Goal: Task Accomplishment & Management: Use online tool/utility

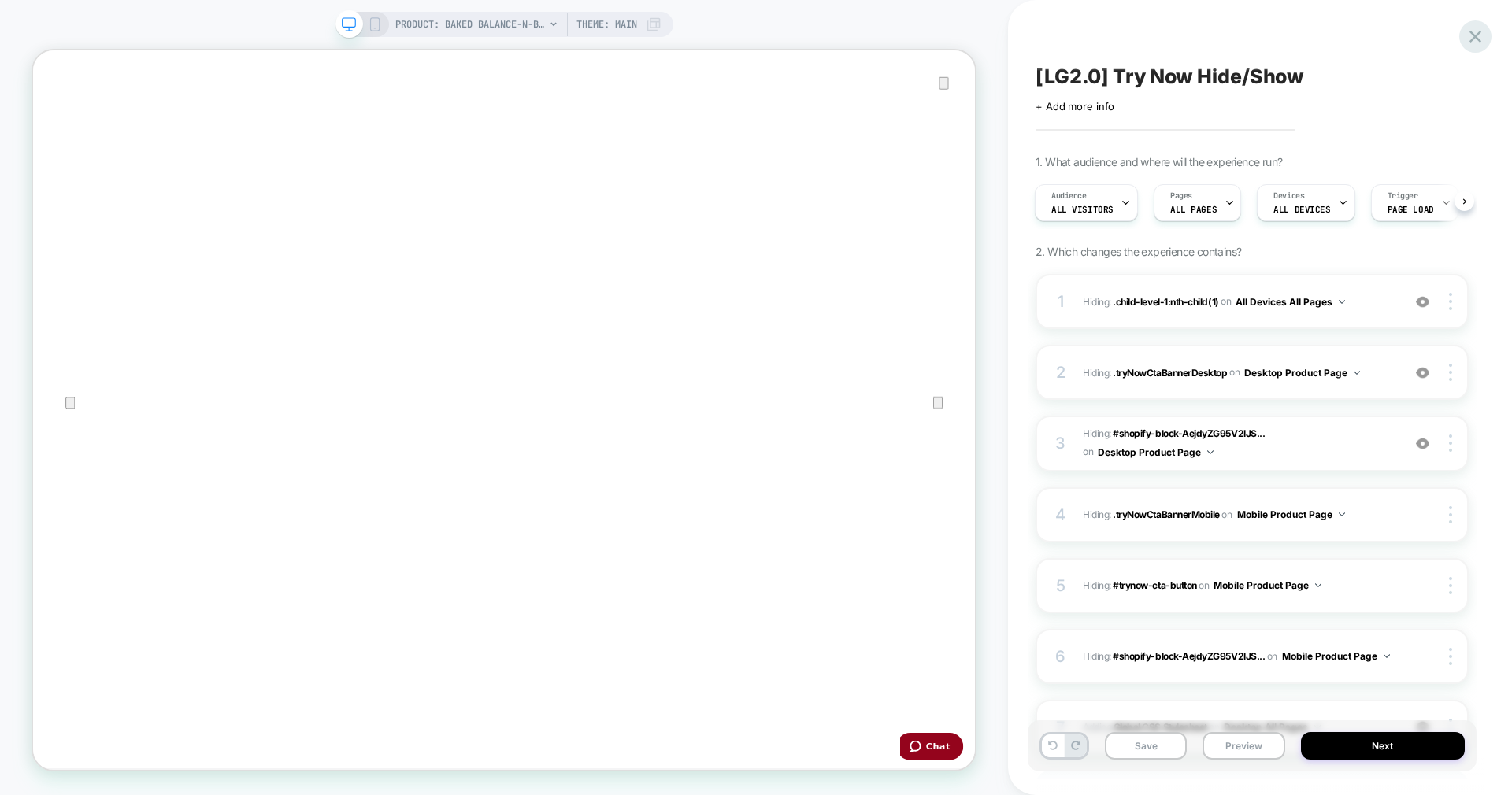
click at [1475, 37] on icon at bounding box center [1475, 36] width 12 height 12
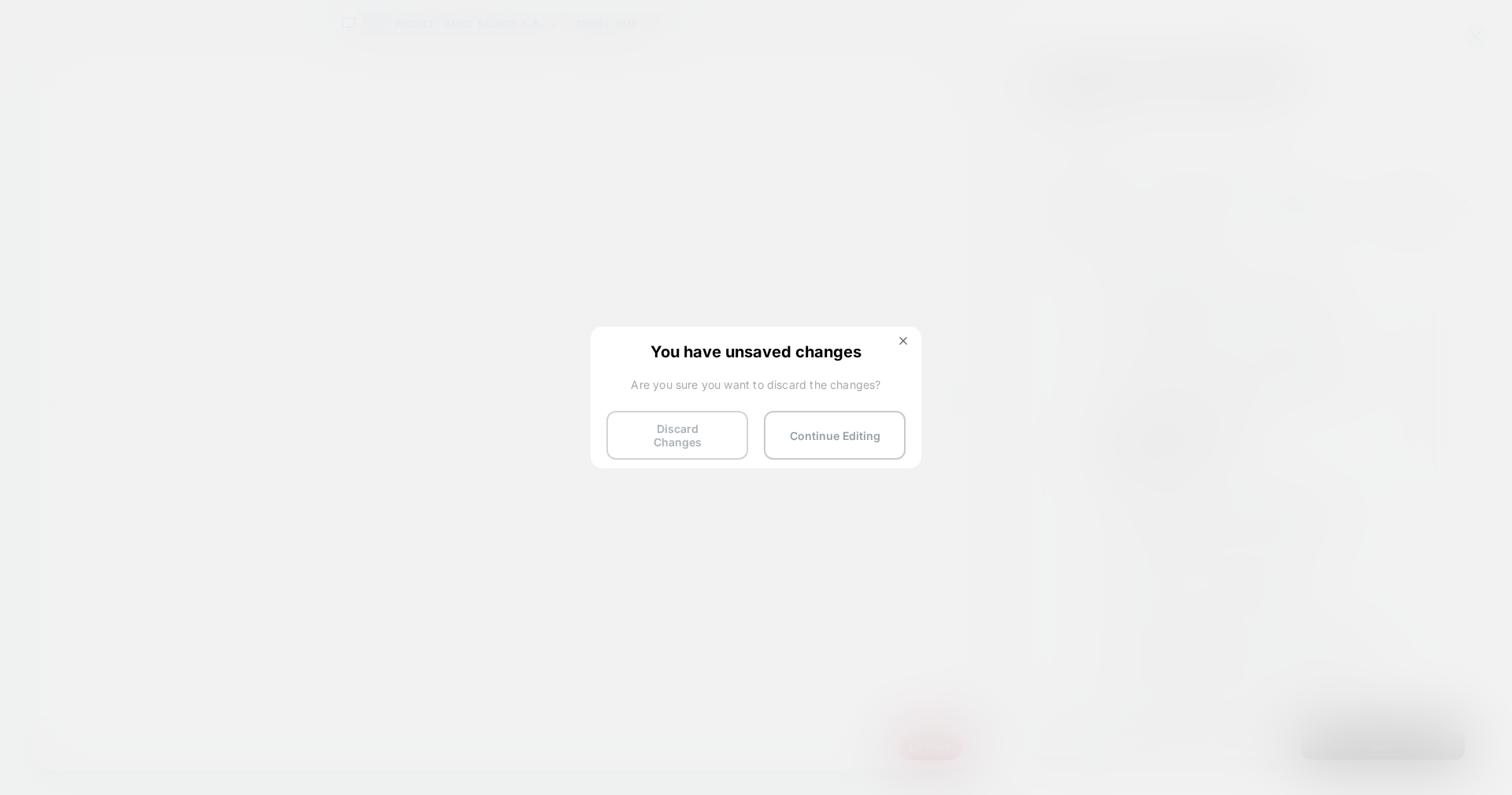
click at [675, 374] on button "Discard Changes" at bounding box center [664, 366] width 1168 height 14
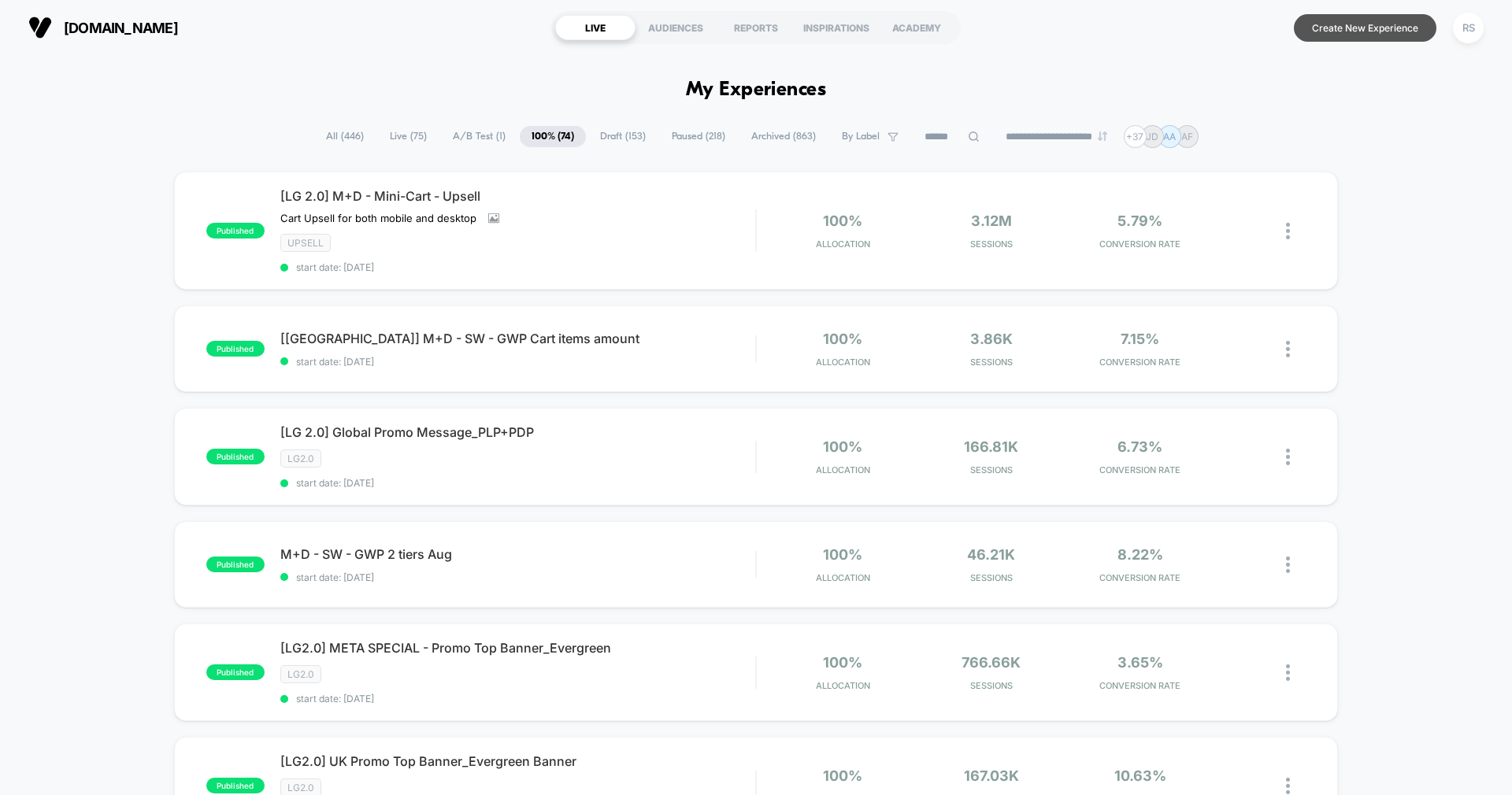
click at [1356, 27] on button "Create New Experience" at bounding box center [1364, 28] width 142 height 28
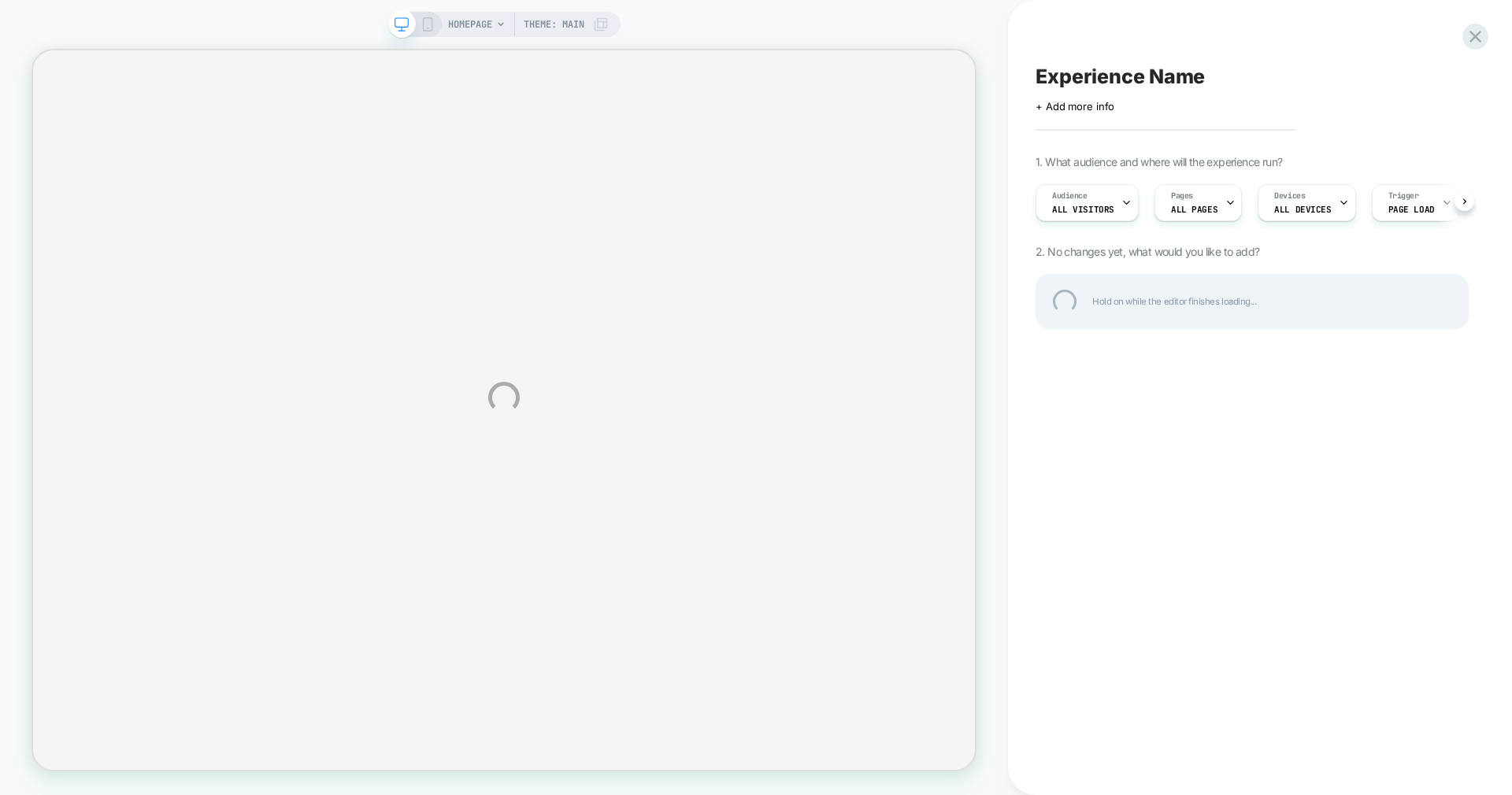
click at [1149, 81] on div "Experience Name" at bounding box center [1252, 75] width 433 height 23
type textarea "*"
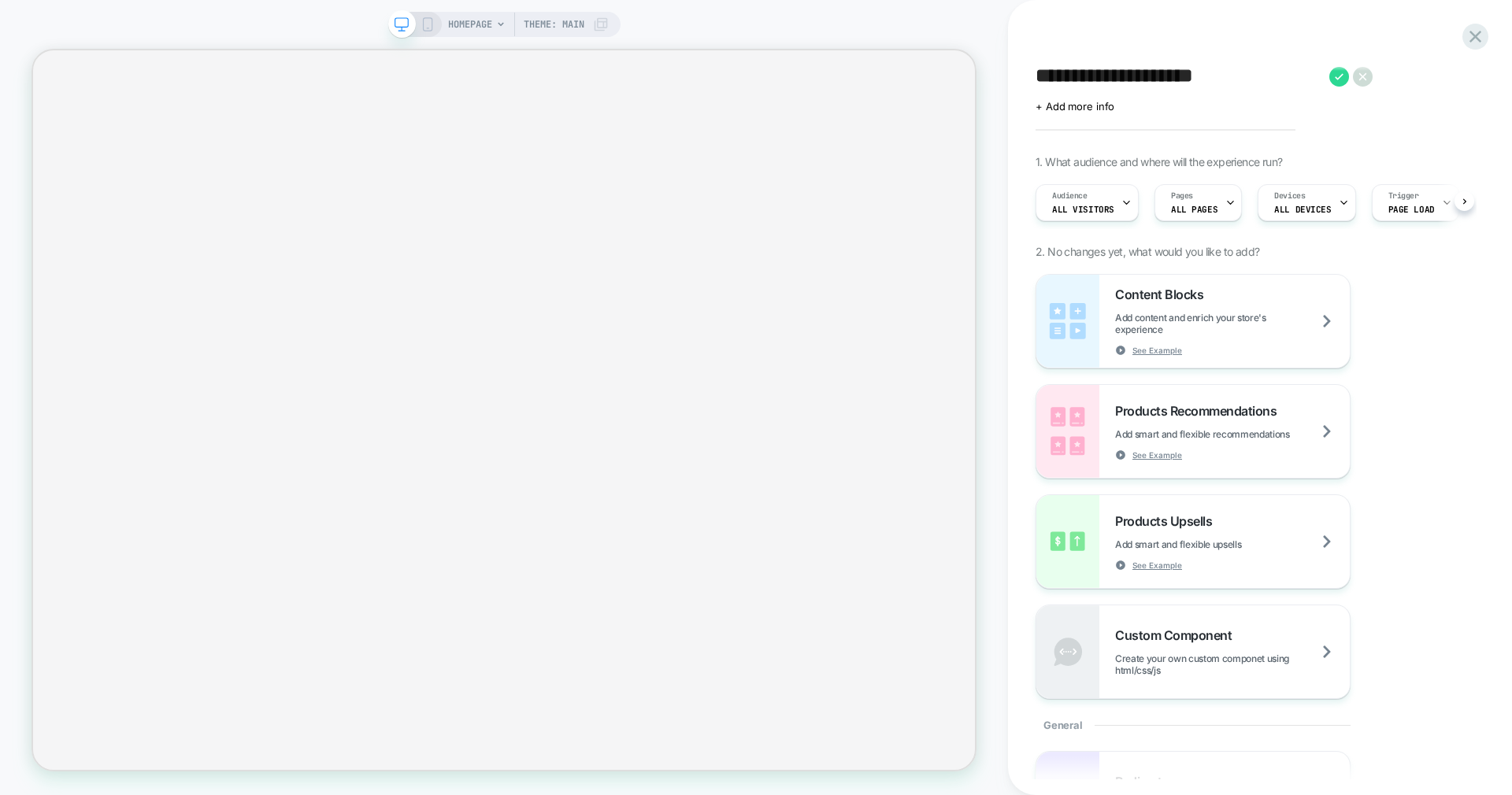
scroll to position [0, 1]
click at [1026, 65] on div "**********" at bounding box center [1260, 398] width 504 height 795
click at [1035, 79] on textarea "**********" at bounding box center [1178, 75] width 286 height 23
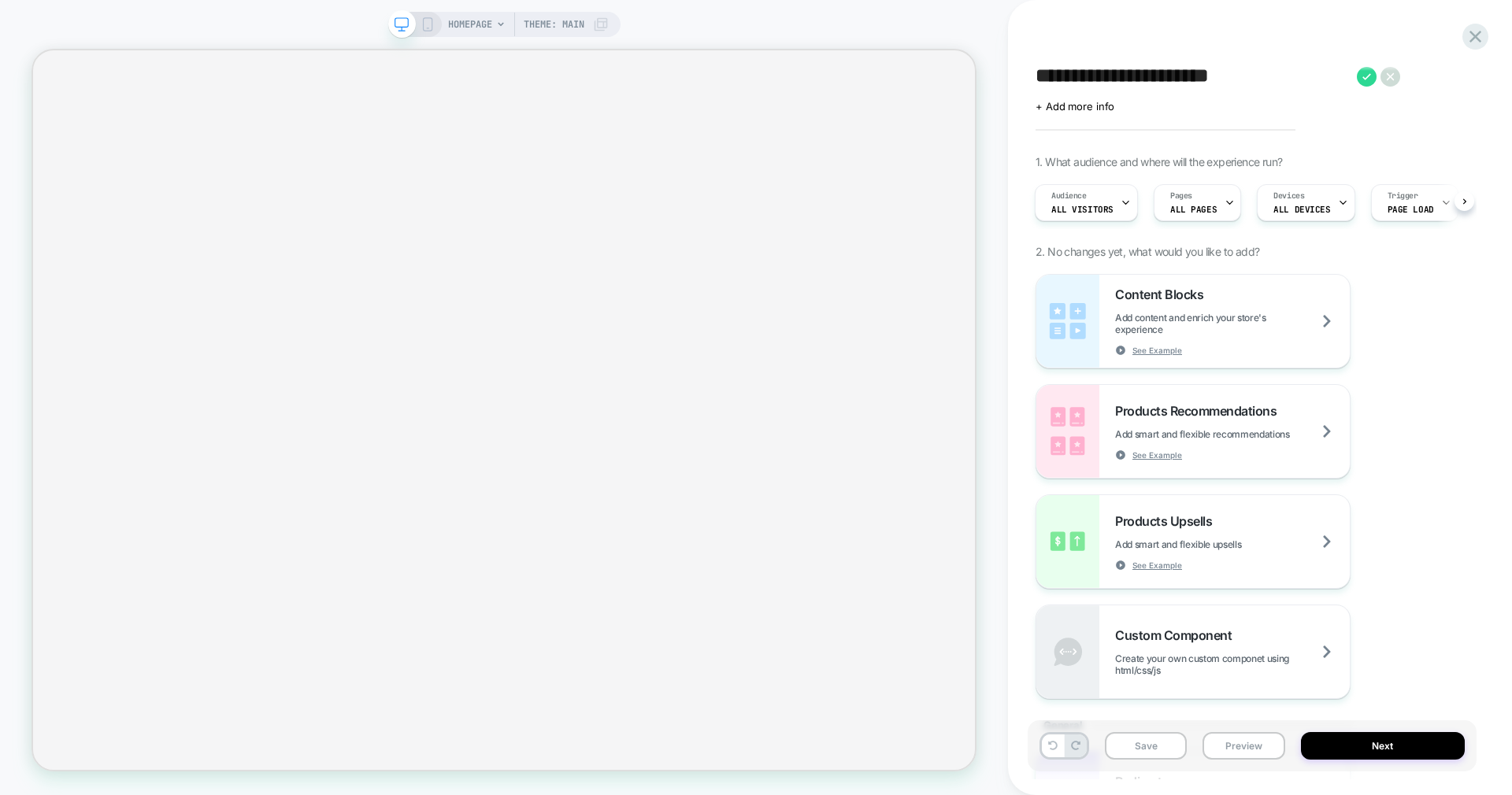
click at [1065, 79] on textarea "**********" at bounding box center [1191, 75] width 313 height 23
type textarea "**********"
click at [1392, 80] on icon at bounding box center [1393, 76] width 20 height 20
click at [1168, 746] on button "Save" at bounding box center [1146, 746] width 82 height 28
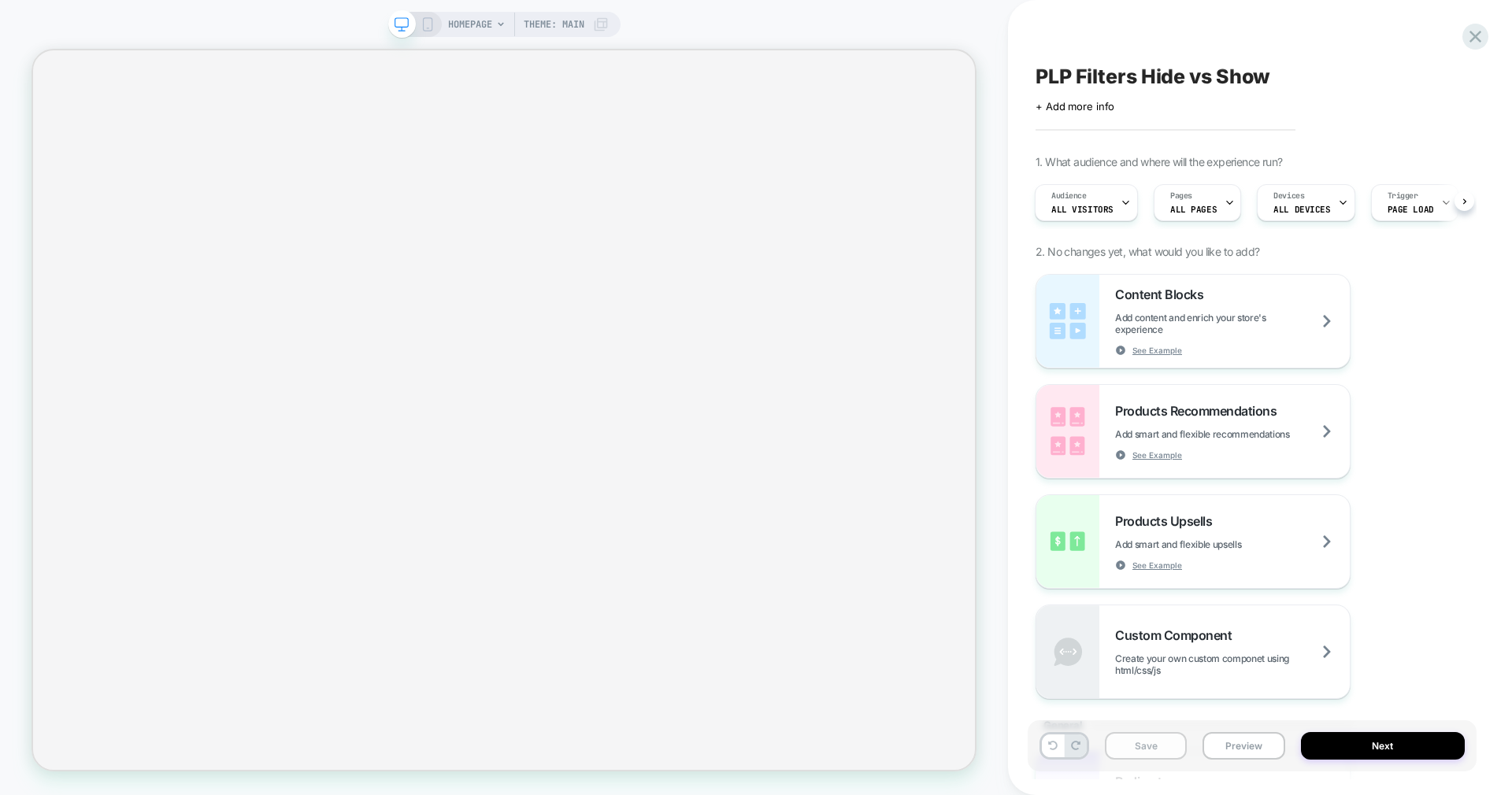
click at [1168, 746] on button "Save" at bounding box center [1146, 746] width 82 height 28
click at [472, 29] on span "HOMEPAGE" at bounding box center [469, 24] width 44 height 25
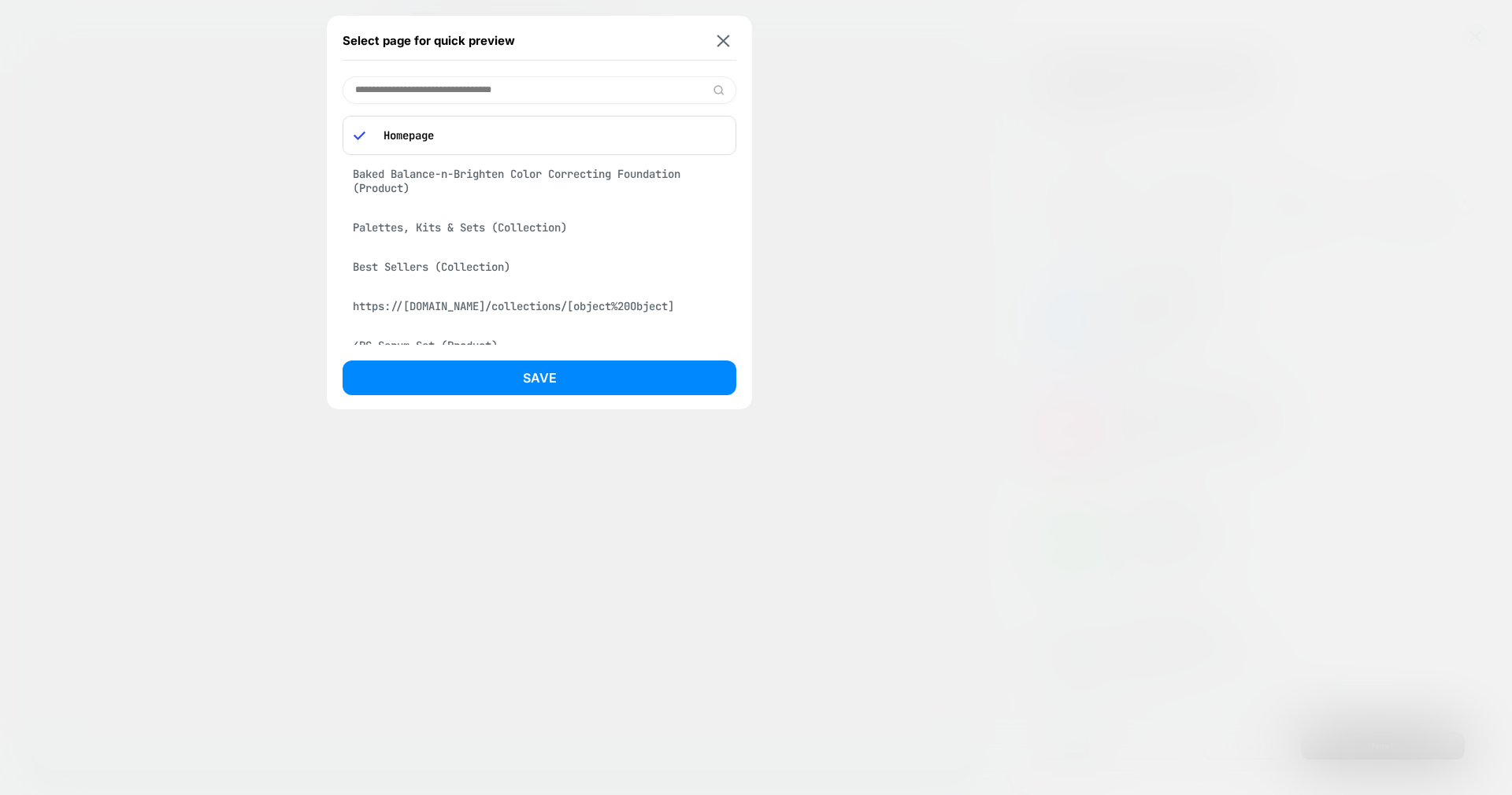
click at [443, 261] on div "Best Sellers (Collection)" at bounding box center [540, 267] width 394 height 30
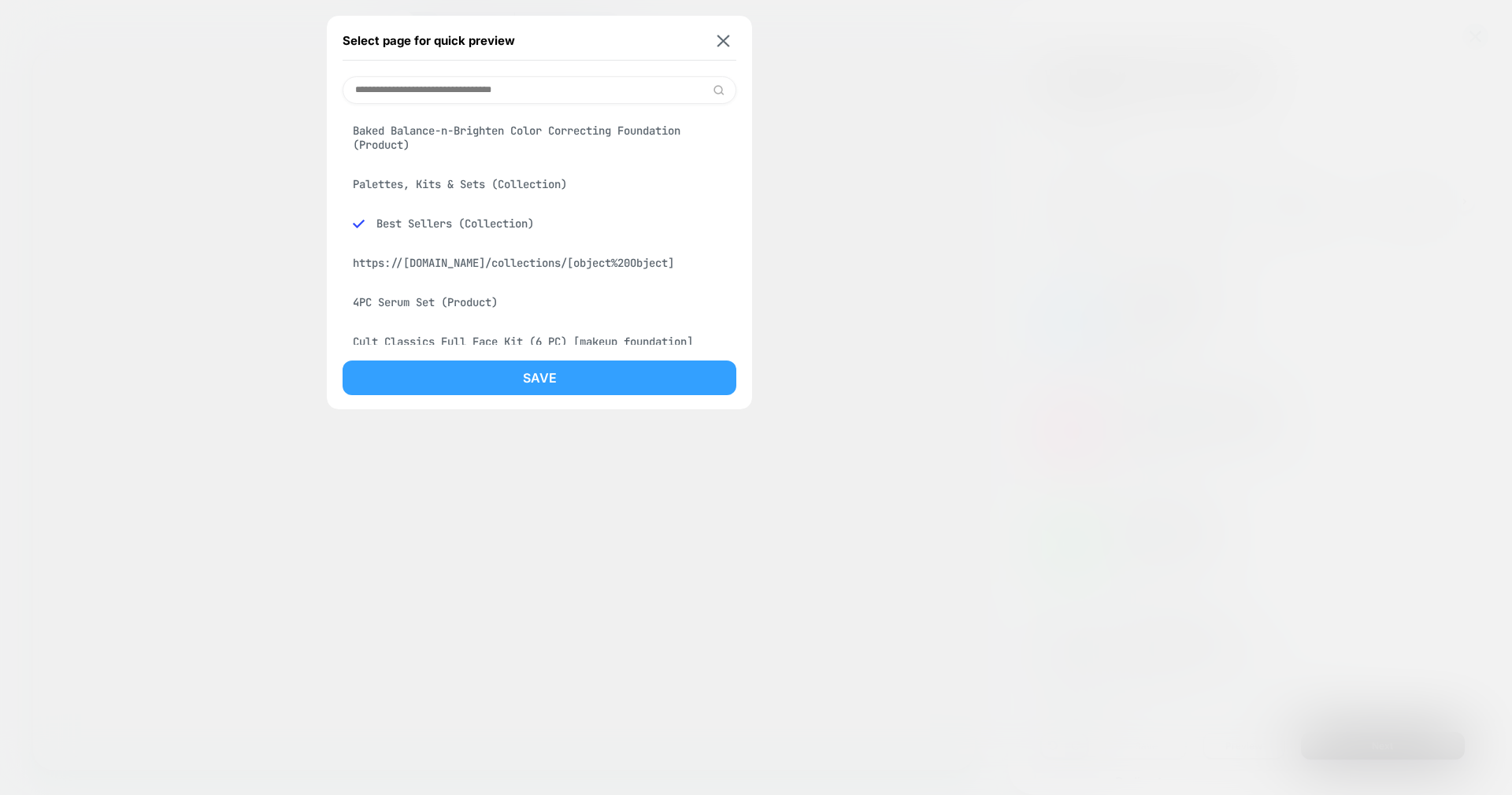
click at [509, 369] on button "Save" at bounding box center [540, 377] width 394 height 34
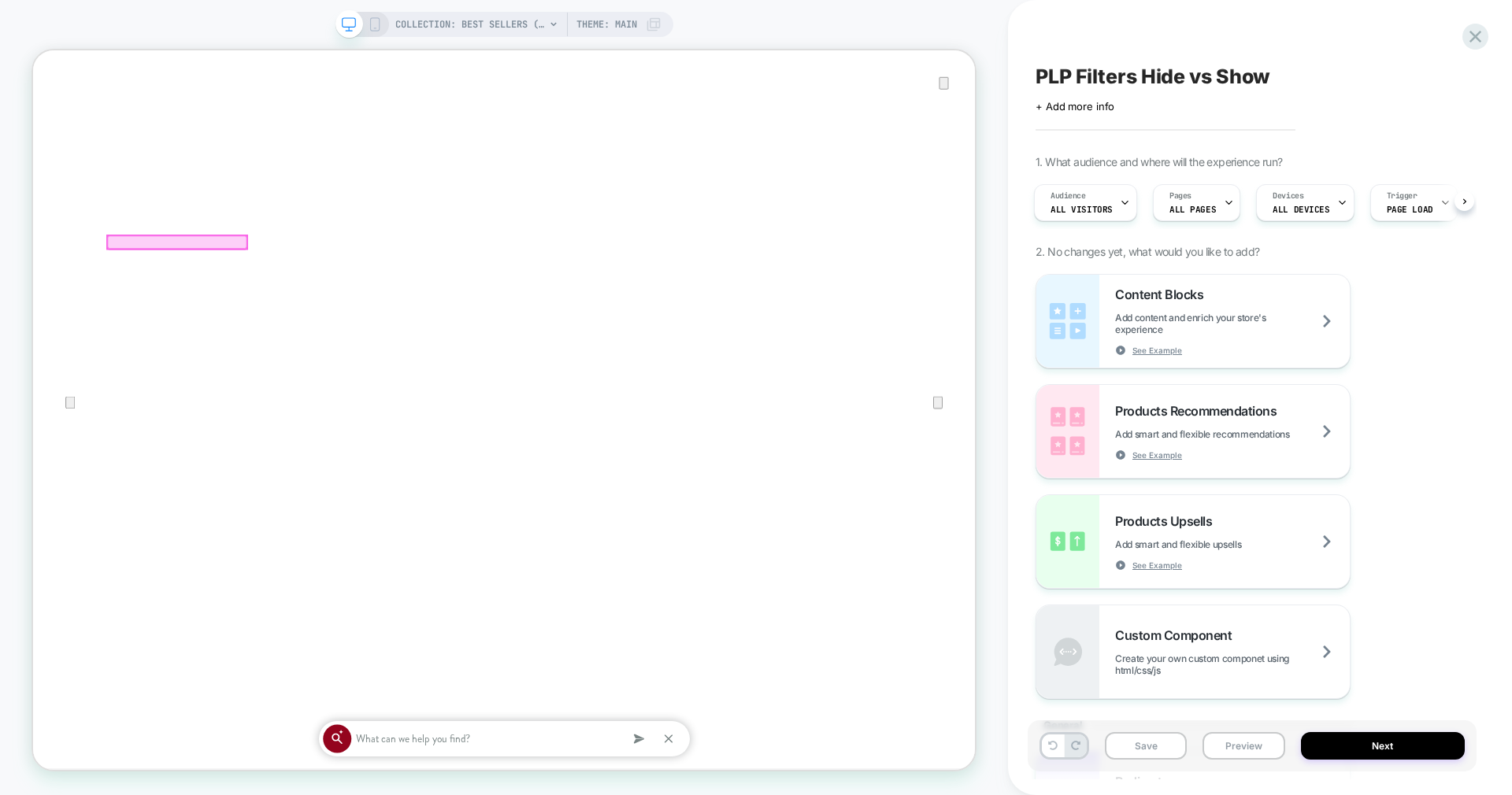
scroll to position [0, 0]
click at [298, 305] on div at bounding box center [225, 306] width 186 height 18
click at [369, 596] on div "Remove" at bounding box center [388, 602] width 96 height 23
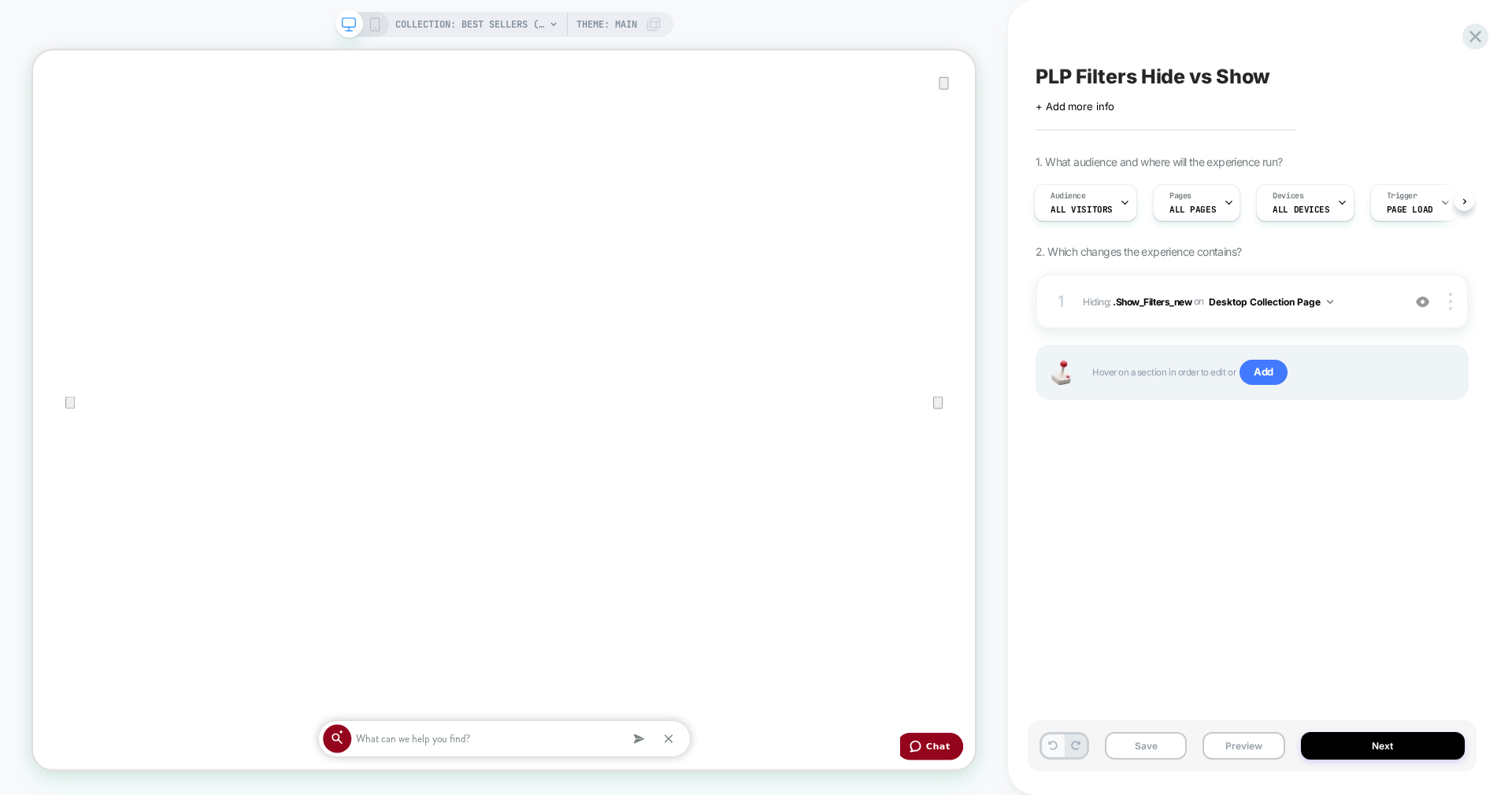
click at [1056, 746] on icon at bounding box center [1053, 745] width 9 height 9
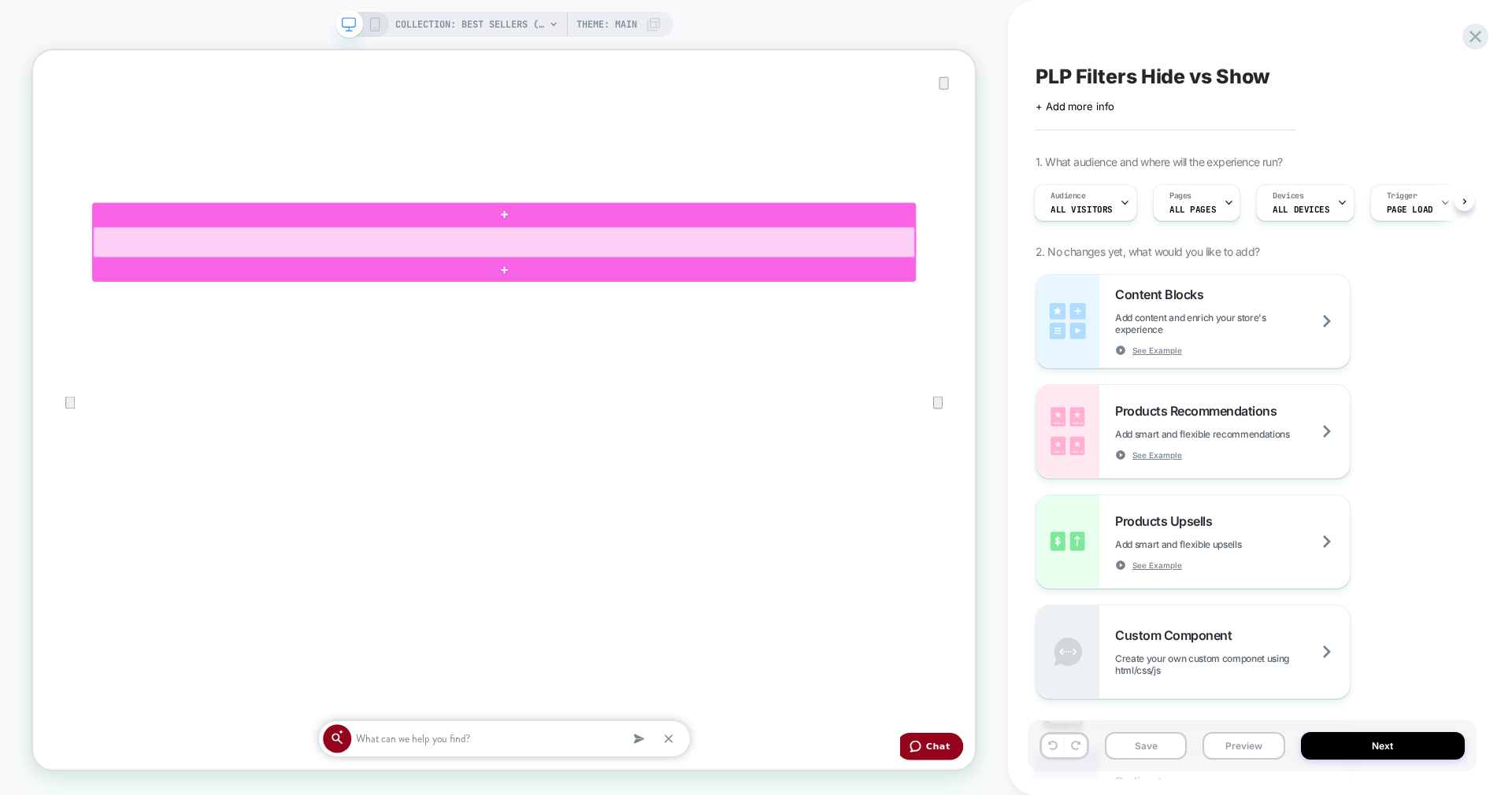
click at [359, 304] on div at bounding box center [661, 306] width 1096 height 41
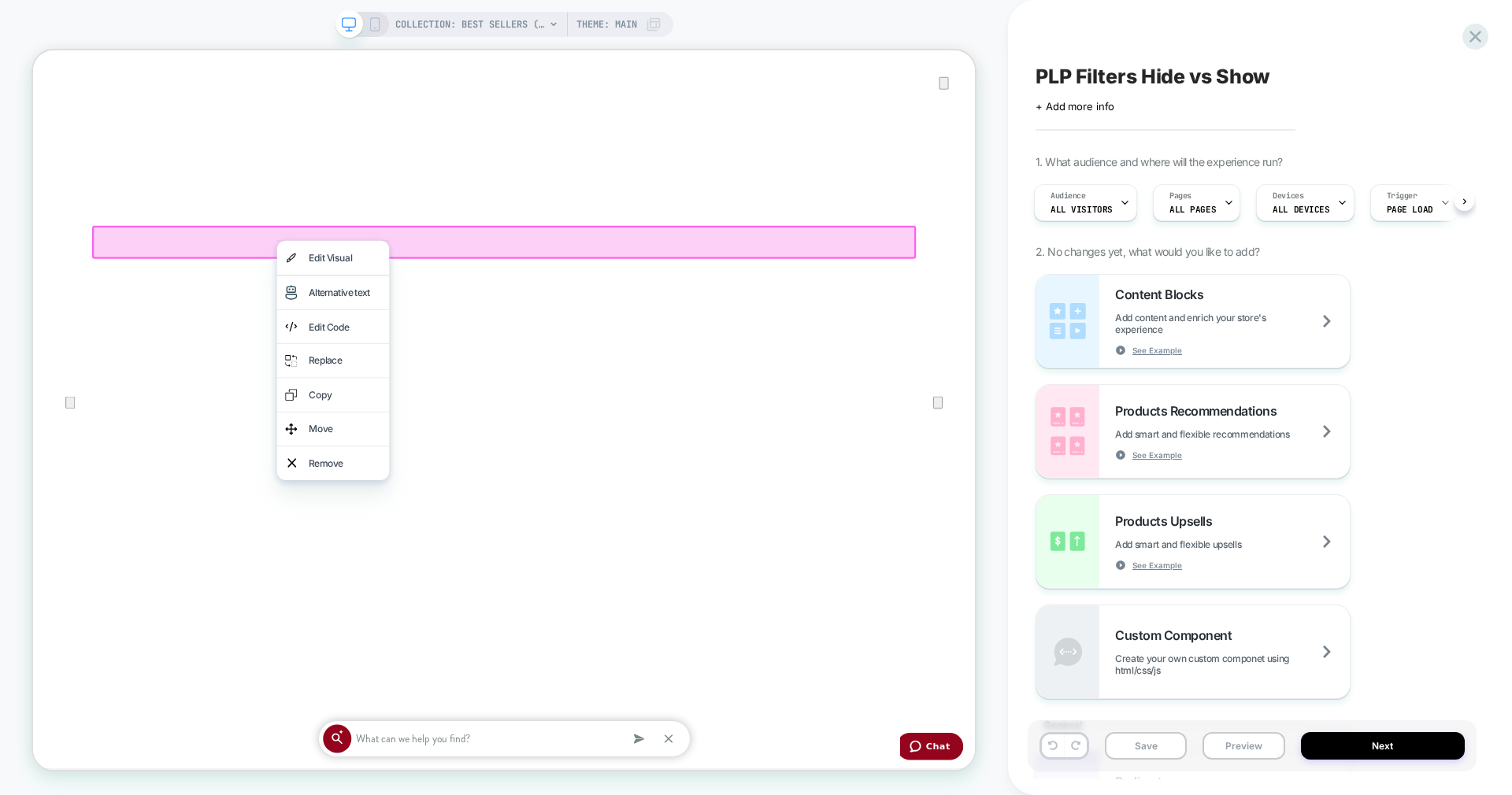
click at [467, 593] on div "Remove" at bounding box center [448, 601] width 96 height 23
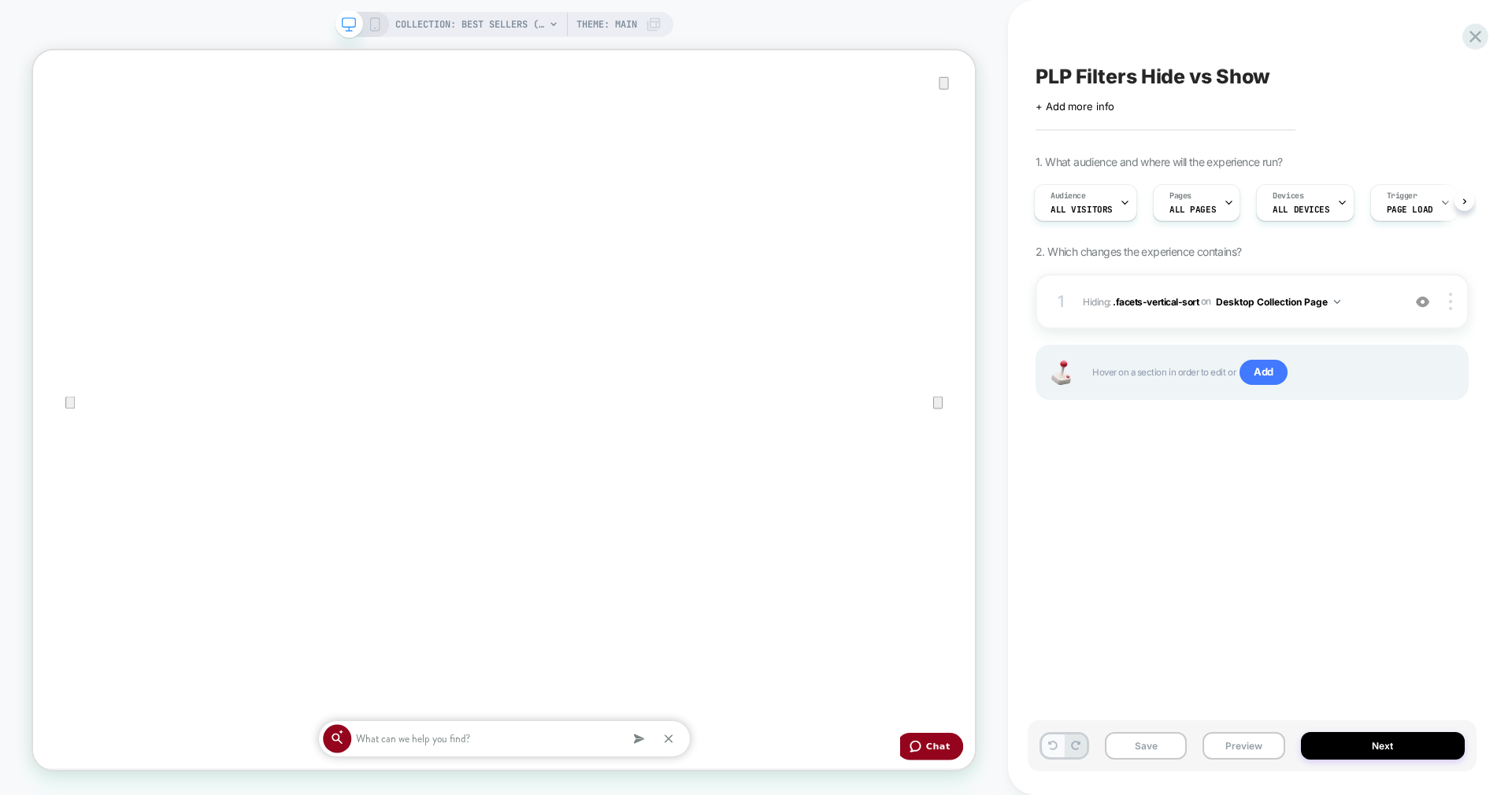
click at [0, 0] on icon at bounding box center [0, 0] width 0 height 0
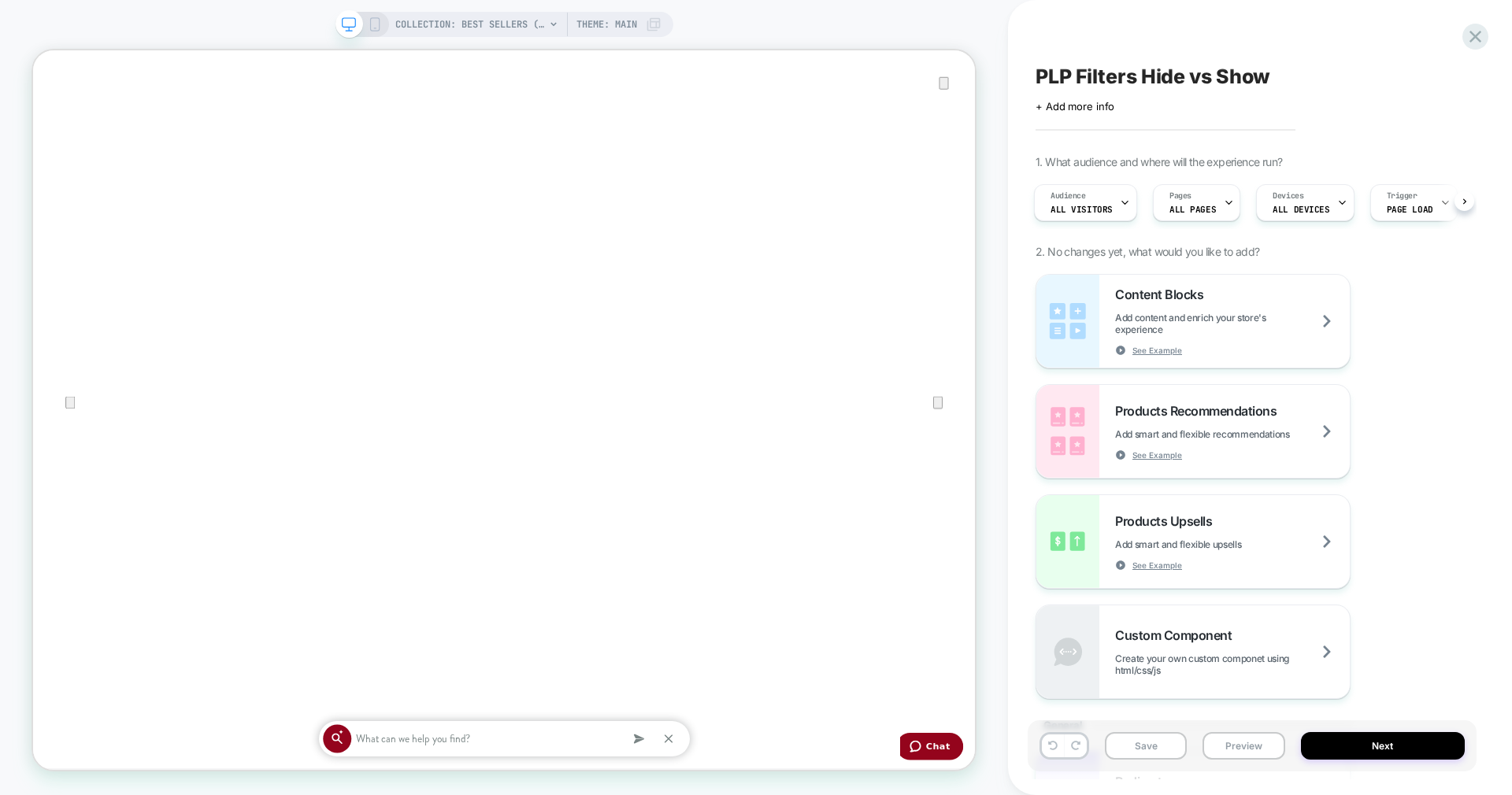
click at [375, 18] on icon at bounding box center [375, 24] width 14 height 14
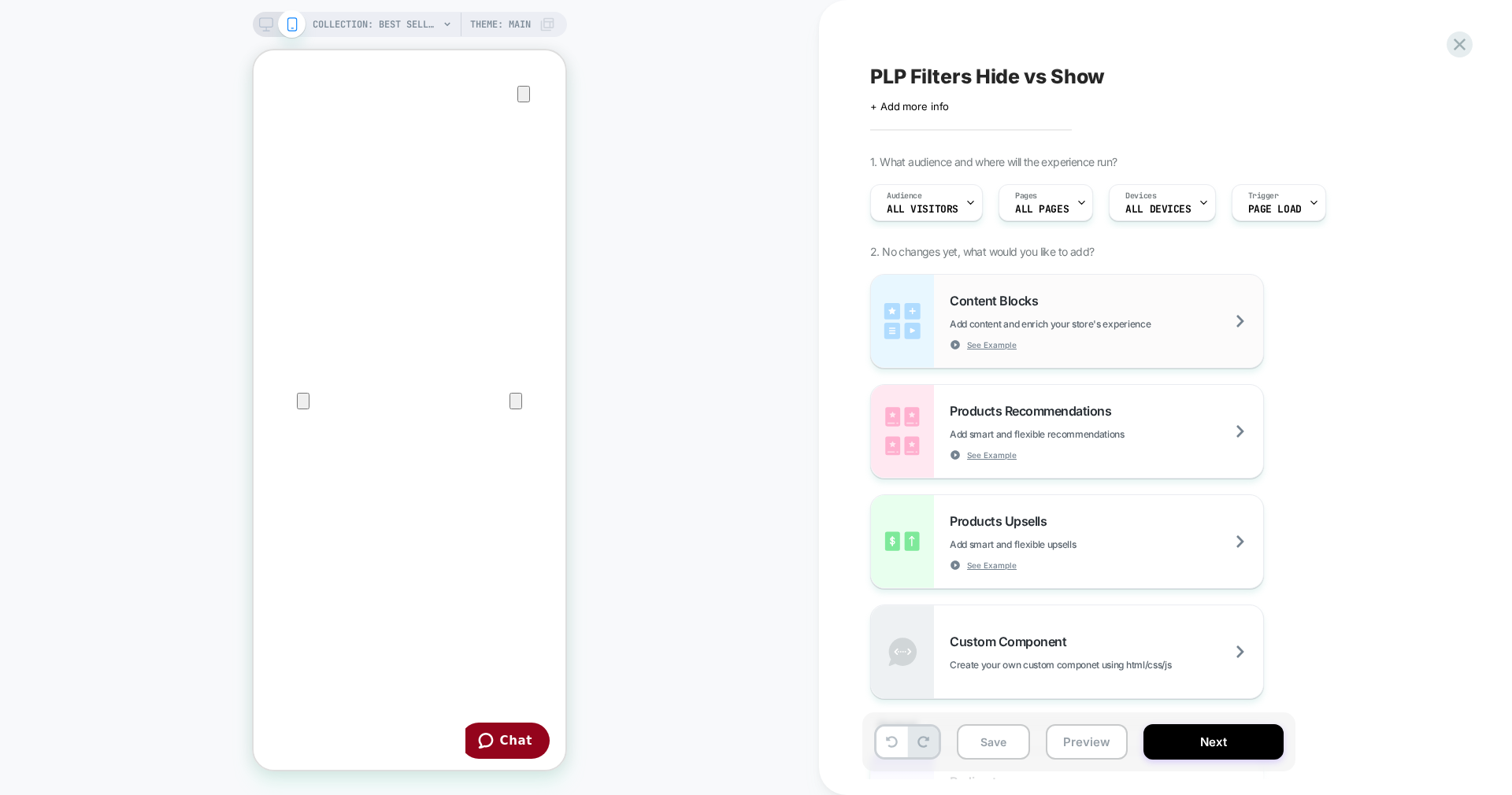
click at [1098, 340] on div "Content Blocks Add content and enrich your store's experience See Example" at bounding box center [1106, 321] width 313 height 58
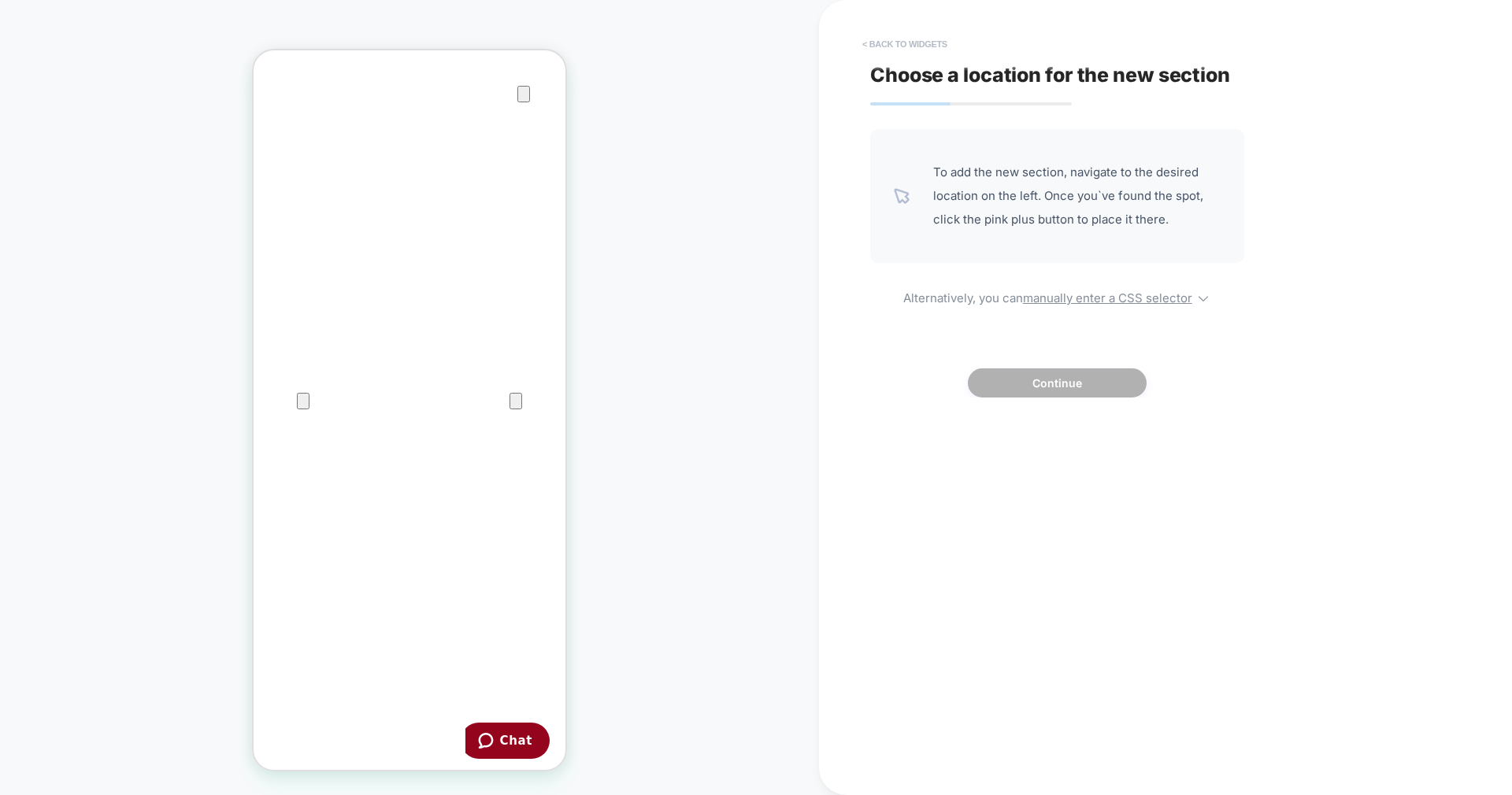
click at [905, 46] on button "< Back to widgets" at bounding box center [905, 44] width 100 height 25
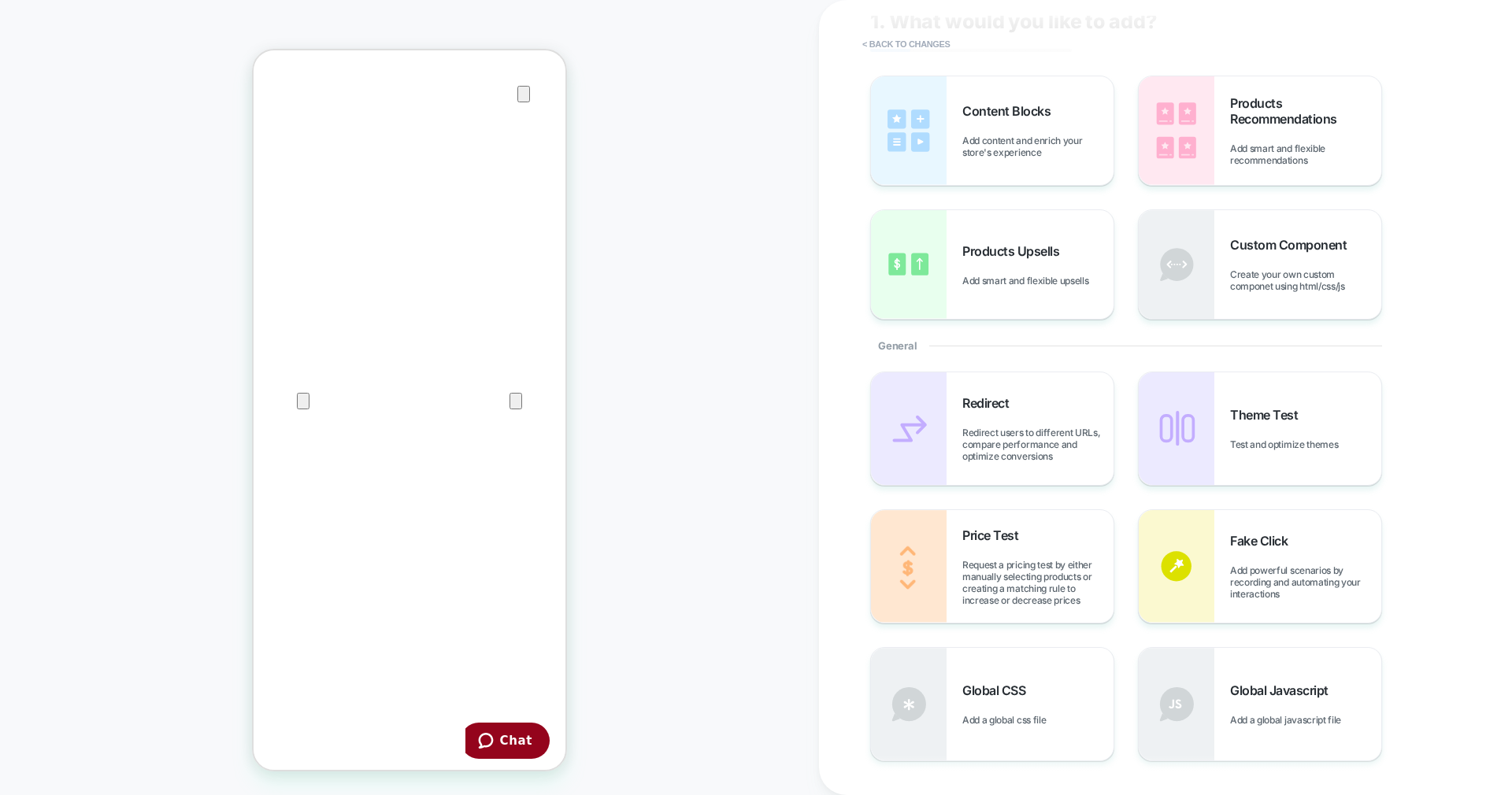
scroll to position [54, 0]
click at [1008, 673] on div "Global CSS Add a global css file" at bounding box center [992, 703] width 243 height 112
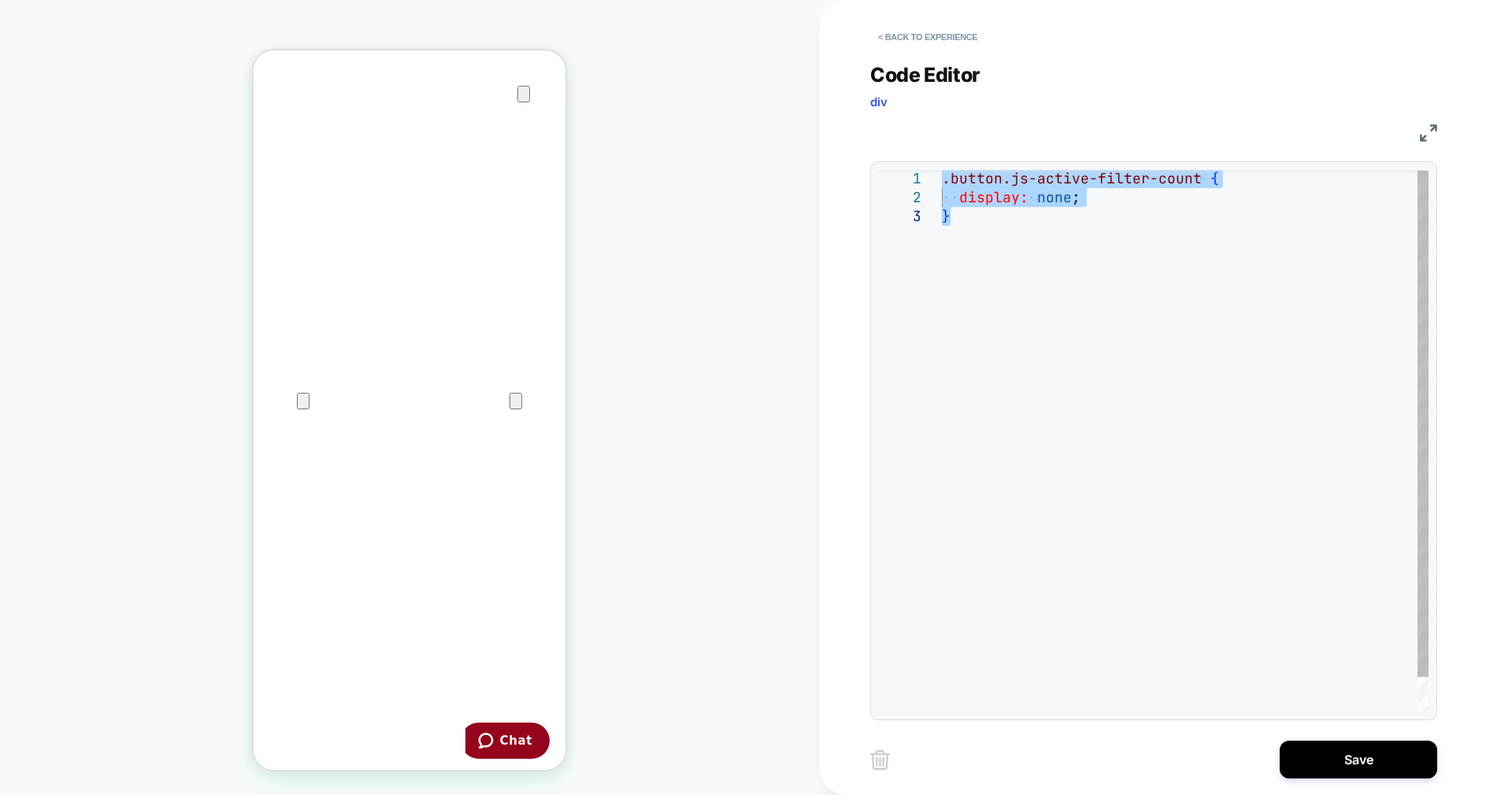
click at [941, 177] on div at bounding box center [933, 178] width 20 height 19
click at [937, 172] on div at bounding box center [933, 179] width 20 height 19
drag, startPoint x: 1100, startPoint y: 176, endPoint x: 914, endPoint y: 178, distance: 186.0
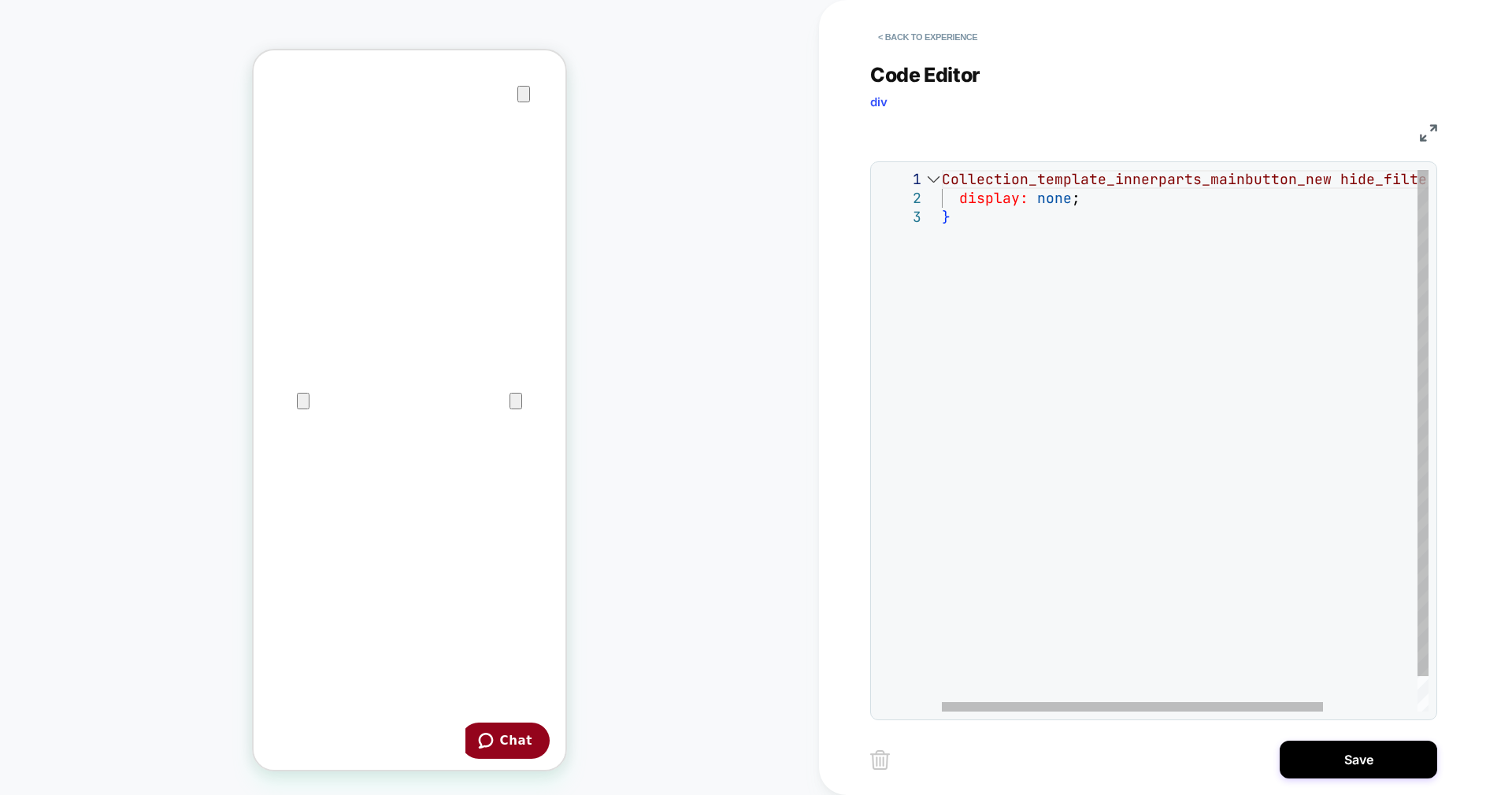
drag, startPoint x: 1000, startPoint y: 229, endPoint x: 990, endPoint y: 241, distance: 15.6
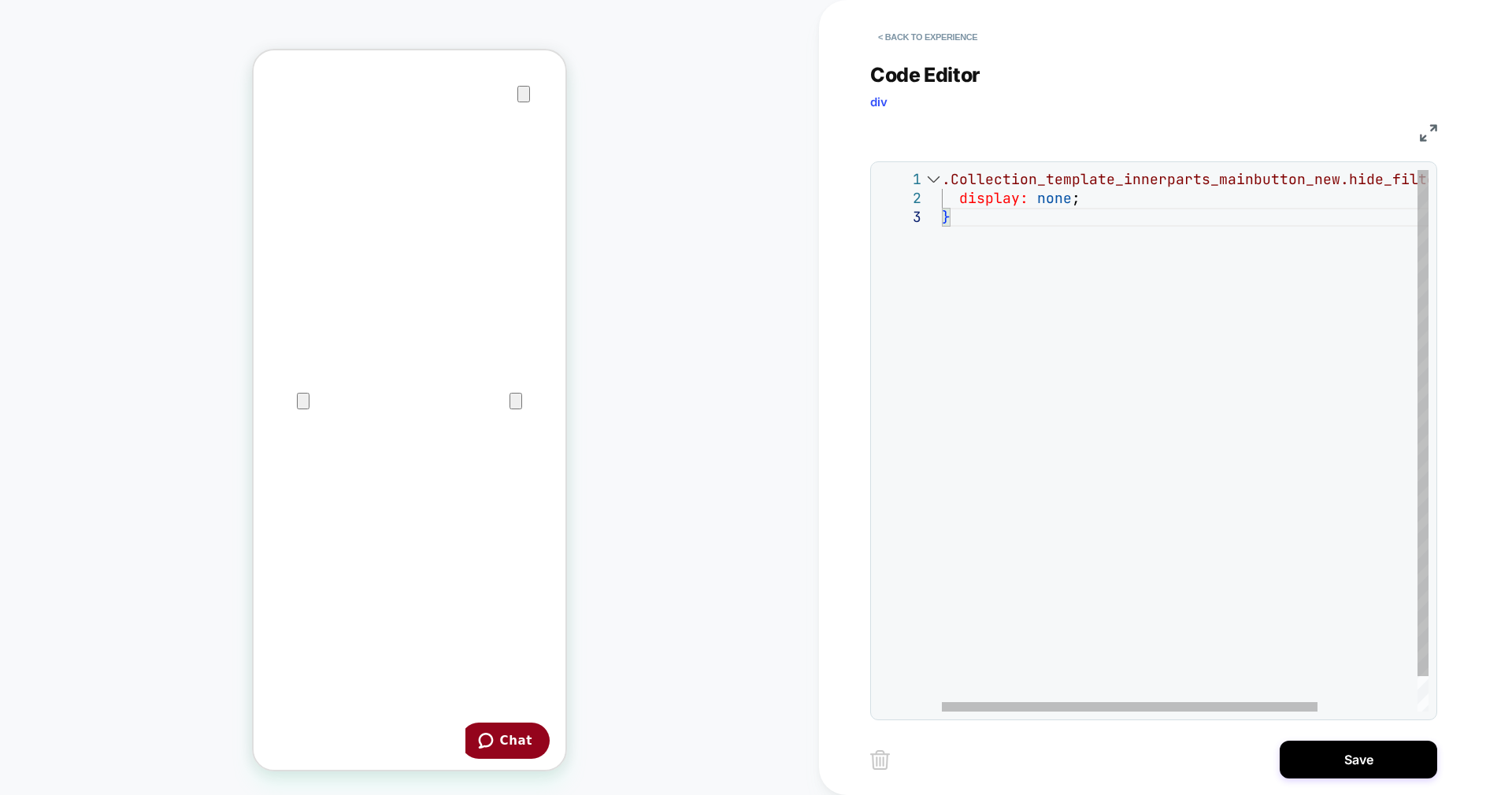
type textarea "**********"
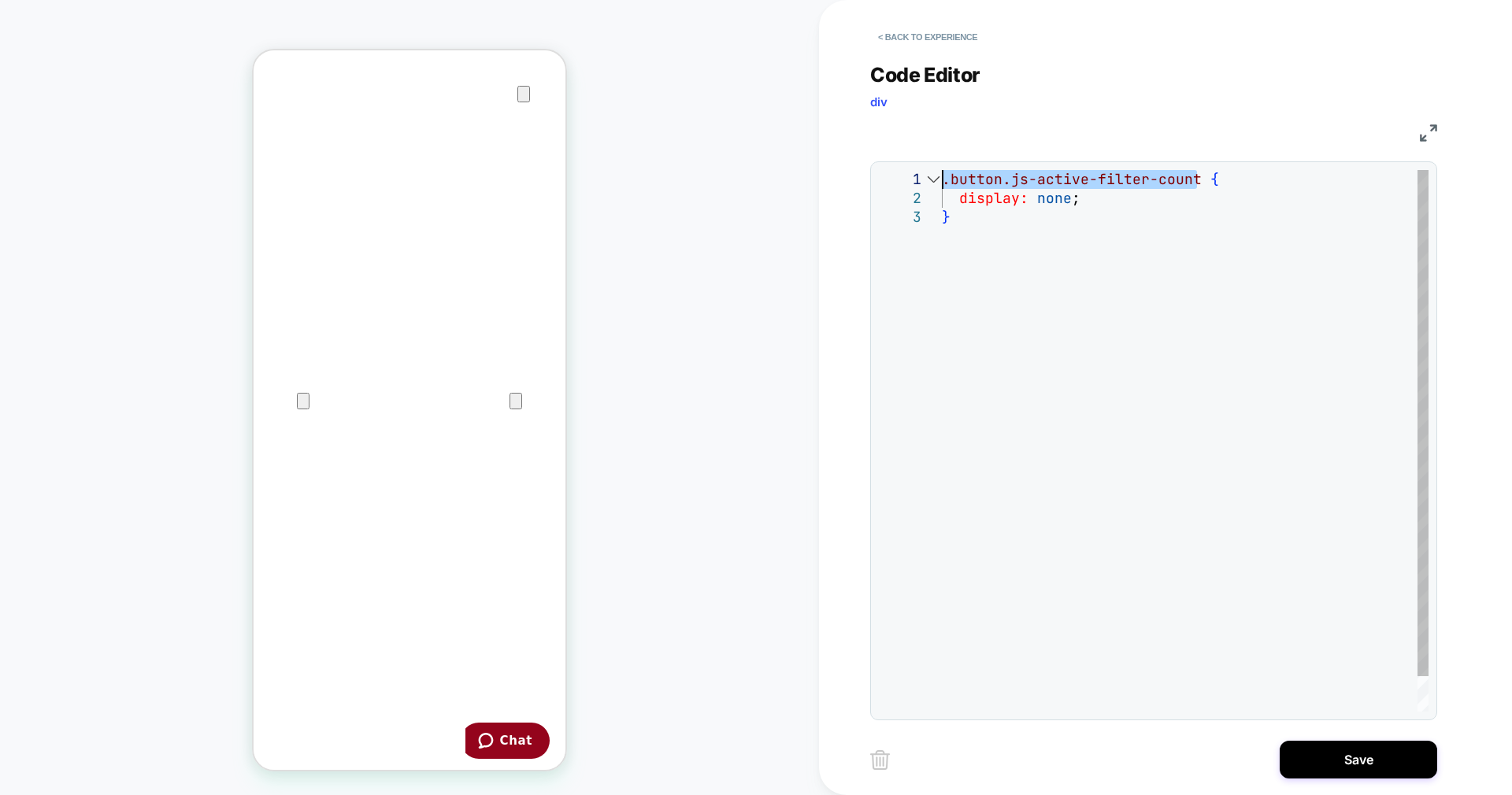
scroll to position [0, 0]
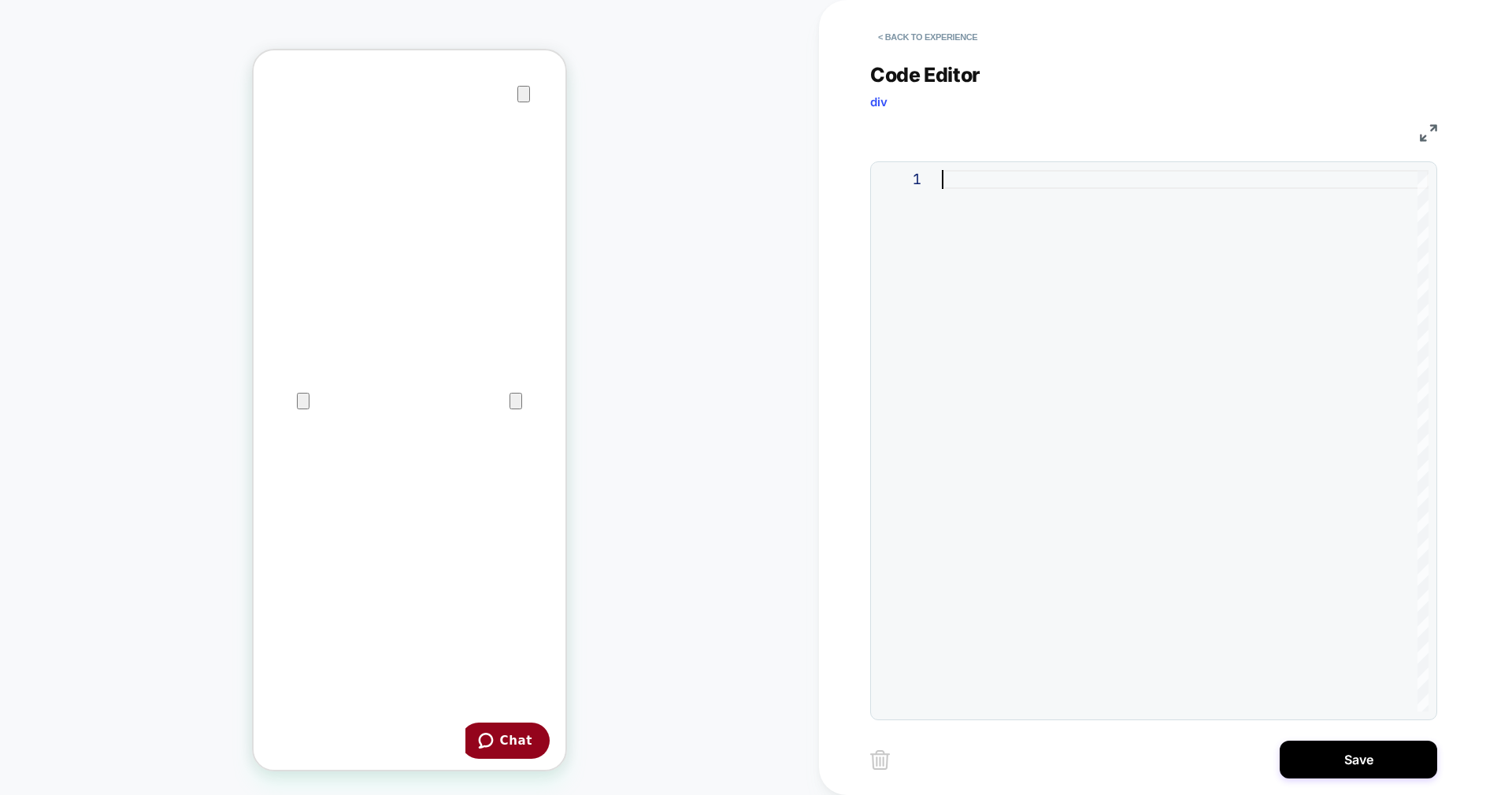
type textarea "**********"
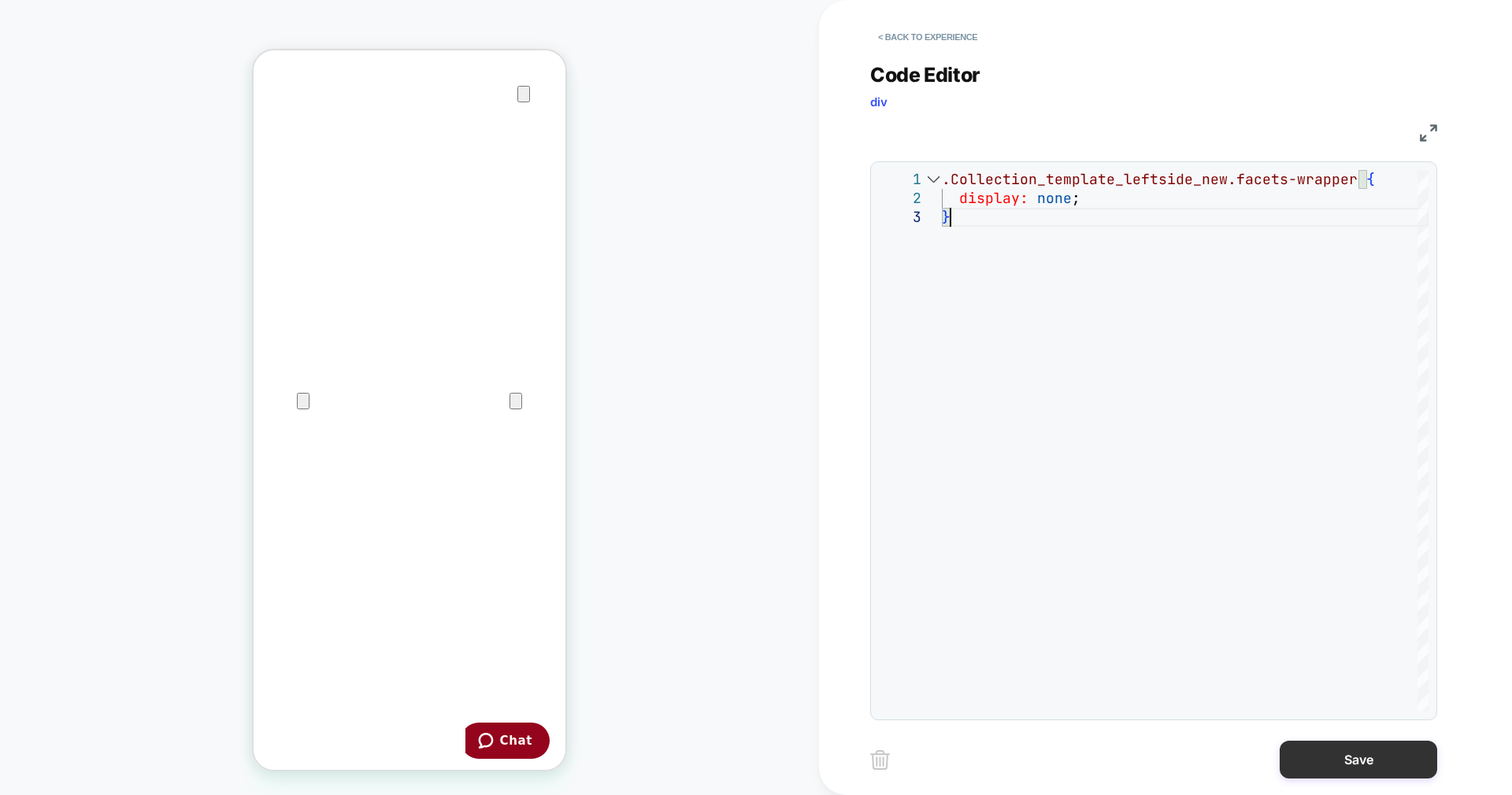
click at [1359, 760] on button "Save" at bounding box center [1358, 759] width 157 height 38
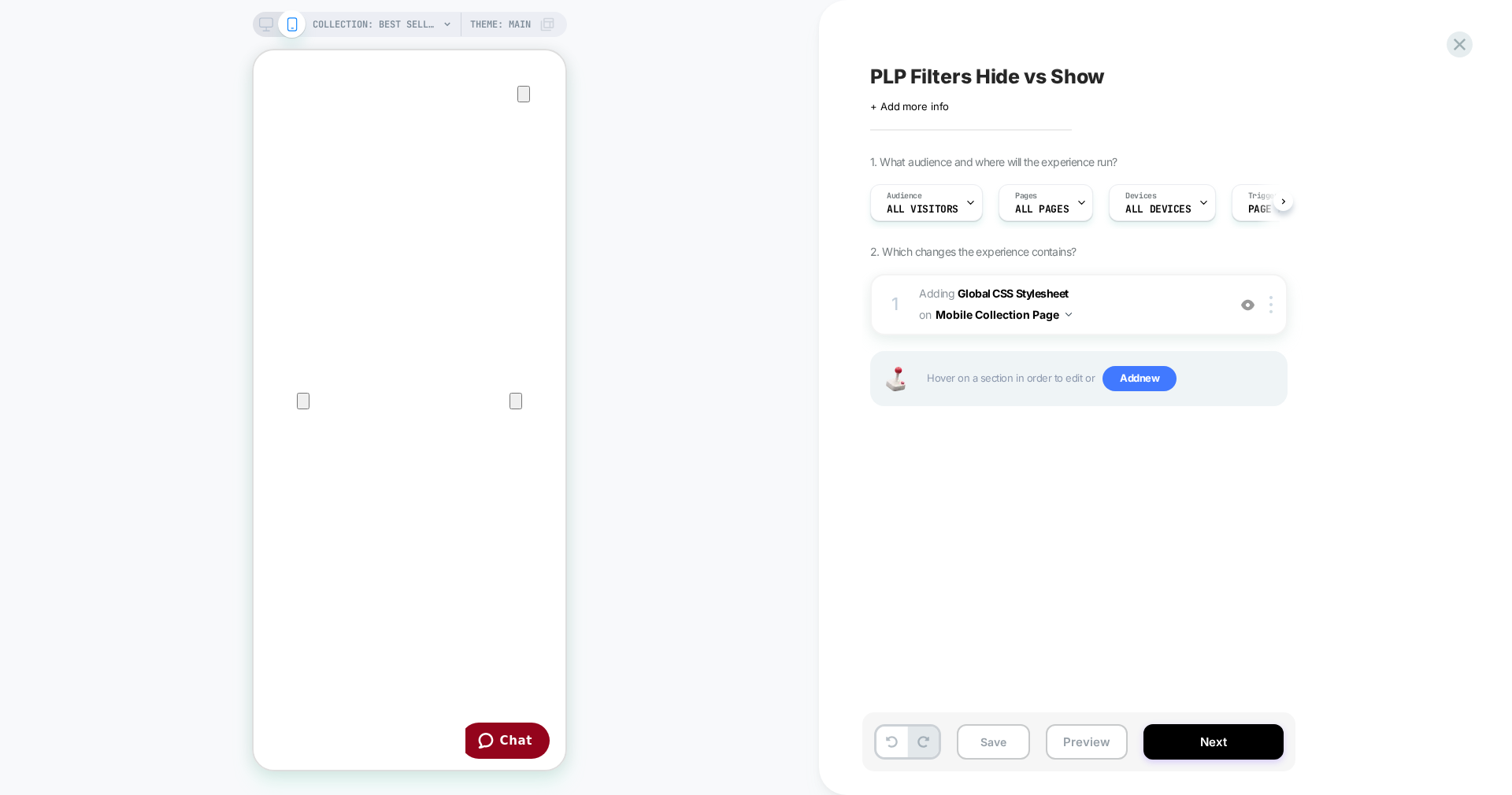
scroll to position [0, 1]
click at [1269, 296] on img at bounding box center [1270, 305] width 3 height 18
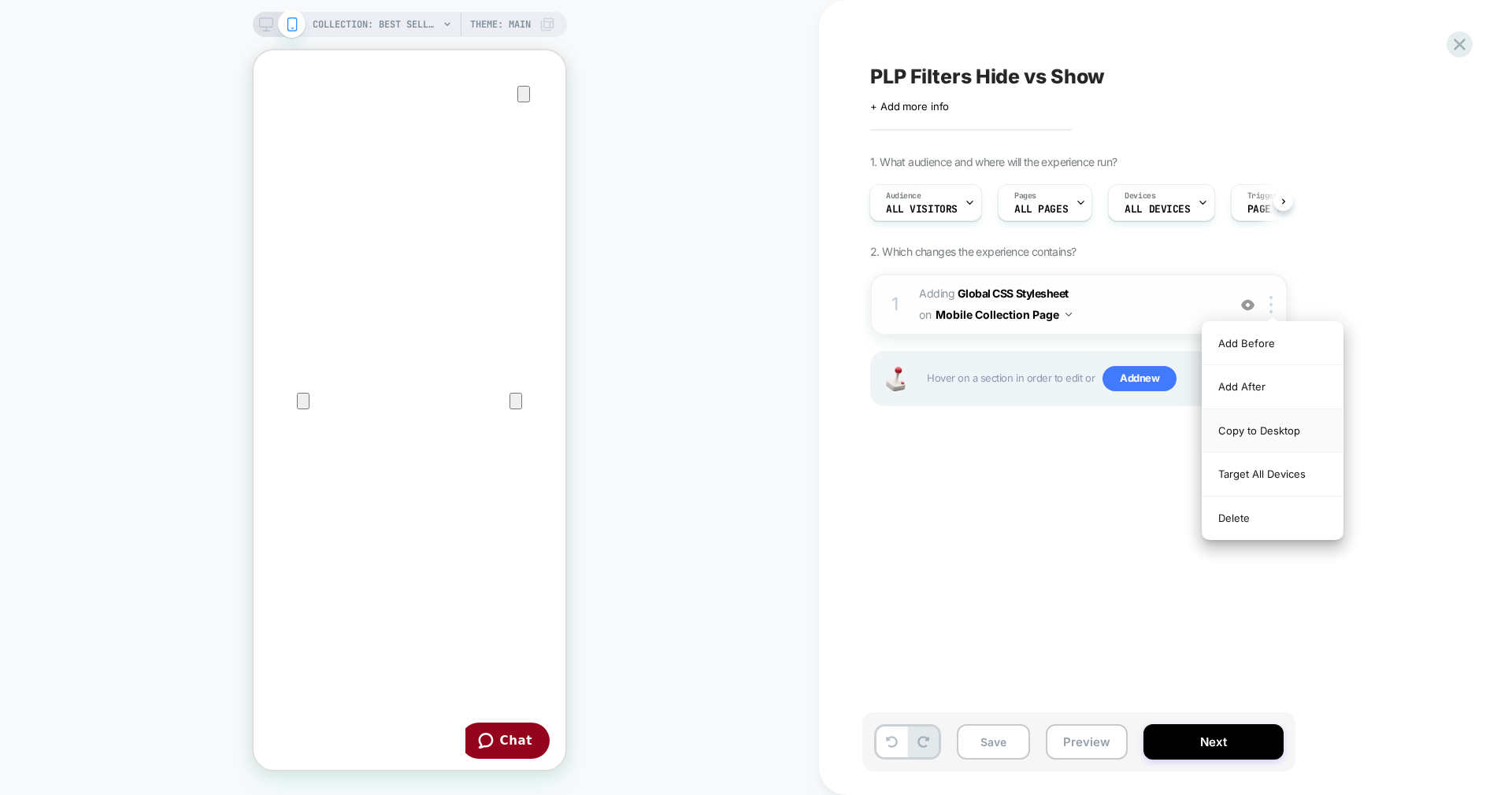
click at [0, 0] on div "Copy to Desktop" at bounding box center [0, 0] width 0 height 0
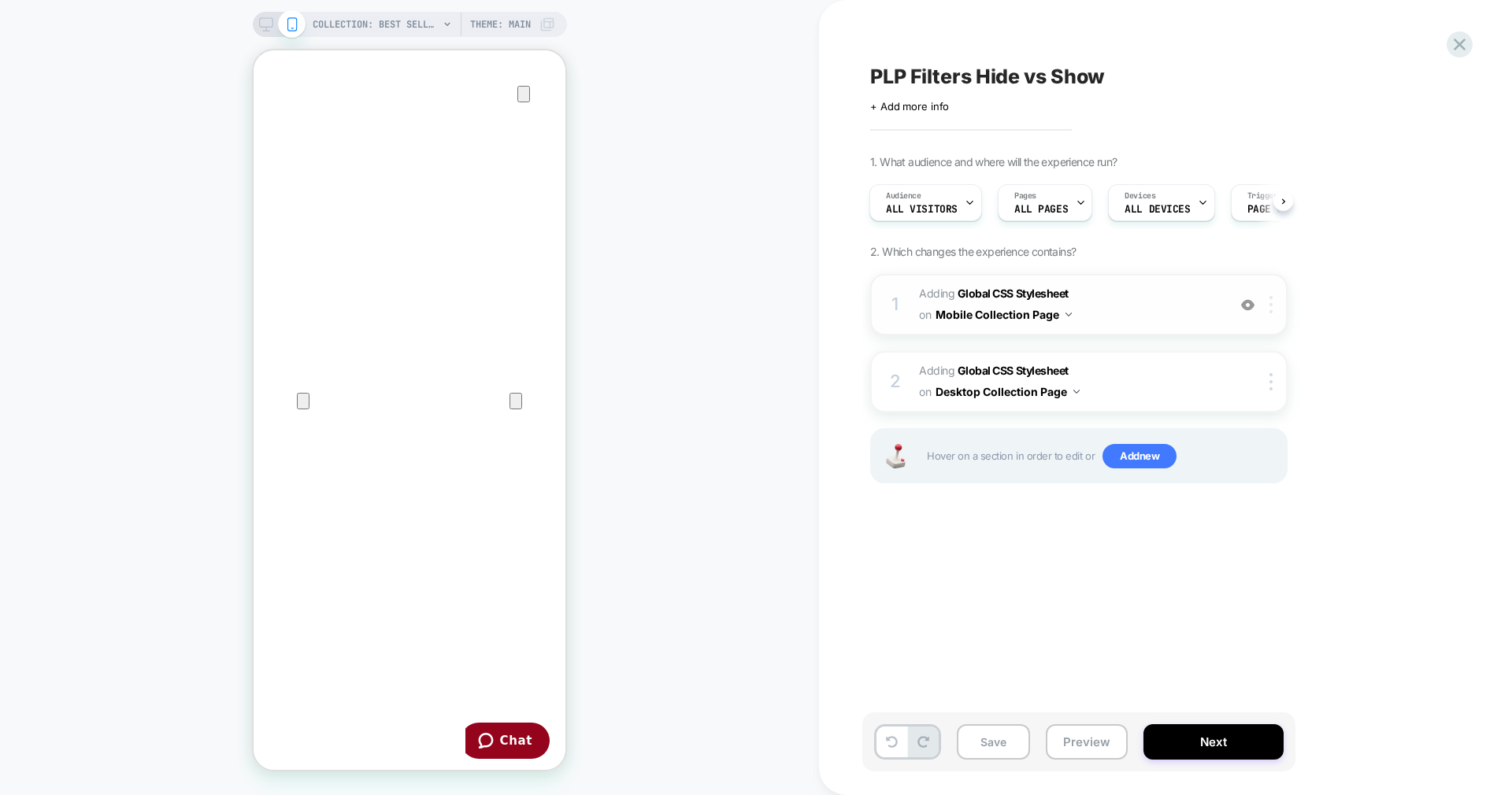
click at [1273, 297] on div at bounding box center [1274, 305] width 26 height 18
click at [0, 0] on div "Delete" at bounding box center [0, 0] width 0 height 0
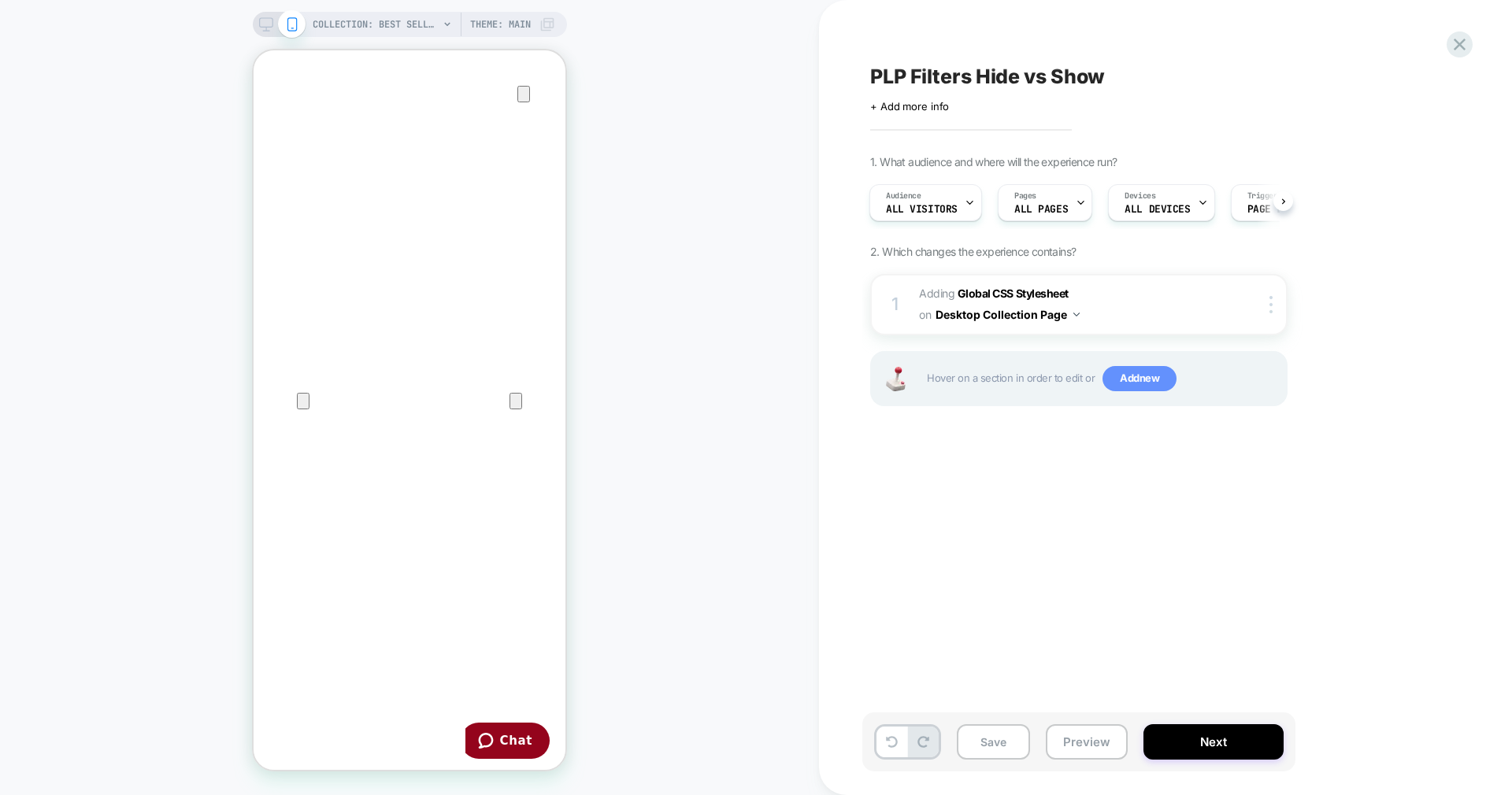
click at [1124, 380] on span "Add new" at bounding box center [1139, 378] width 74 height 25
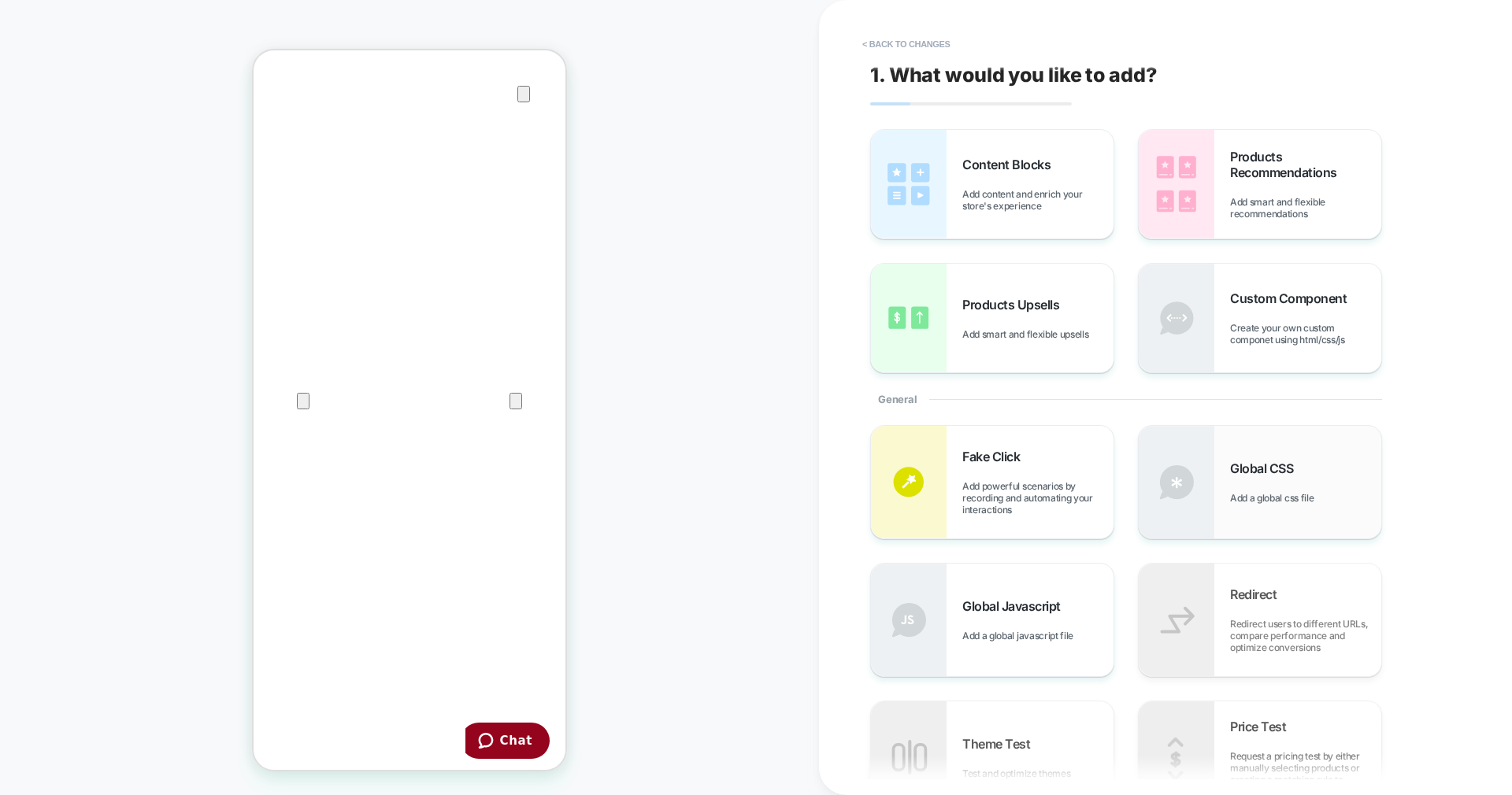
click at [1237, 507] on div "Global CSS Add a global css file" at bounding box center [1259, 481] width 243 height 112
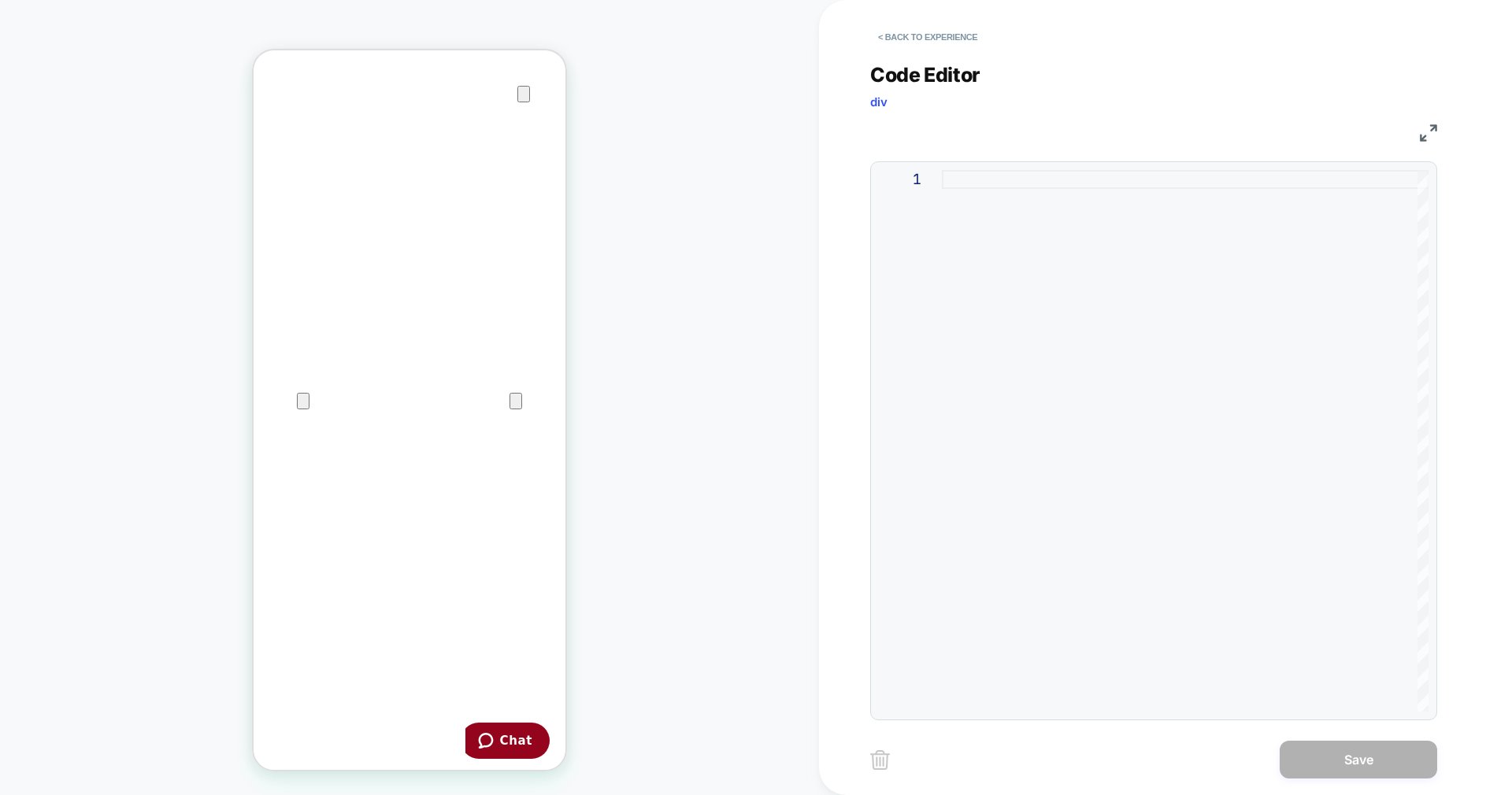
click at [990, 171] on div at bounding box center [1186, 440] width 487 height 541
type textarea "**********"
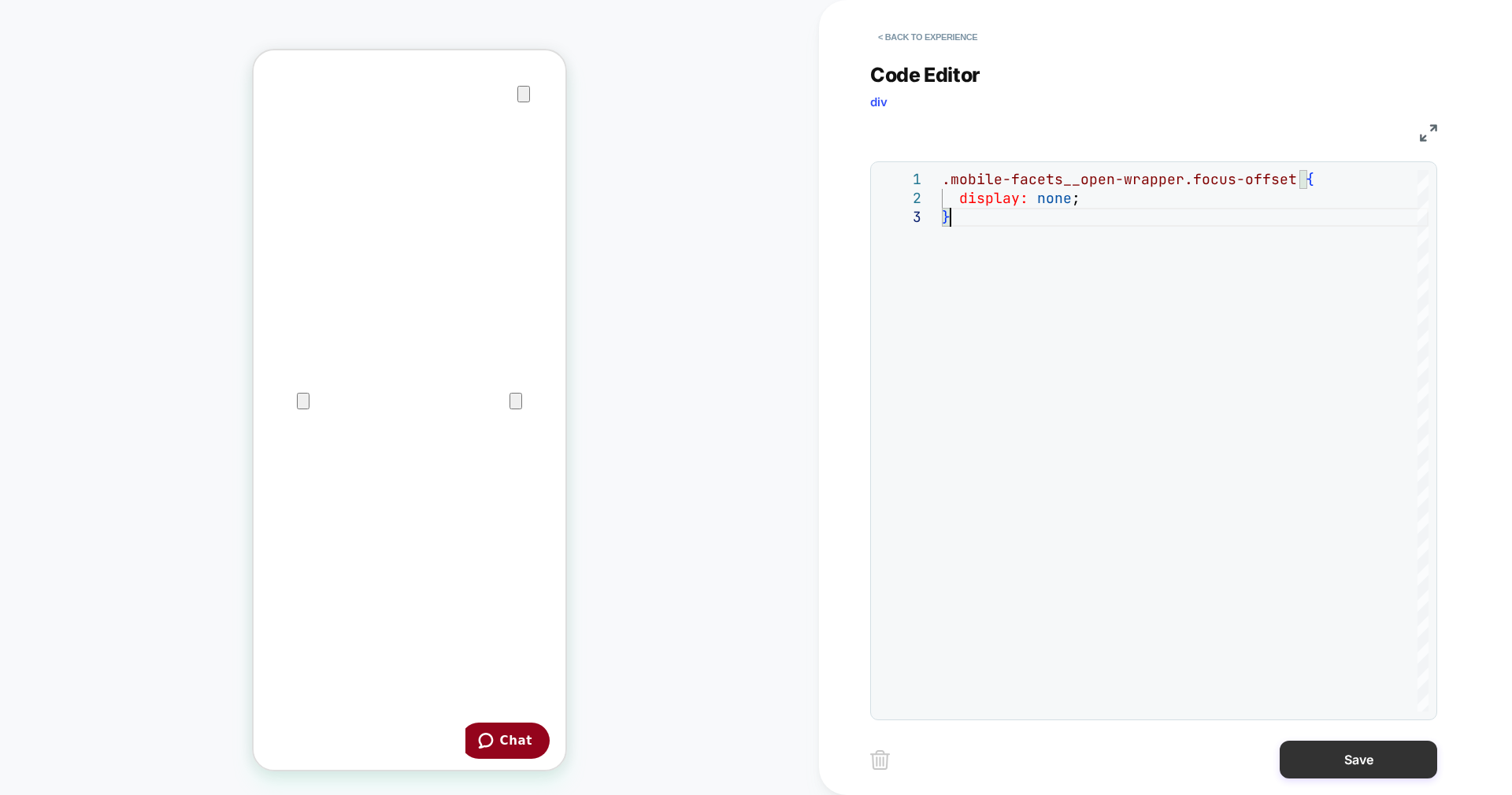
click at [1325, 762] on button "Save" at bounding box center [1358, 759] width 157 height 38
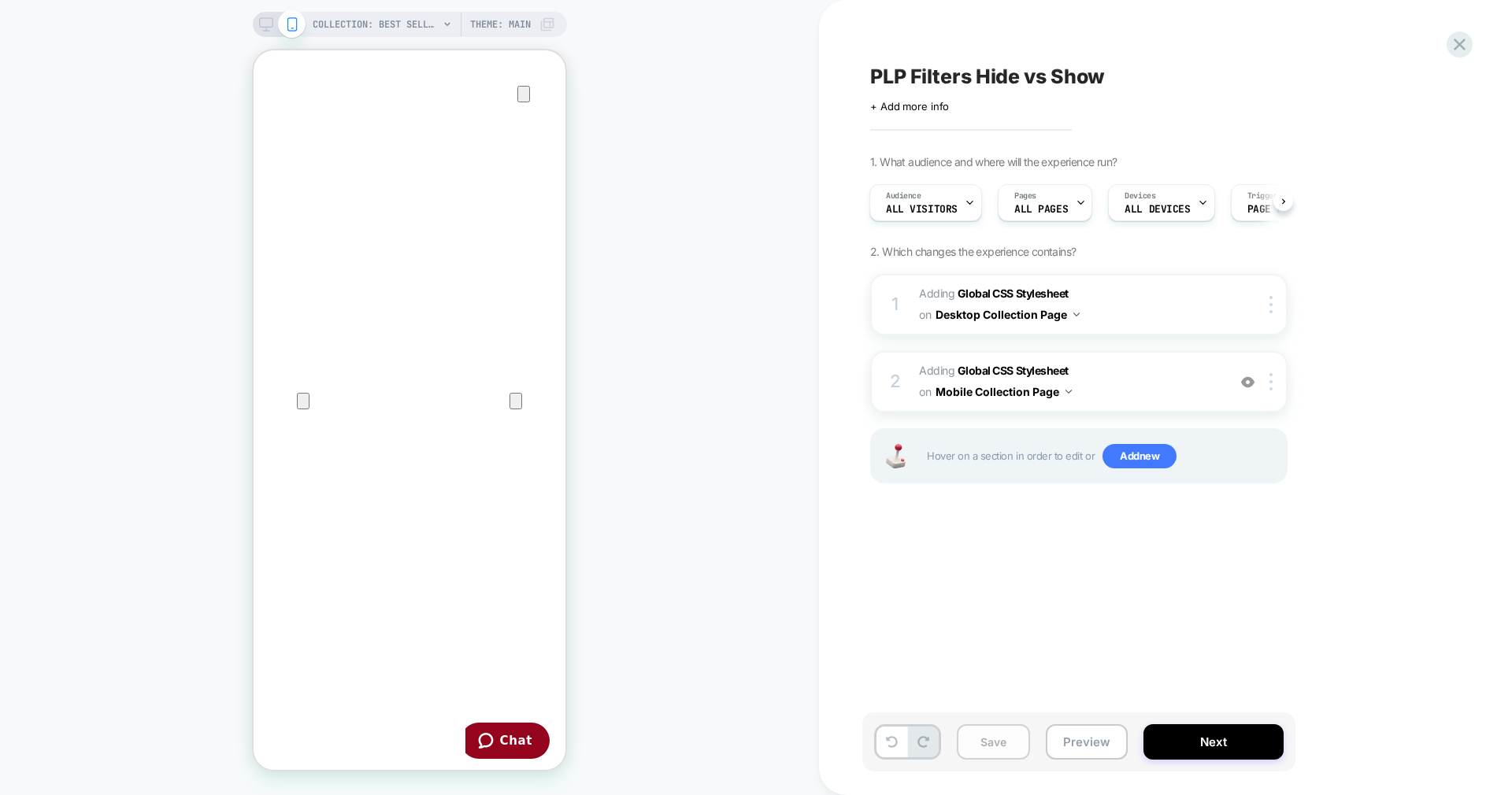
click at [1056, 724] on button "Preview" at bounding box center [1086, 742] width 82 height 35
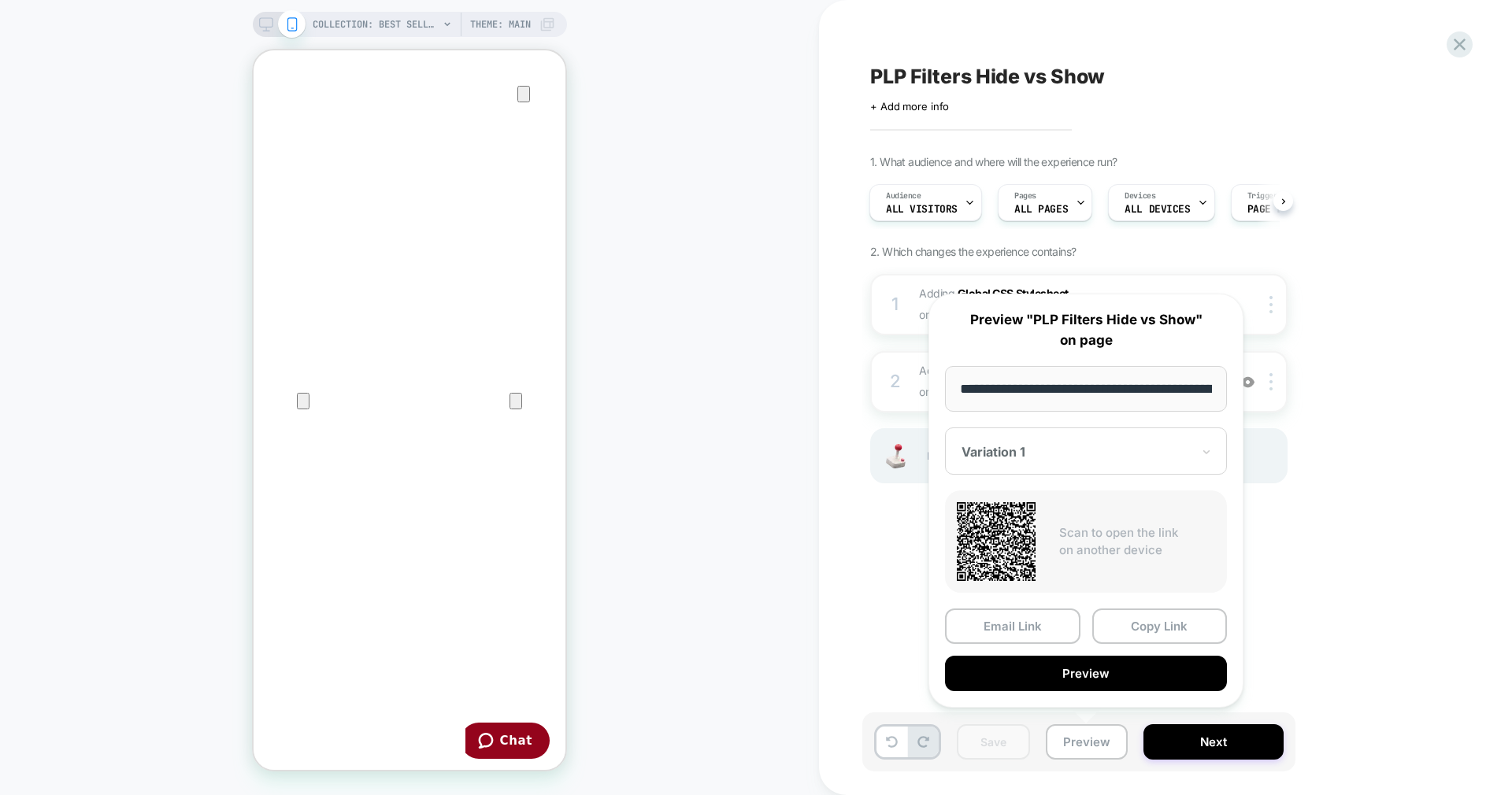
scroll to position [0, 199]
click at [0, 0] on div "PLP Filters Hide vs Show Click to edit experience details + Add more info 1. Wh…" at bounding box center [0, 0] width 0 height 0
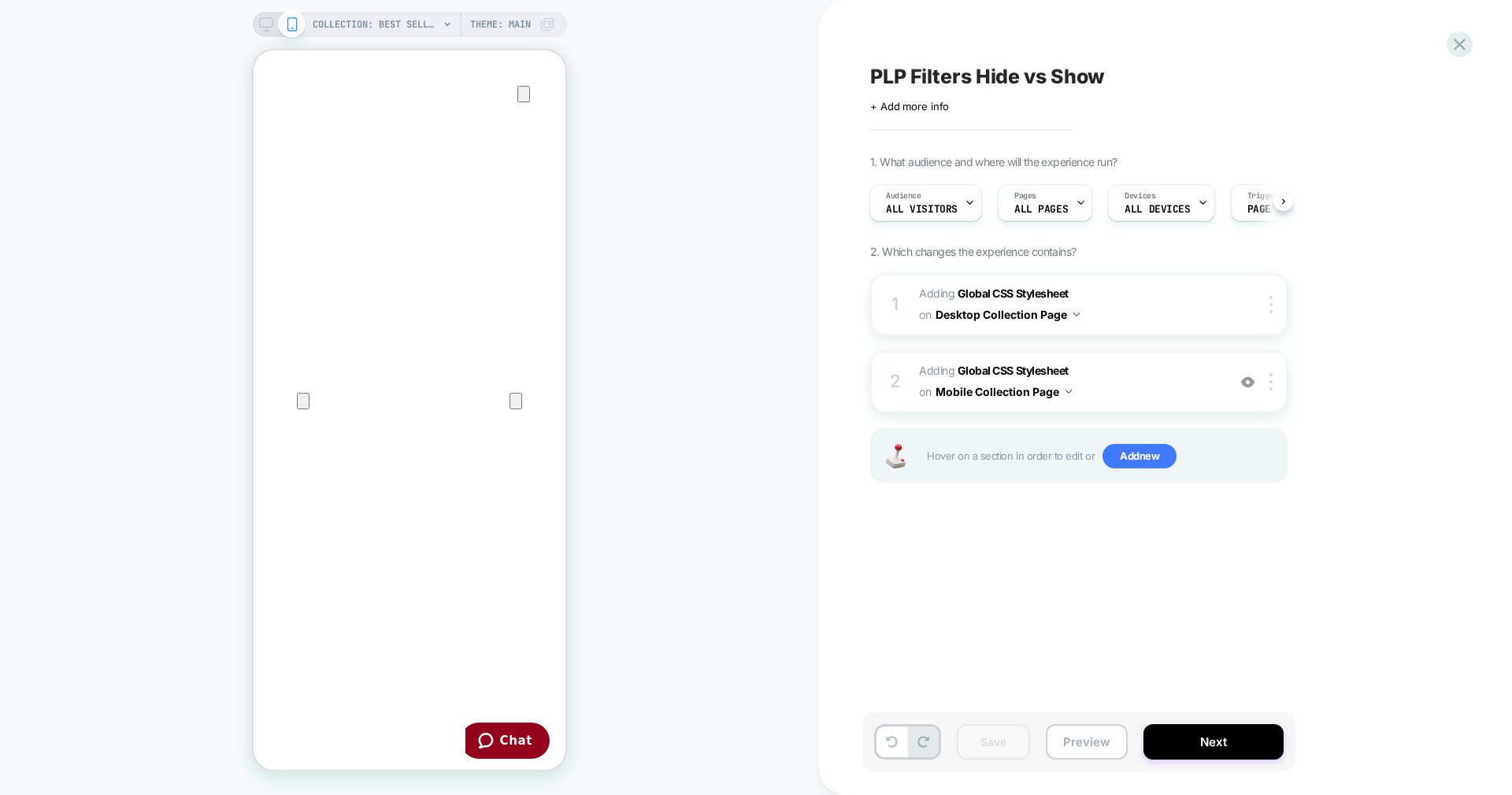
click at [1087, 737] on button "Preview" at bounding box center [1086, 742] width 82 height 35
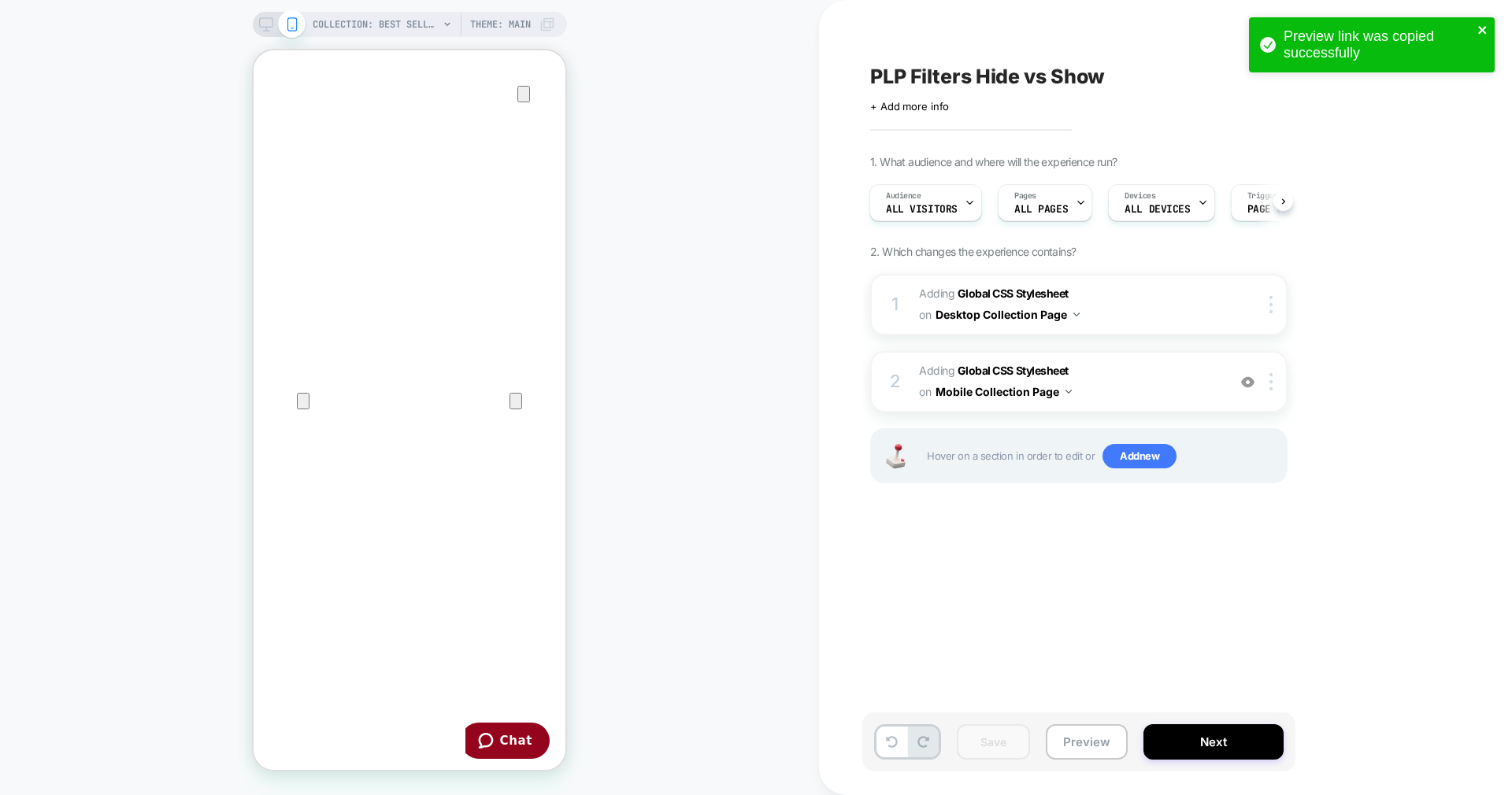
click at [1480, 32] on icon "close" at bounding box center [1482, 30] width 7 height 7
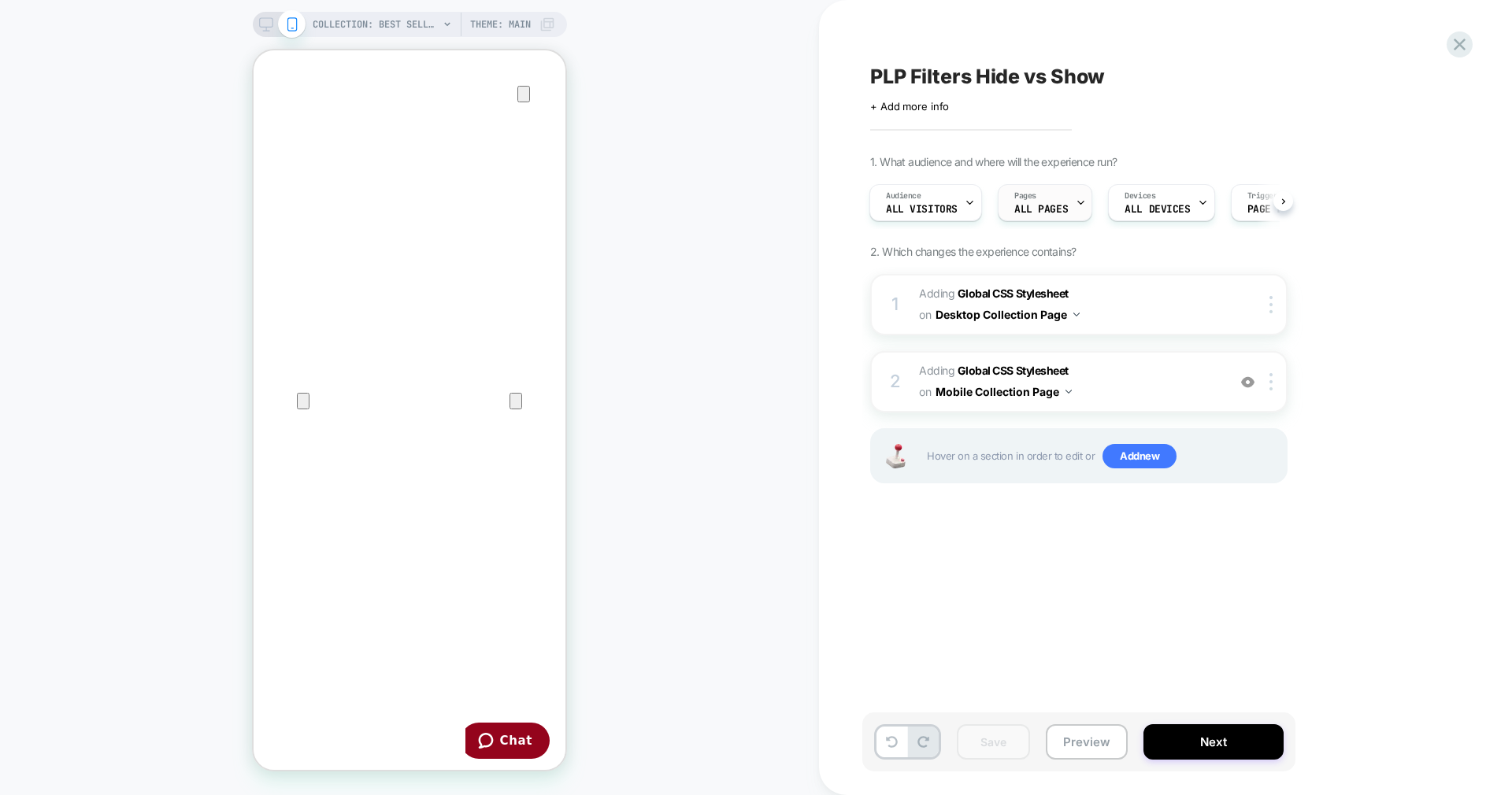
click at [1045, 193] on div "Pages ALL PAGES" at bounding box center [1042, 202] width 85 height 35
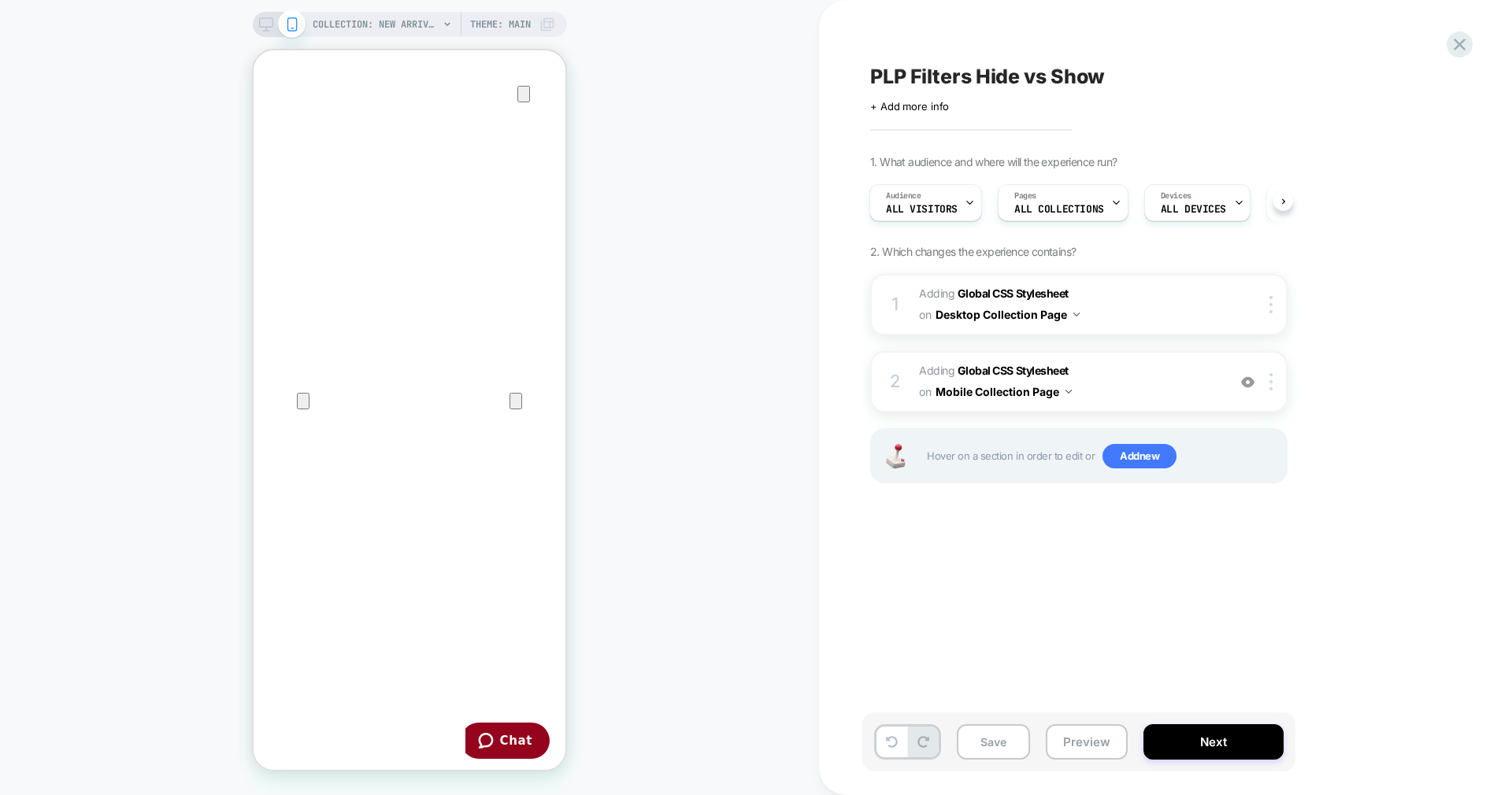
scroll to position [0, 2]
click at [0, 0] on icon at bounding box center [0, 0] width 0 height 0
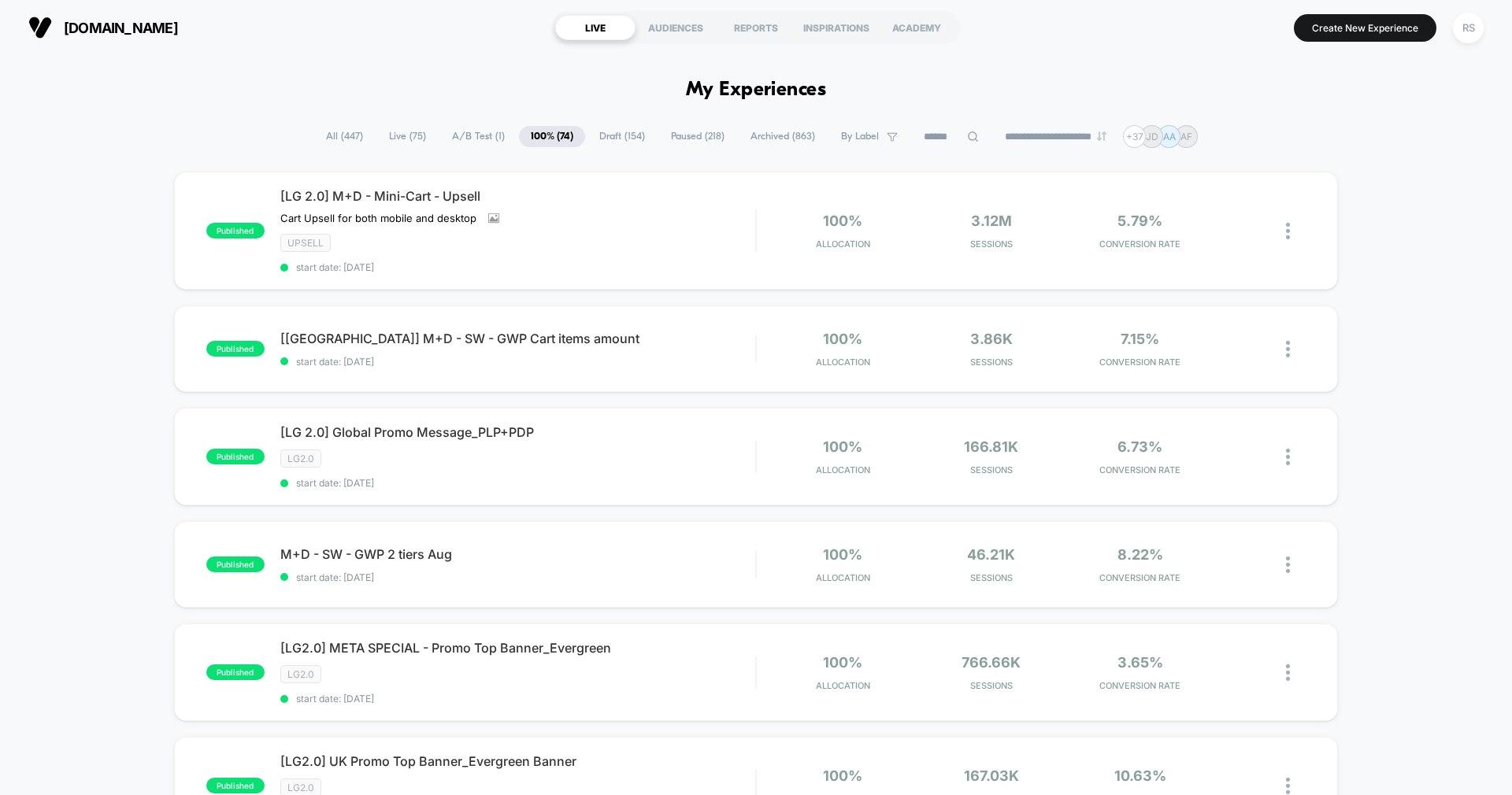
click at [621, 131] on span "Draft ( 154 )" at bounding box center [622, 137] width 70 height 21
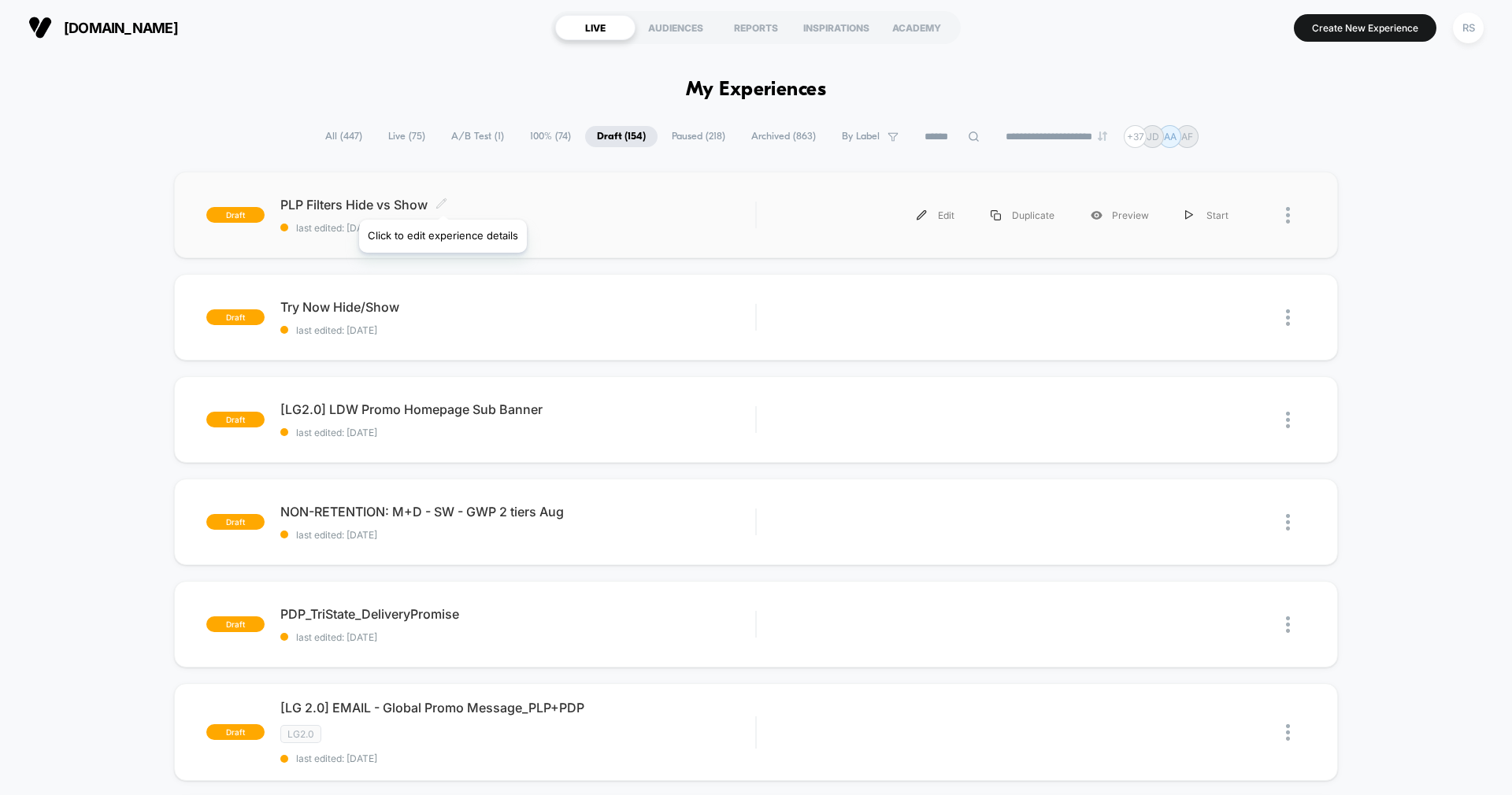
click at [441, 200] on icon at bounding box center [441, 203] width 12 height 12
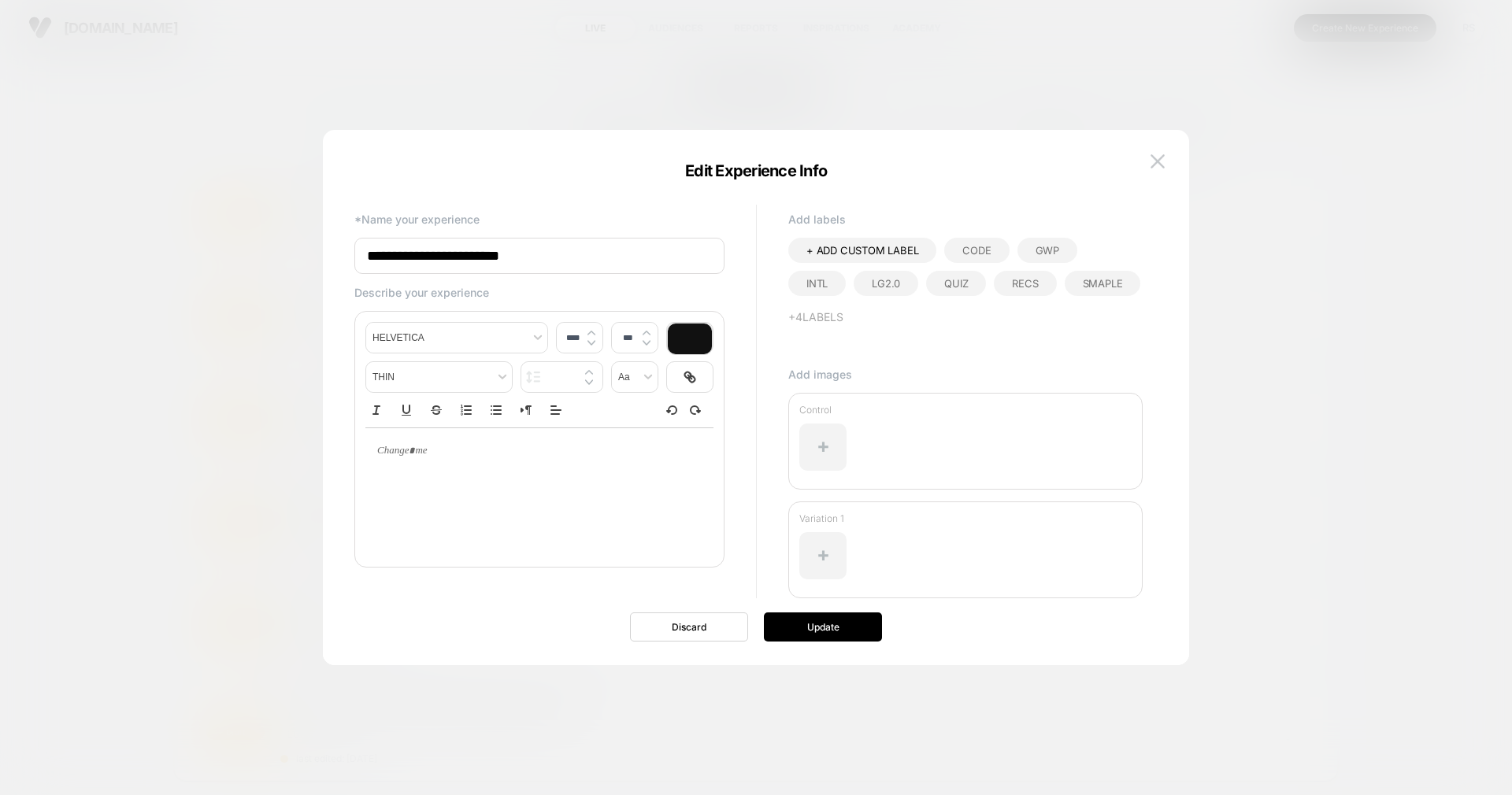
click at [371, 258] on input "**********" at bounding box center [539, 255] width 370 height 36
type input "**********"
click at [819, 626] on button "Update" at bounding box center [822, 626] width 118 height 29
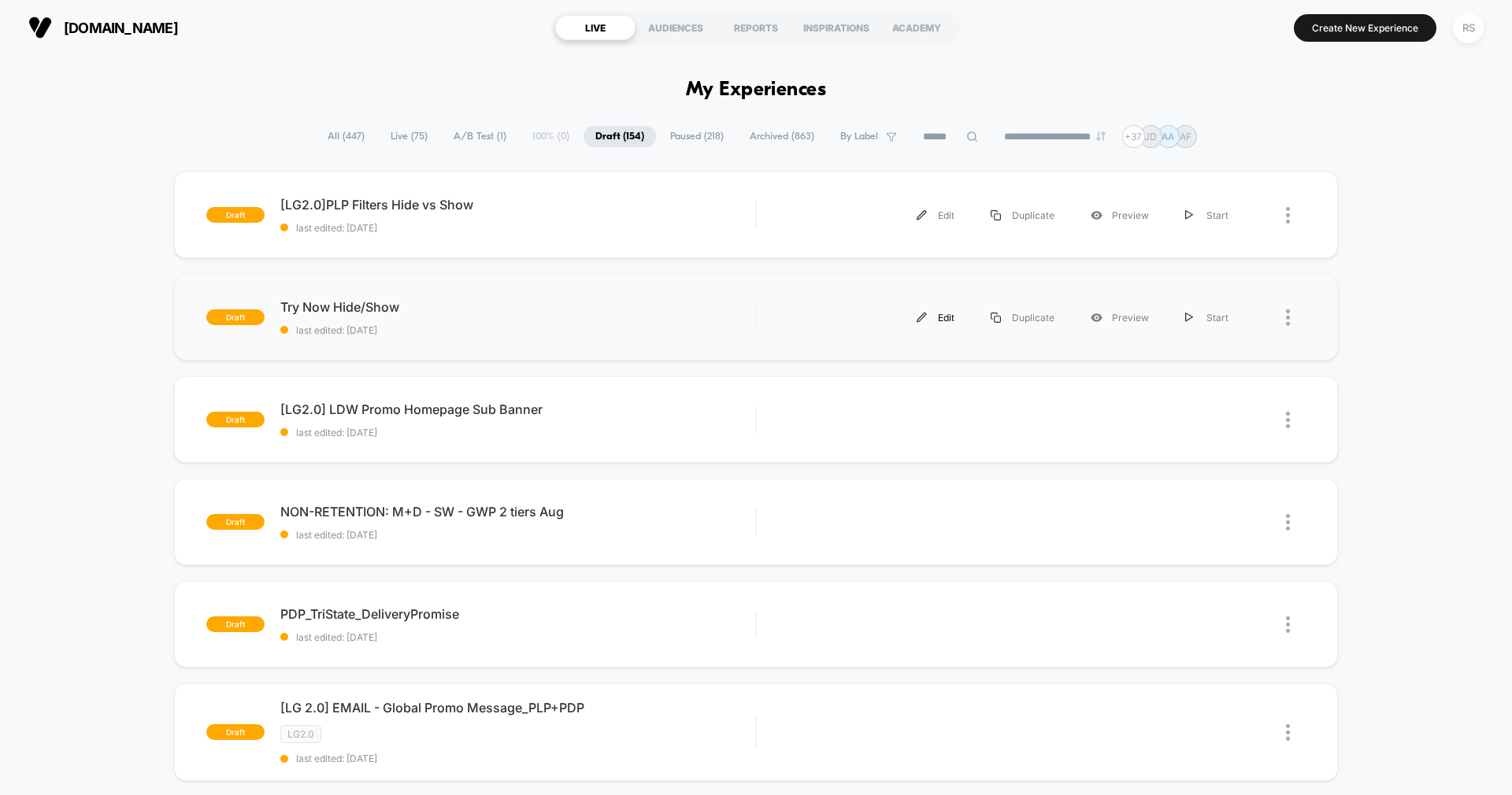
click at [927, 312] on img at bounding box center [921, 317] width 10 height 10
click at [416, 306] on icon at bounding box center [413, 306] width 12 height 12
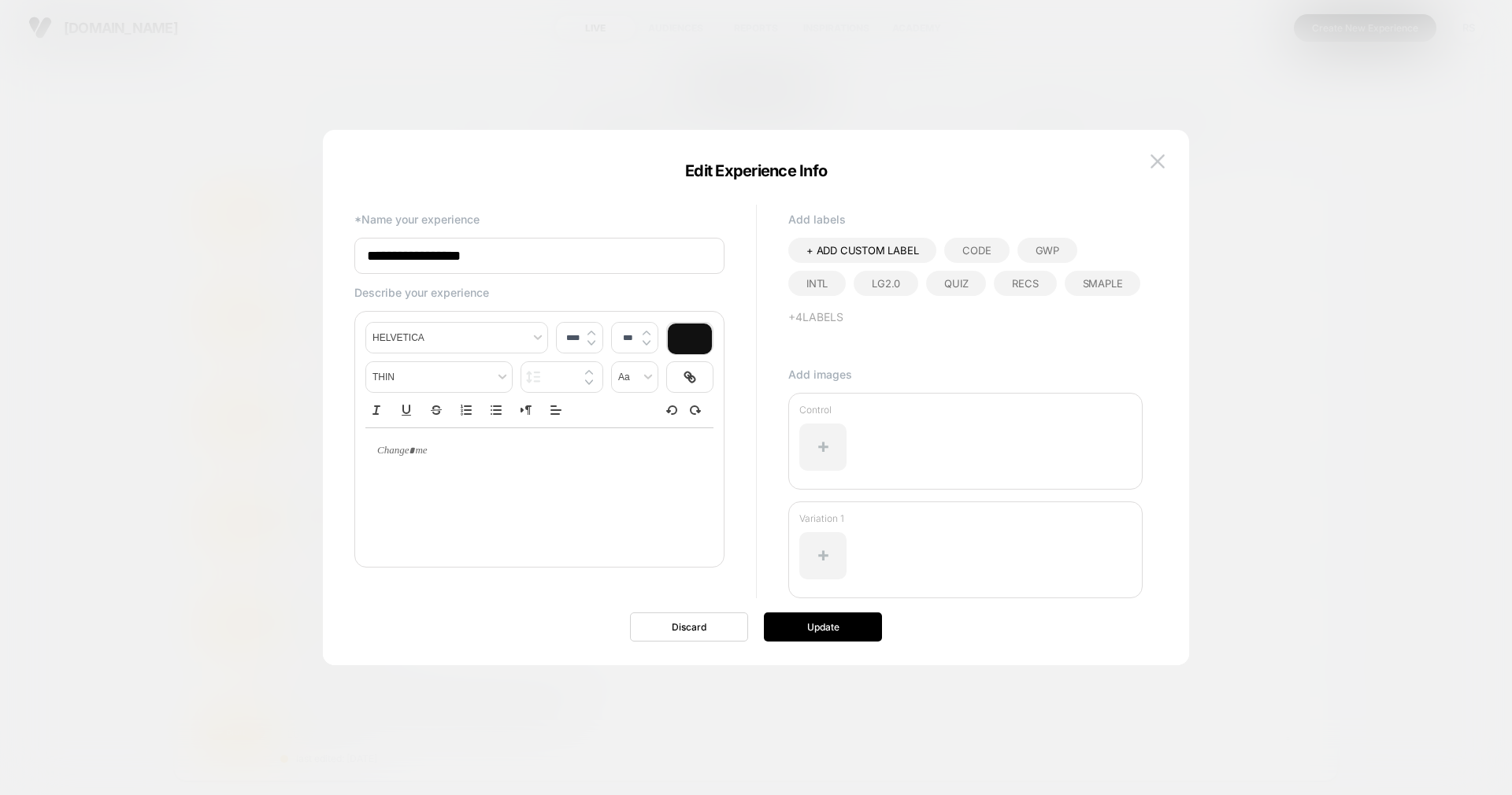
click at [366, 251] on input "**********" at bounding box center [539, 255] width 370 height 36
paste input "*******"
type input "**********"
click at [798, 606] on div "**********" at bounding box center [747, 398] width 819 height 472
click at [799, 630] on button "Update" at bounding box center [822, 626] width 118 height 29
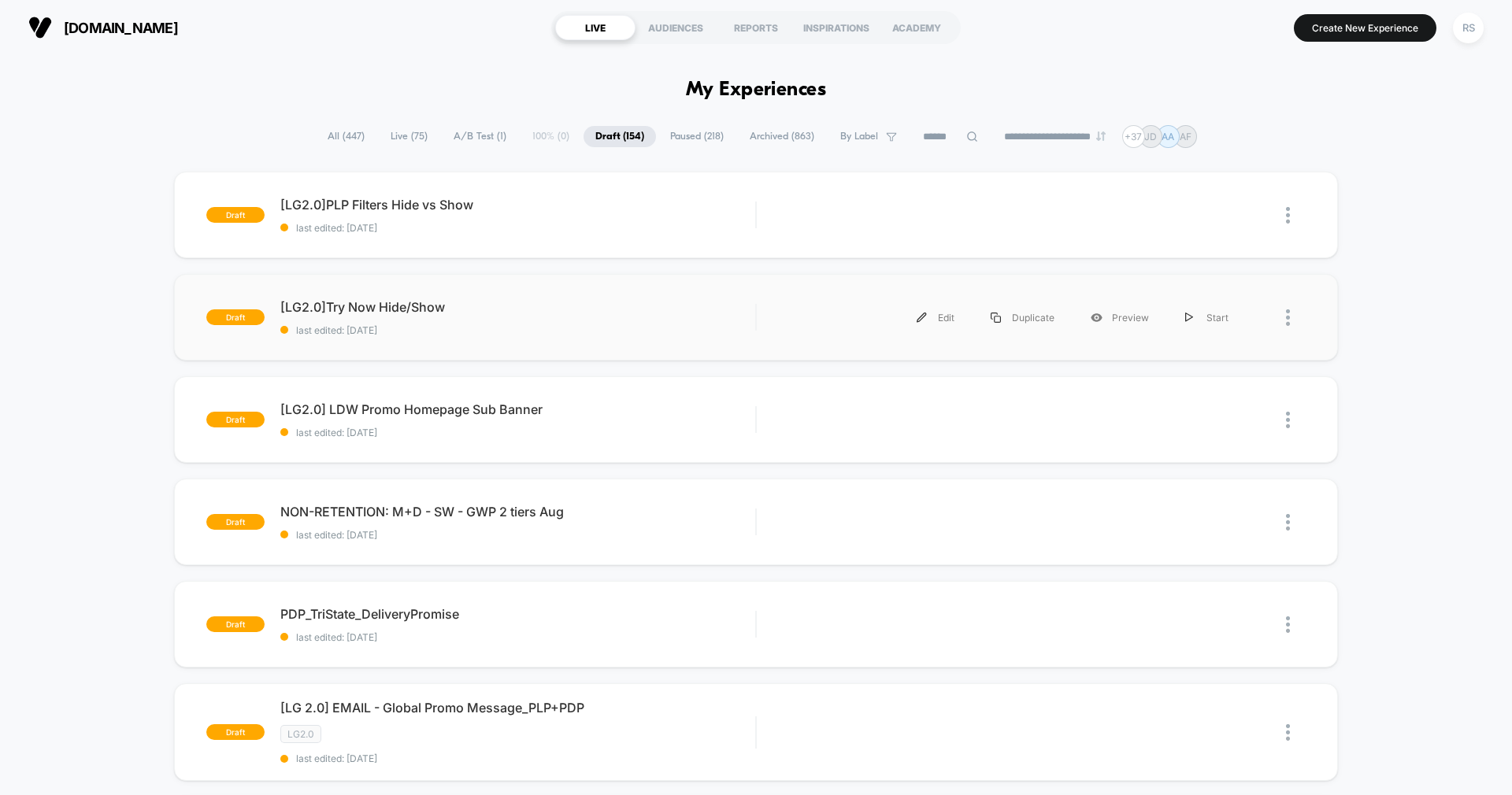
click at [615, 328] on span "last edited: [DATE]" at bounding box center [518, 330] width 475 height 12
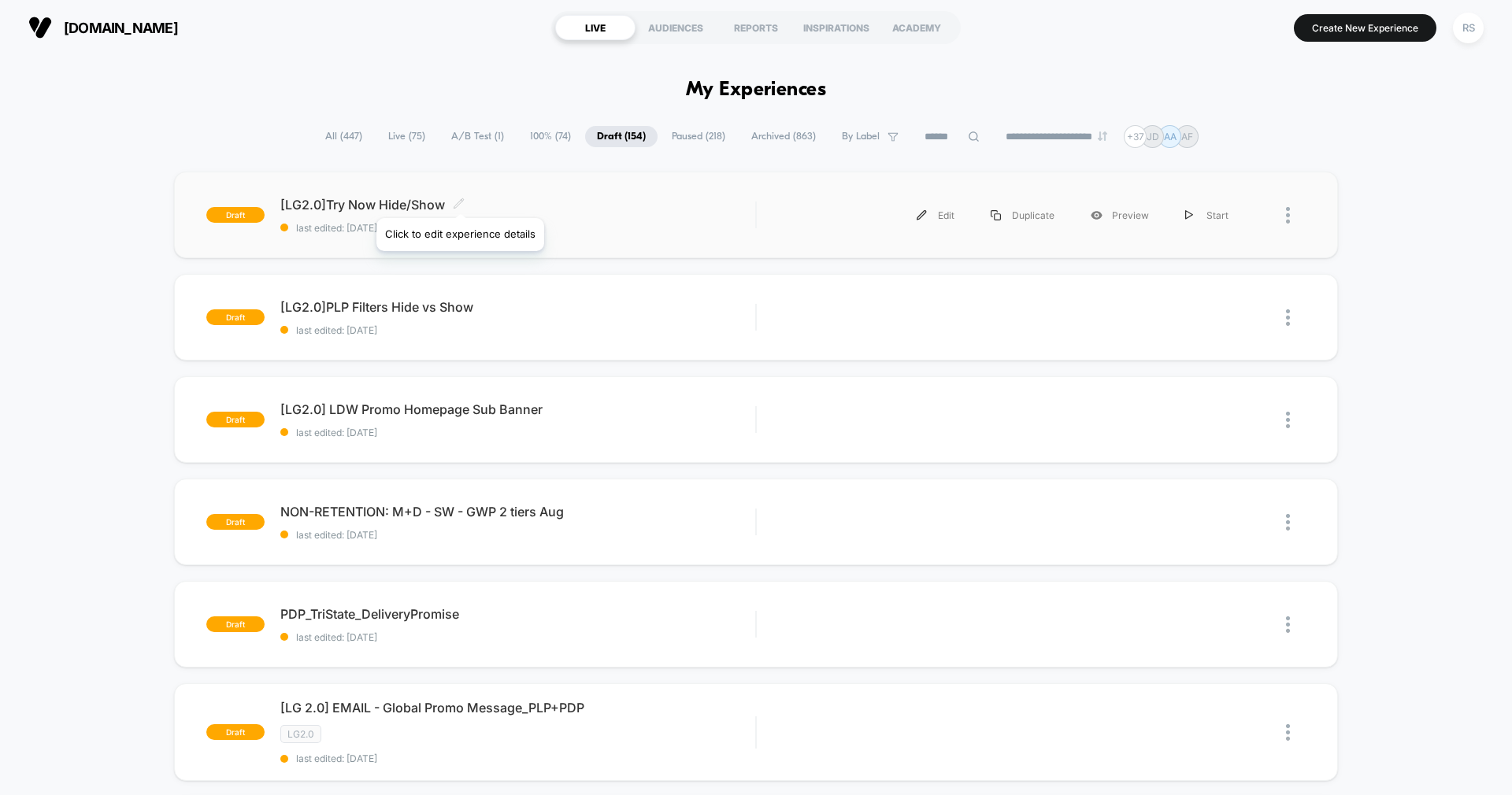
click at [459, 201] on icon at bounding box center [458, 203] width 9 height 9
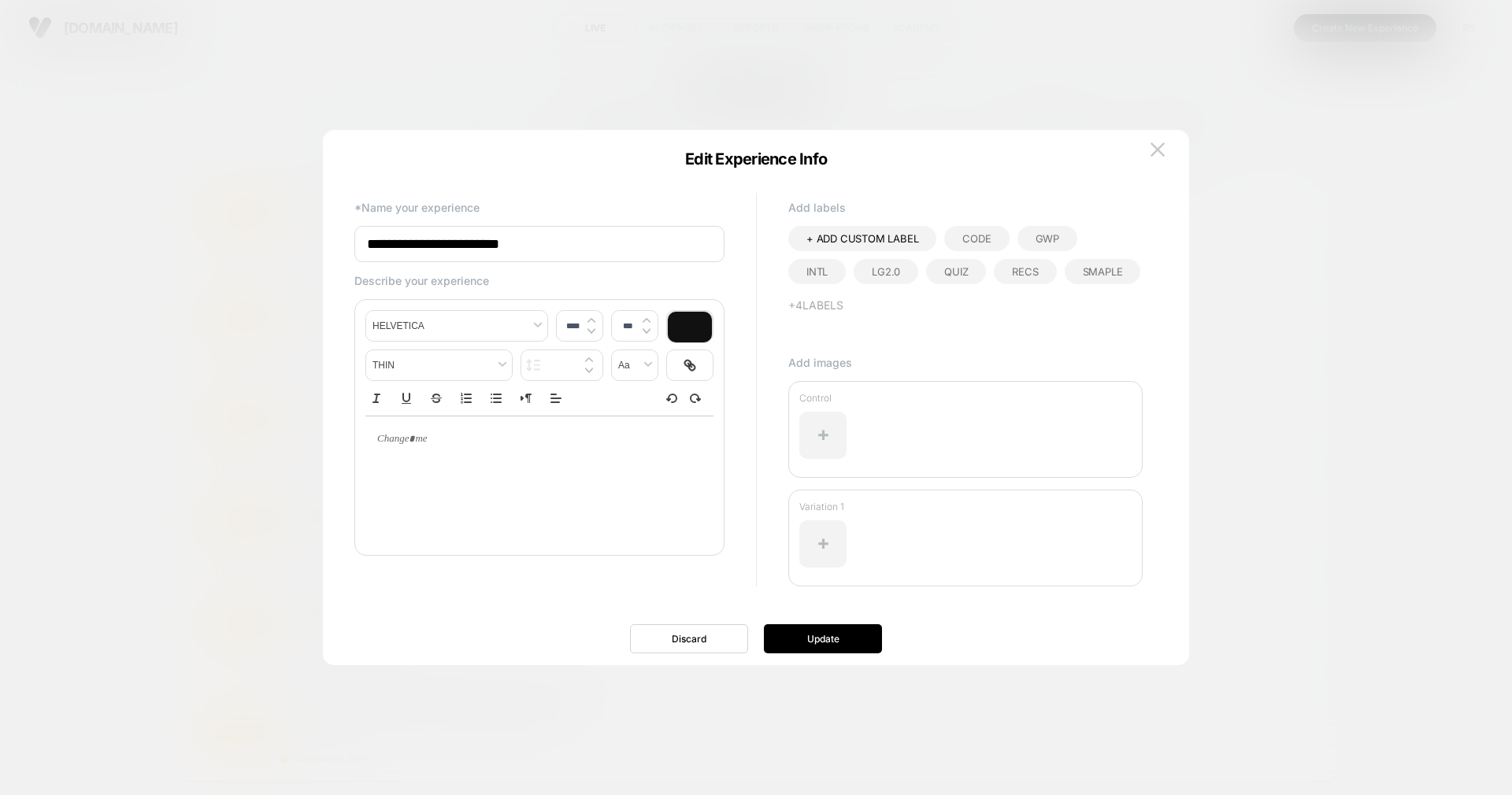
click at [636, 102] on div at bounding box center [756, 398] width 1512 height 795
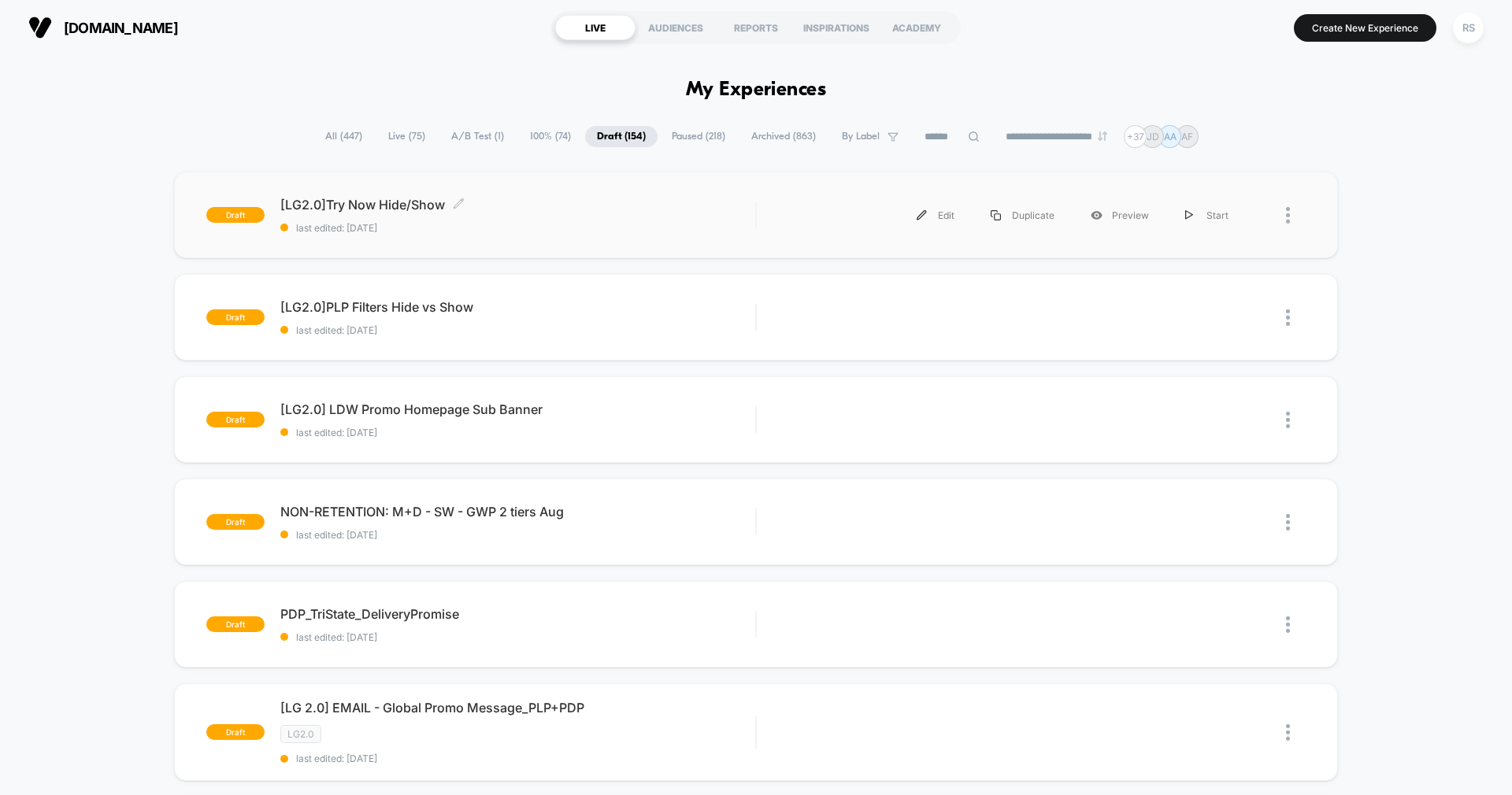
click at [601, 194] on div "draft [LG2.0]Try Now Hide/Show Click to edit experience details Click to edit e…" at bounding box center [756, 215] width 1164 height 86
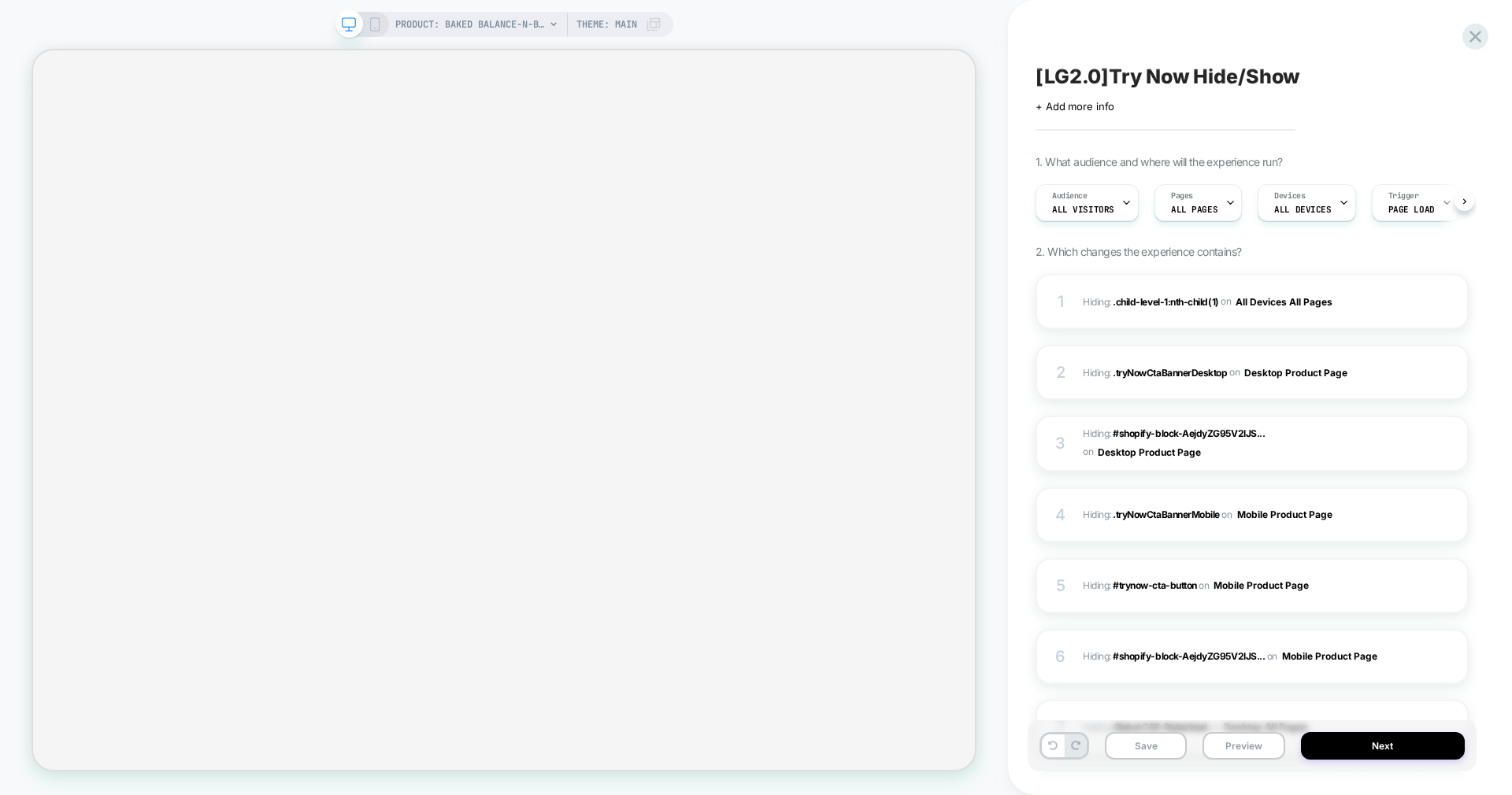
scroll to position [0, 1]
click at [1080, 208] on span "All Visitors" at bounding box center [1082, 210] width 62 height 11
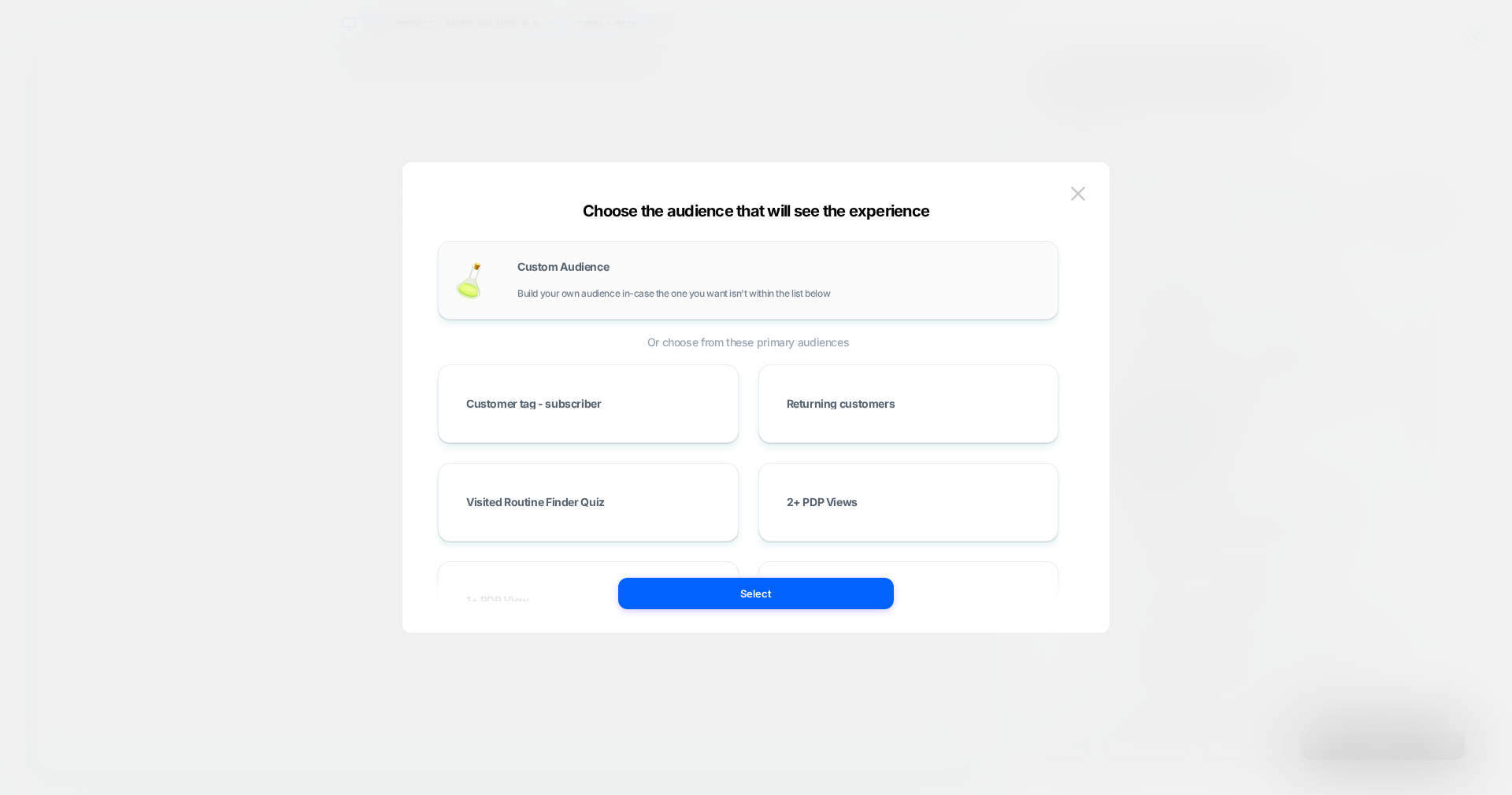
click at [595, 281] on div "Custom Audience Build your own audience in-case the one you want isn't within t…" at bounding box center [780, 280] width 524 height 38
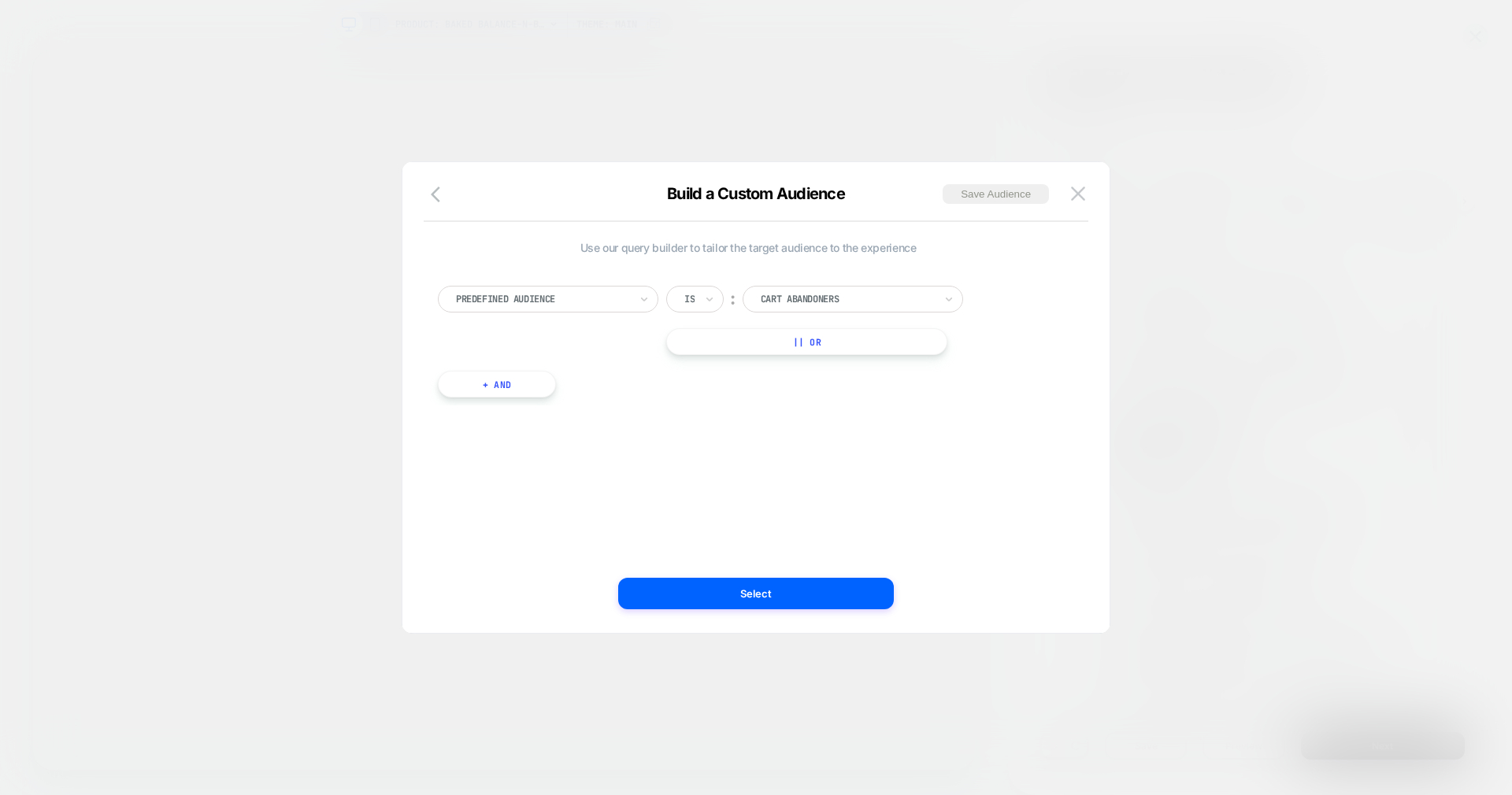
click at [586, 307] on div "Predefined Audience" at bounding box center [543, 299] width 177 height 18
click at [498, 461] on div "Country" at bounding box center [556, 464] width 204 height 25
click at [835, 293] on div at bounding box center [848, 298] width 173 height 14
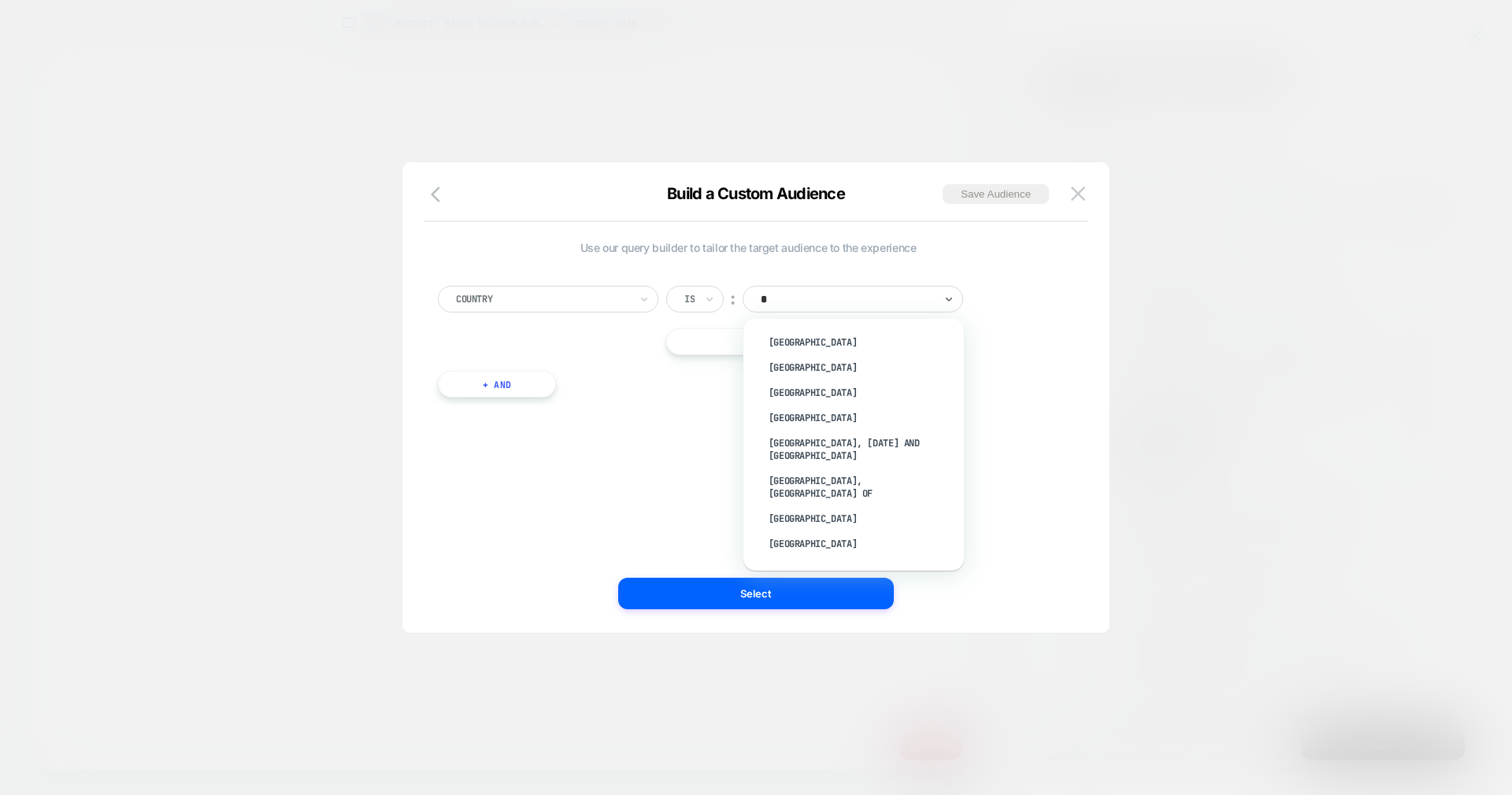
type input "**"
click at [774, 518] on div "[GEOGRAPHIC_DATA]" at bounding box center [861, 518] width 204 height 25
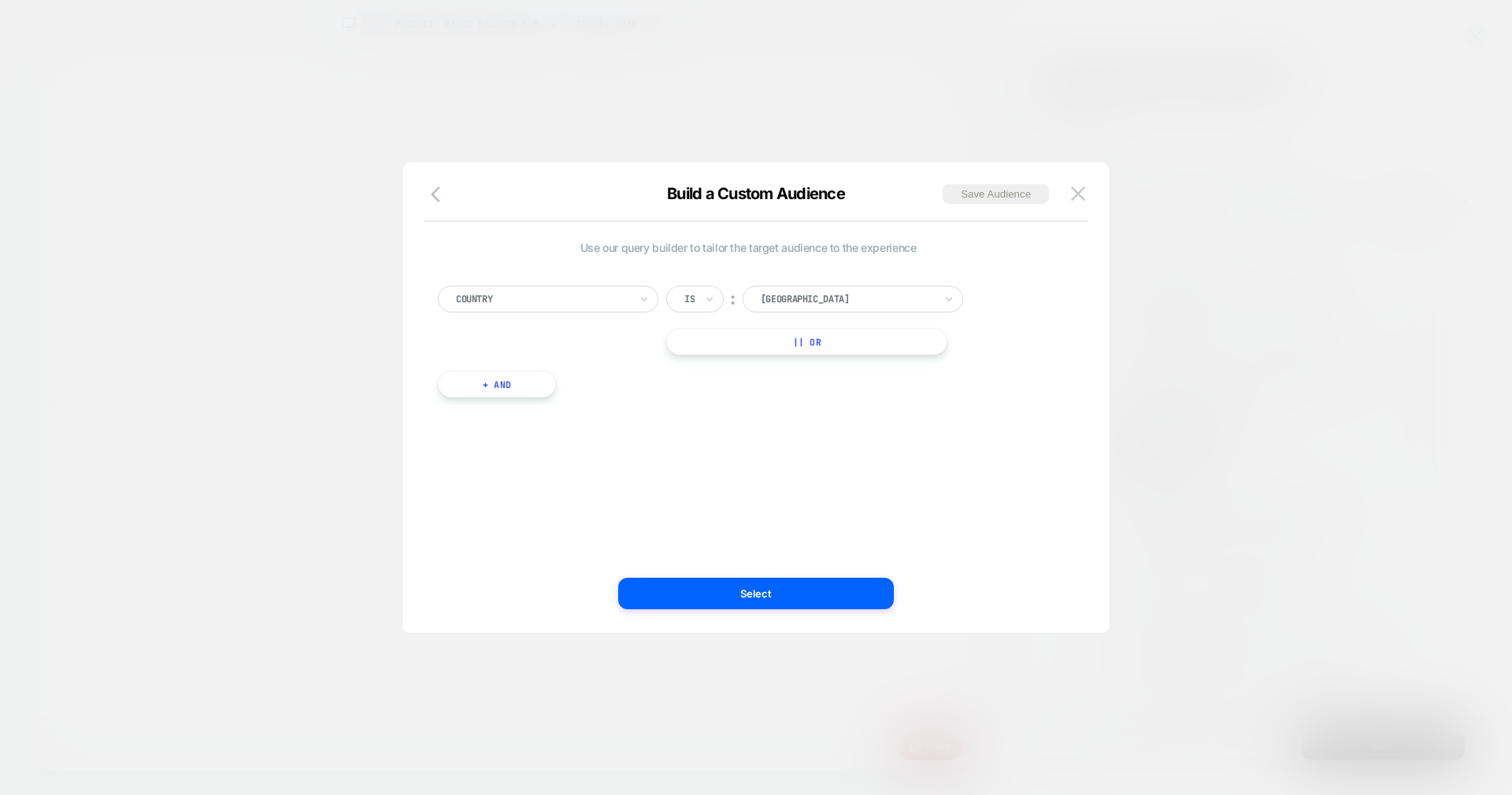
click at [488, 386] on div "Predefined Audience" at bounding box center [587, 399] width 220 height 27
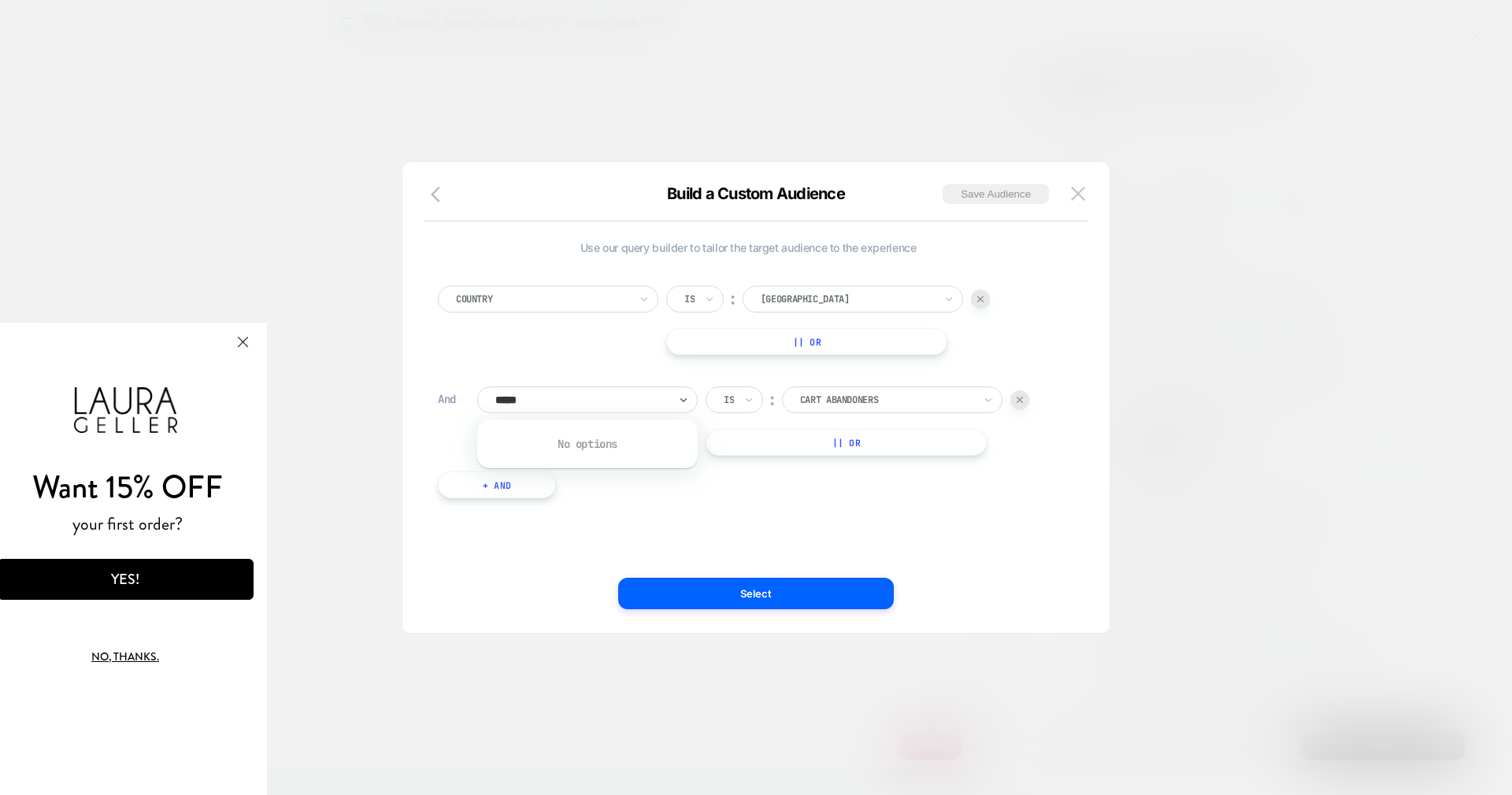
type input "****"
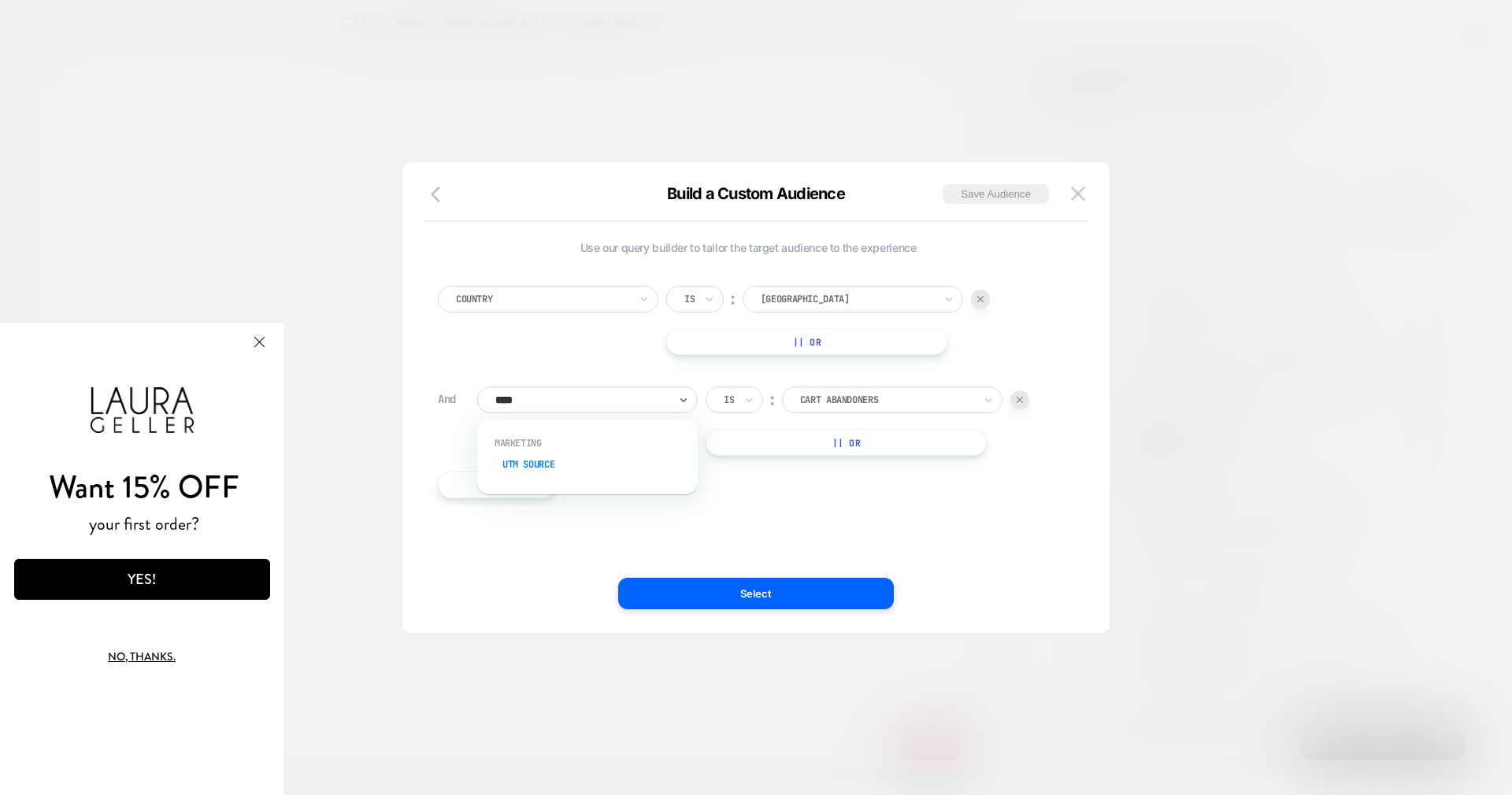
click at [524, 463] on div "UTM Source" at bounding box center [596, 463] width 204 height 25
click at [732, 402] on div at bounding box center [729, 399] width 10 height 14
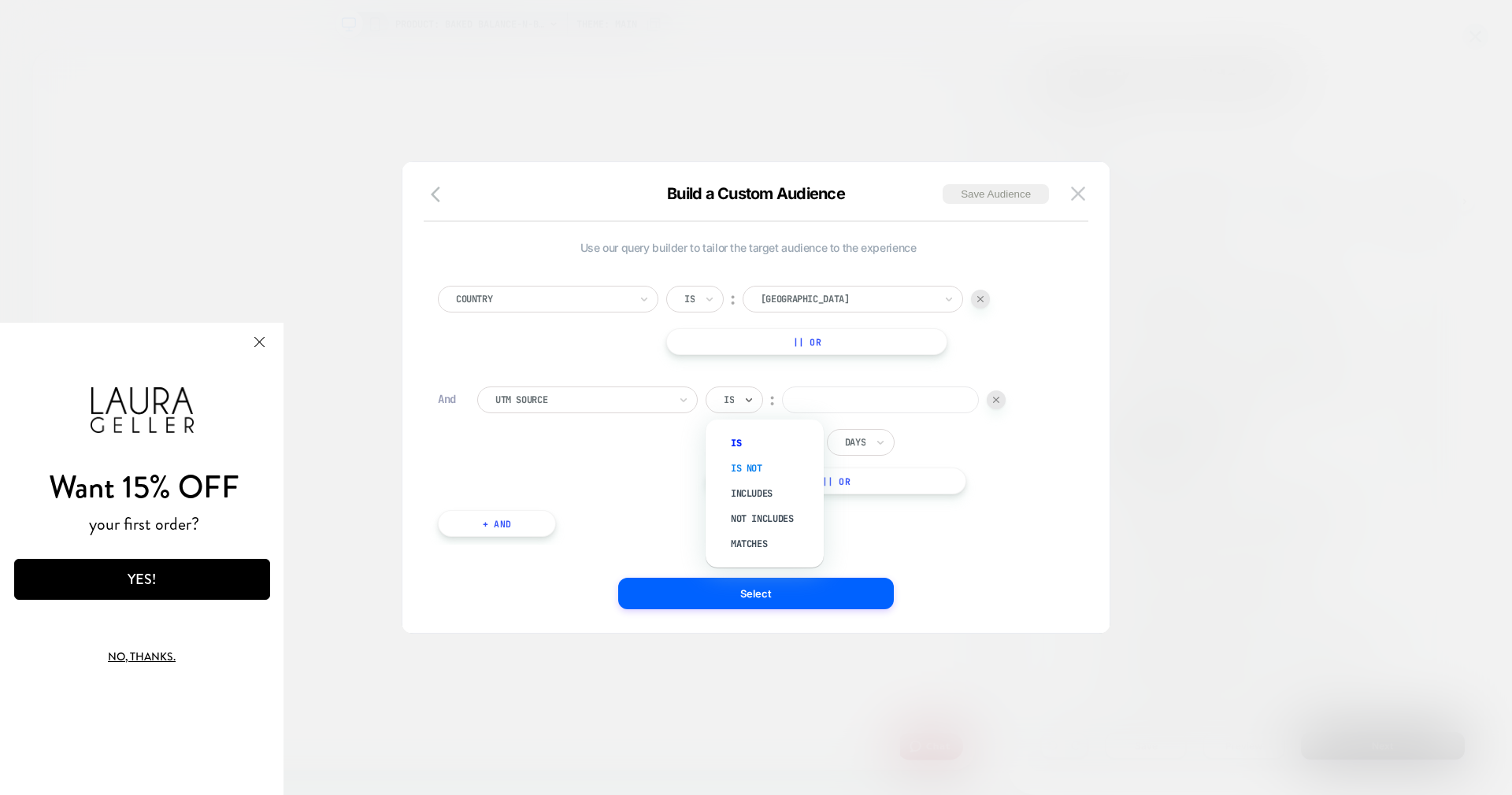
click at [747, 467] on div "Is not" at bounding box center [772, 468] width 102 height 25
click at [853, 404] on input at bounding box center [901, 399] width 197 height 27
type input "********"
click at [261, 348] on button "Close Modal" at bounding box center [259, 341] width 43 height 38
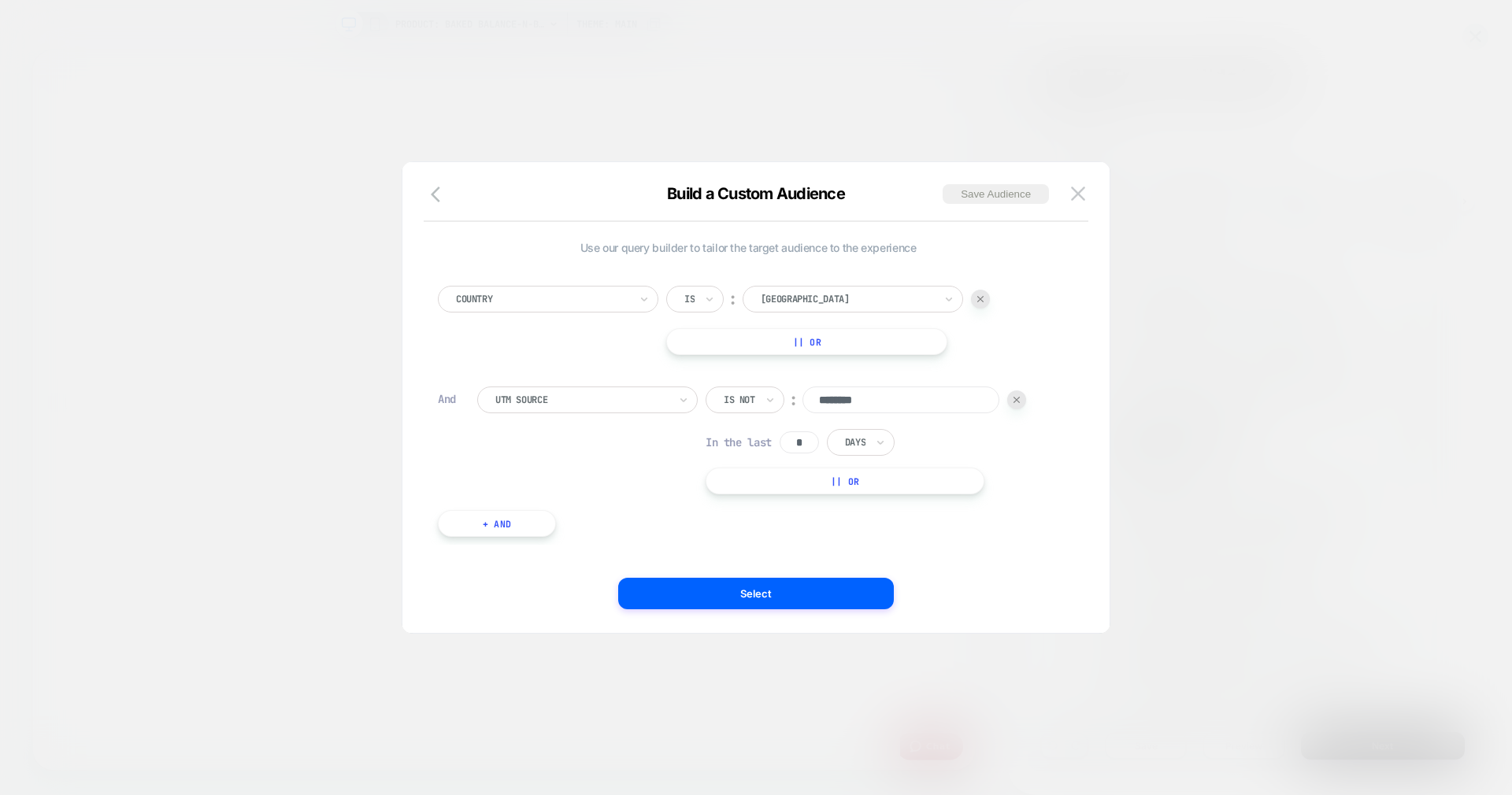
click at [819, 401] on input "********" at bounding box center [901, 399] width 197 height 27
click at [1031, 567] on div "Use our query builder to tailor the target audience to the experience Country I…" at bounding box center [748, 397] width 660 height 408
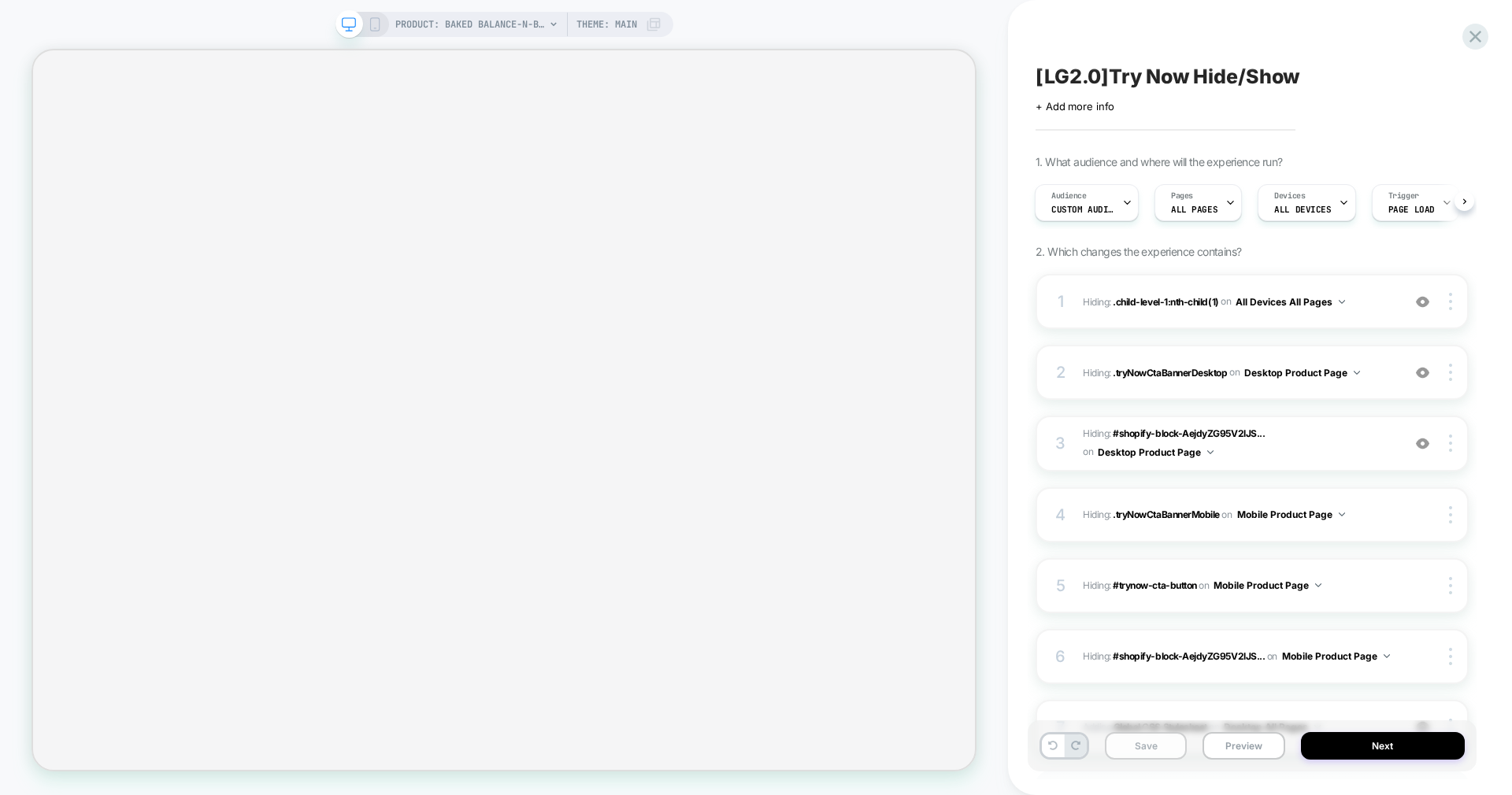
scroll to position [0, 2]
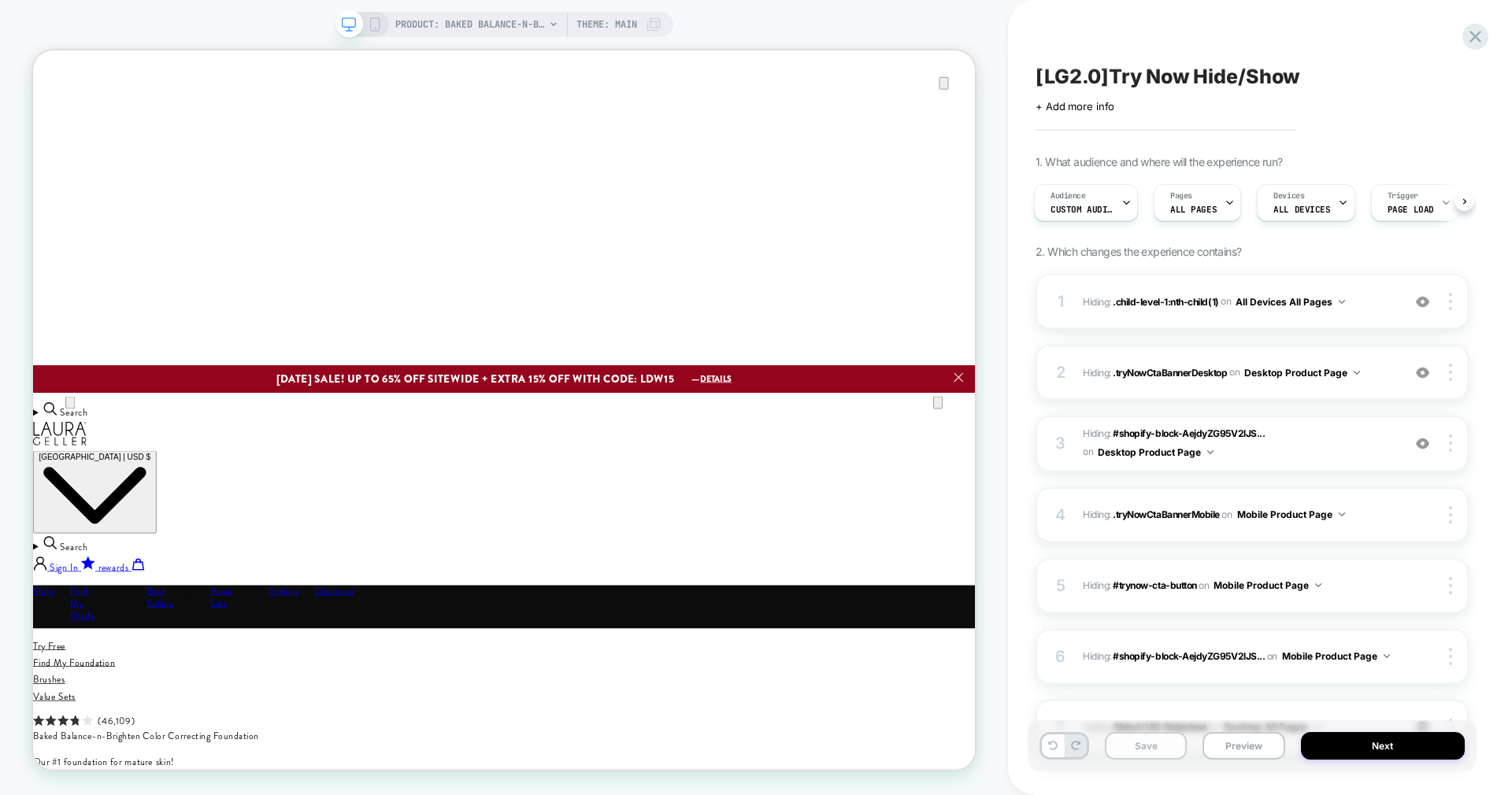
click at [0, 0] on button "Save" at bounding box center [0, 0] width 0 height 0
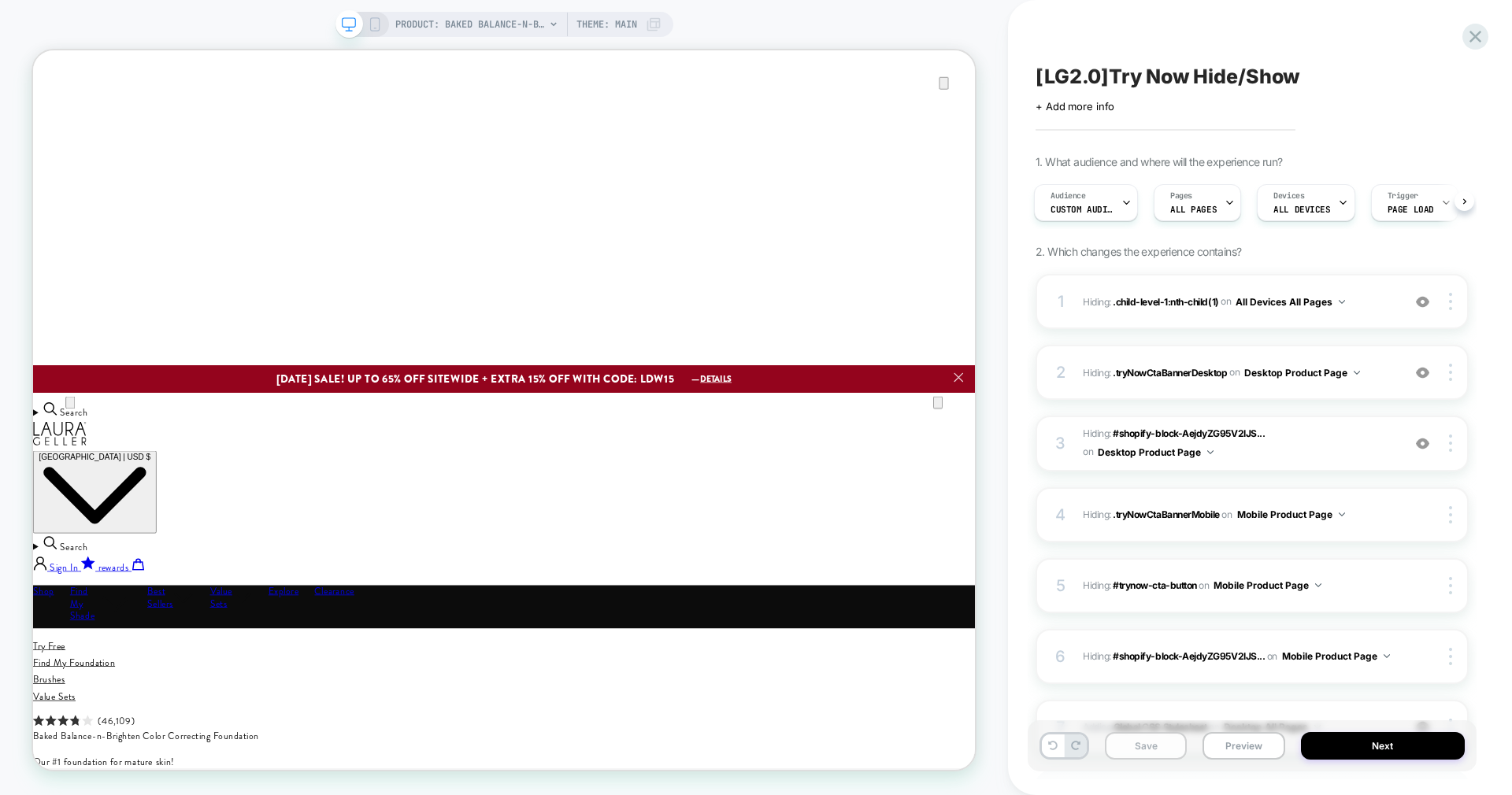
scroll to position [0, 0]
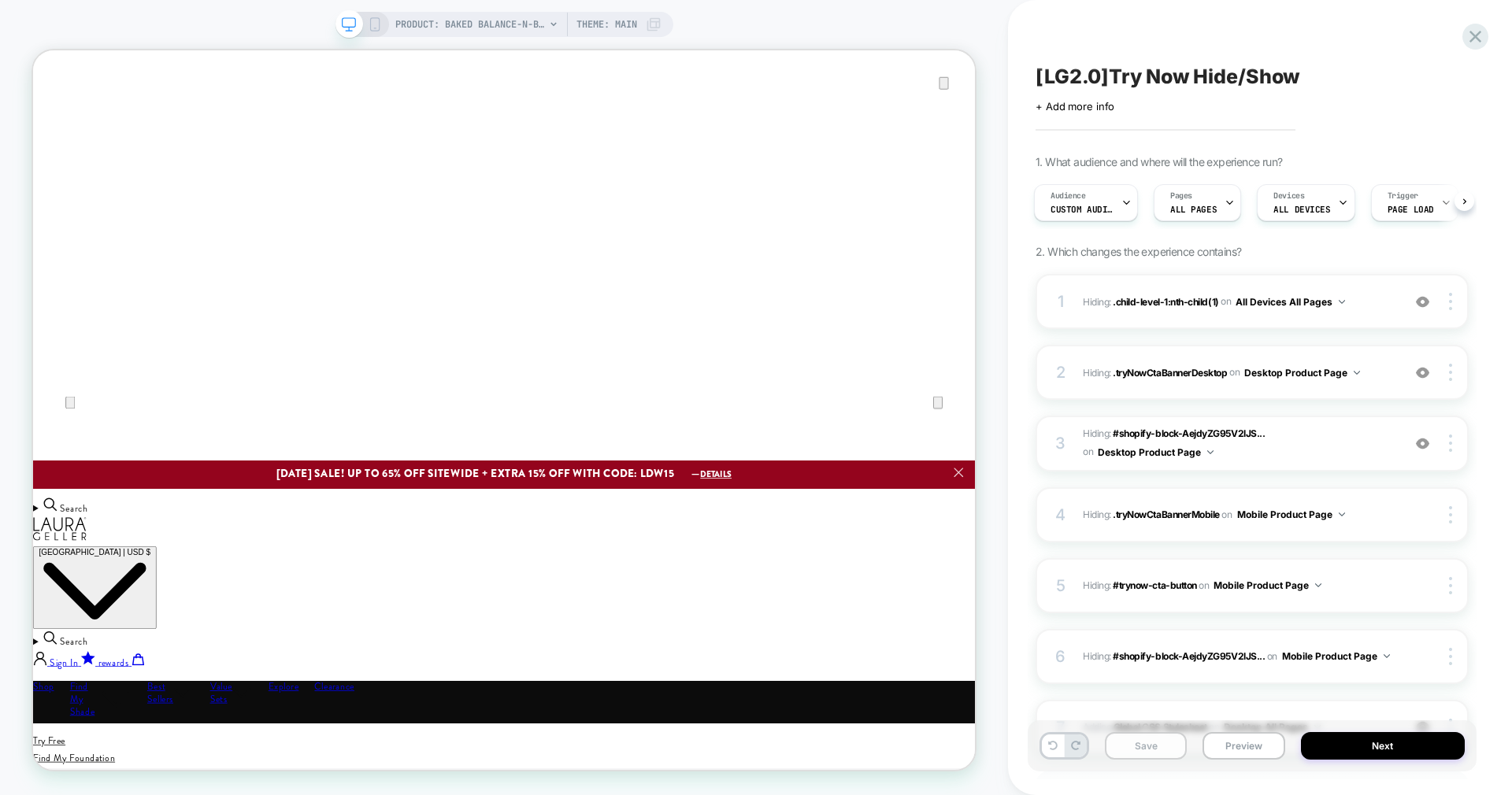
click at [0, 0] on button "Save" at bounding box center [0, 0] width 0 height 0
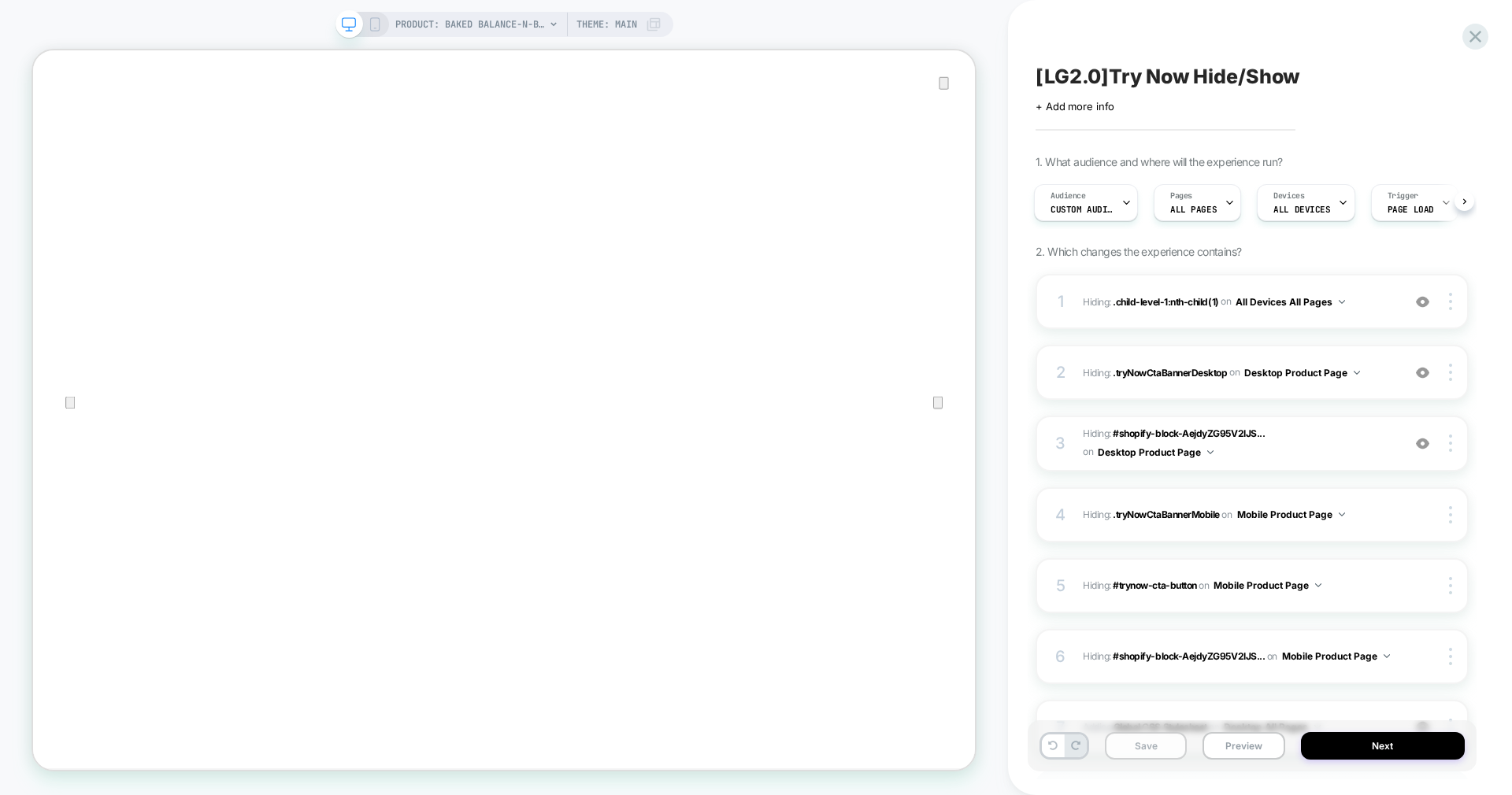
click at [0, 0] on button "Save" at bounding box center [0, 0] width 0 height 0
click at [0, 0] on icon at bounding box center [0, 0] width 0 height 0
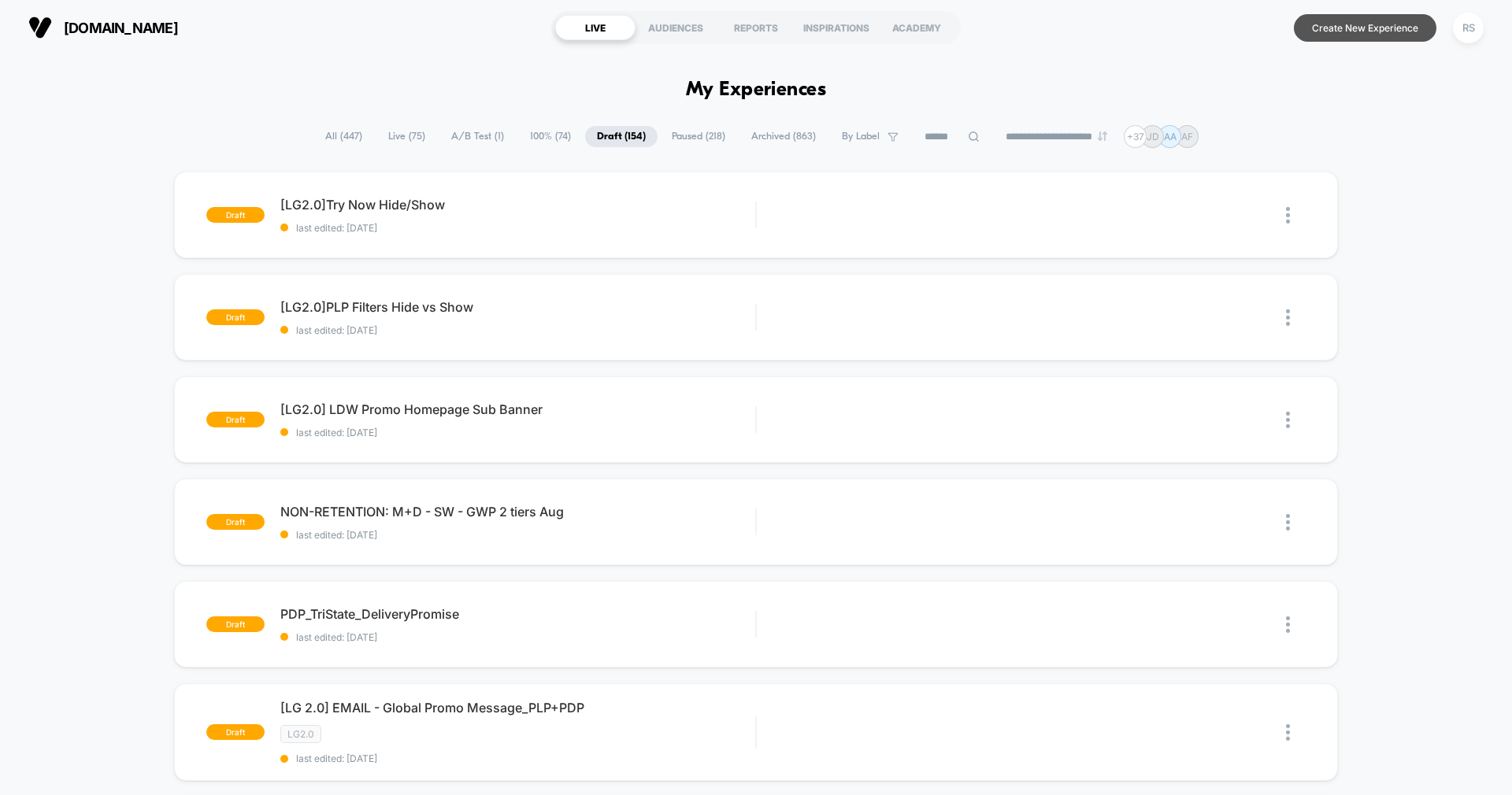
click at [1399, 31] on button "Create New Experience" at bounding box center [1364, 28] width 142 height 28
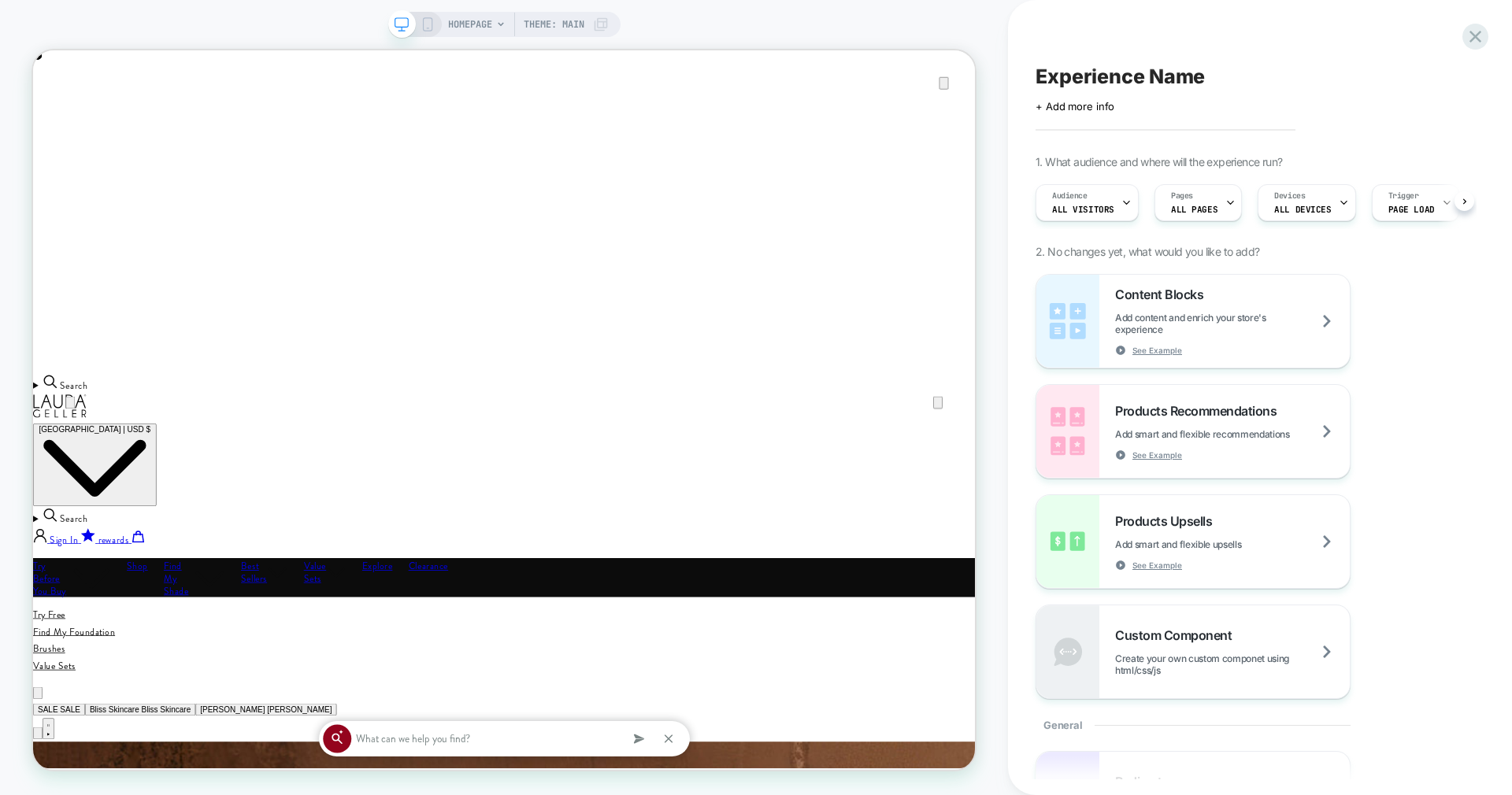
click at [1080, 80] on span "Experience Name" at bounding box center [1120, 75] width 169 height 23
type textarea "*"
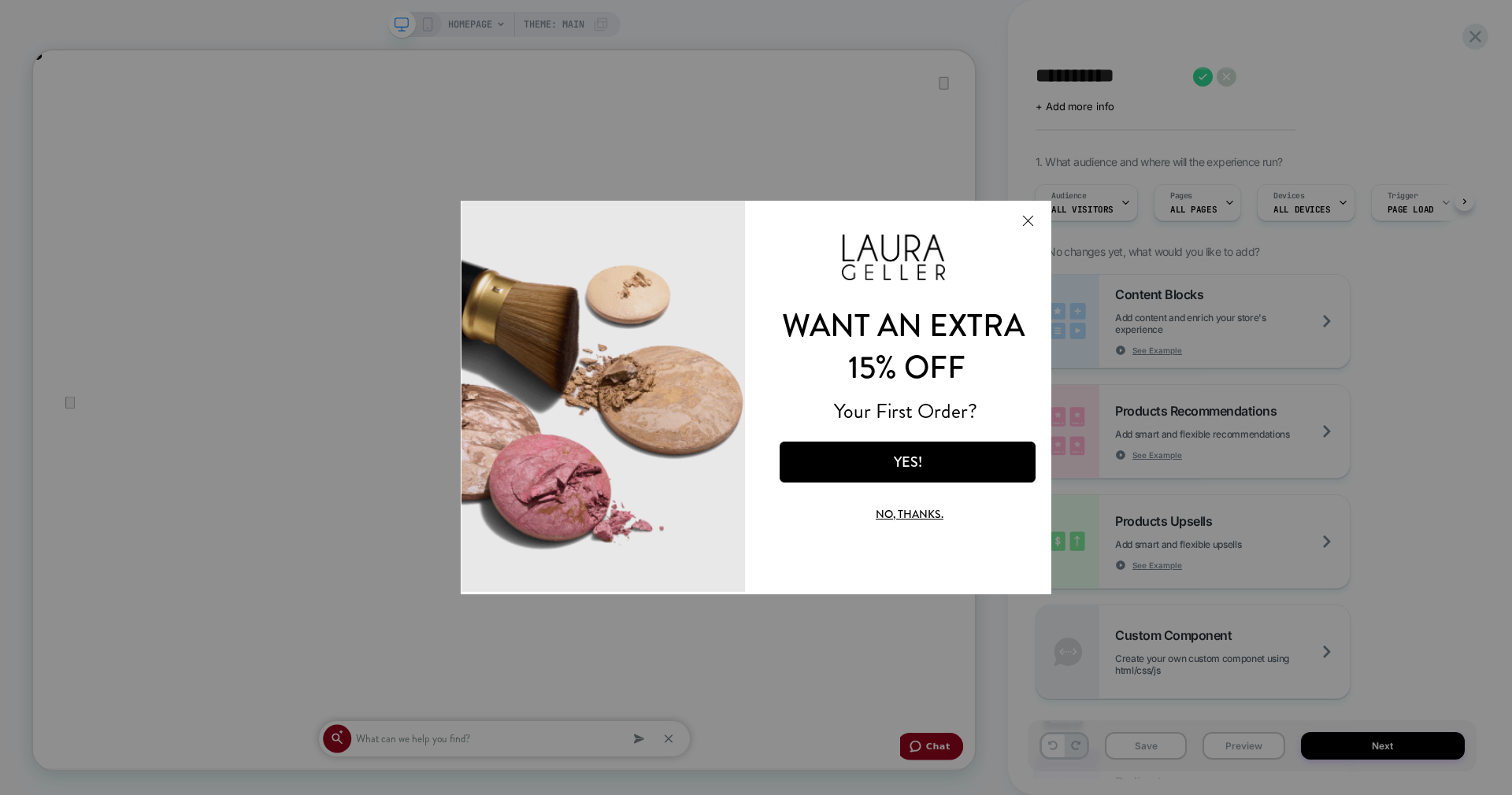
click at [1142, 80] on div at bounding box center [756, 398] width 1512 height 795
click at [1033, 219] on button "Close Modal" at bounding box center [1028, 220] width 43 height 38
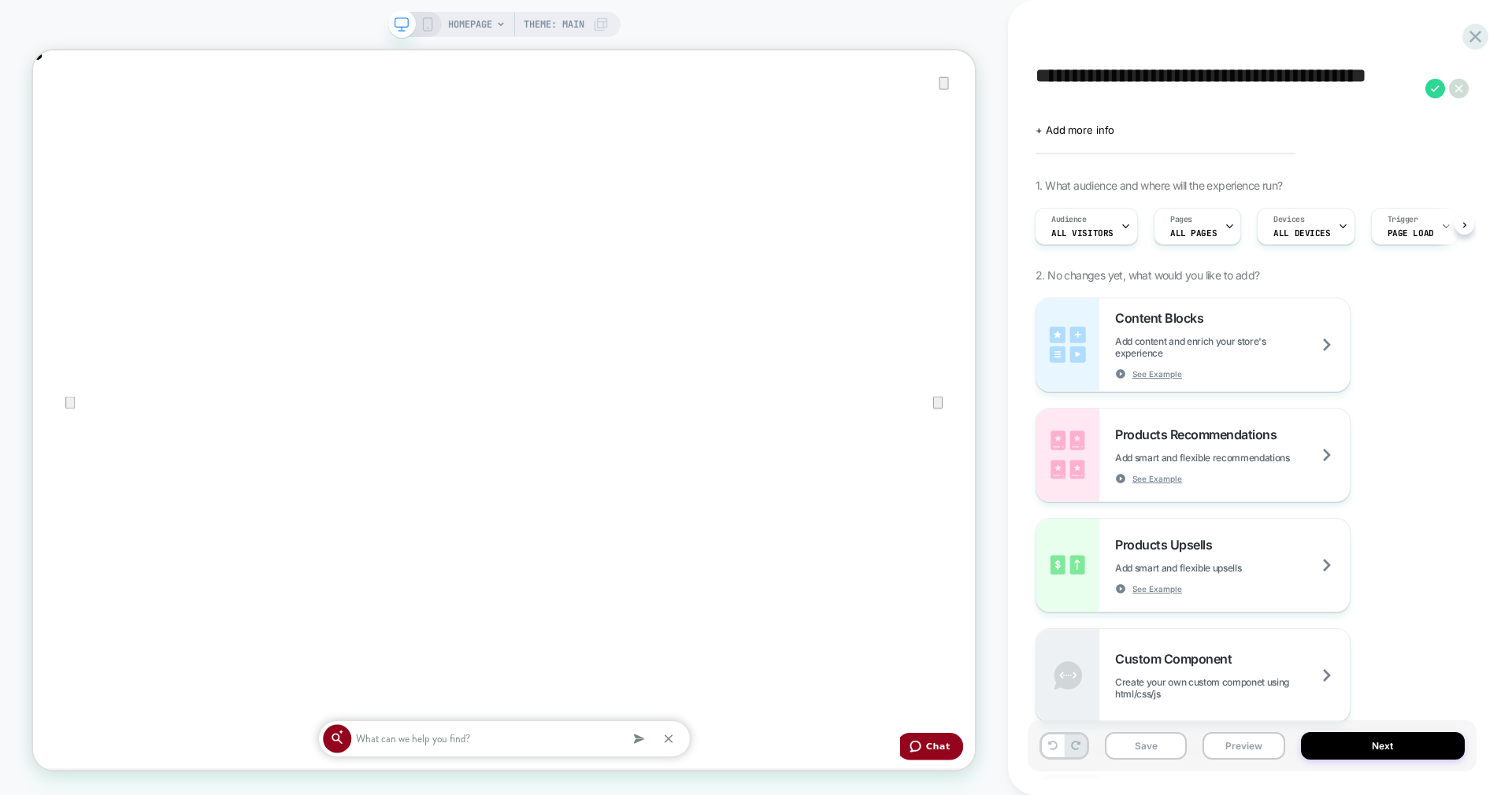
type textarea "**********"
click at [1425, 91] on div "**********" at bounding box center [1252, 87] width 433 height 47
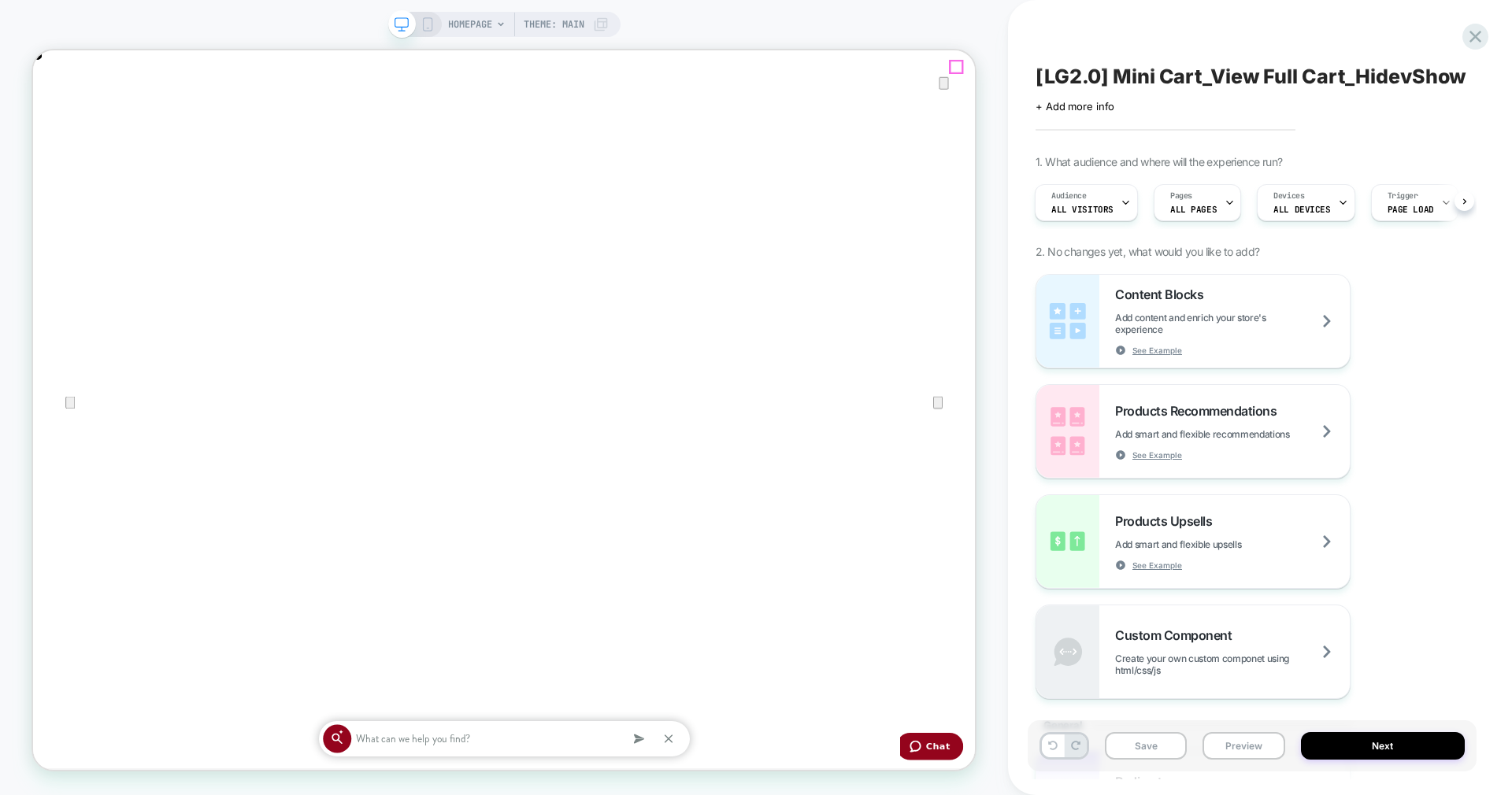
click at [54, 124] on icon "Close" at bounding box center [49, 130] width 11 height 11
click at [478, 29] on span "HOMEPAGE" at bounding box center [469, 24] width 44 height 25
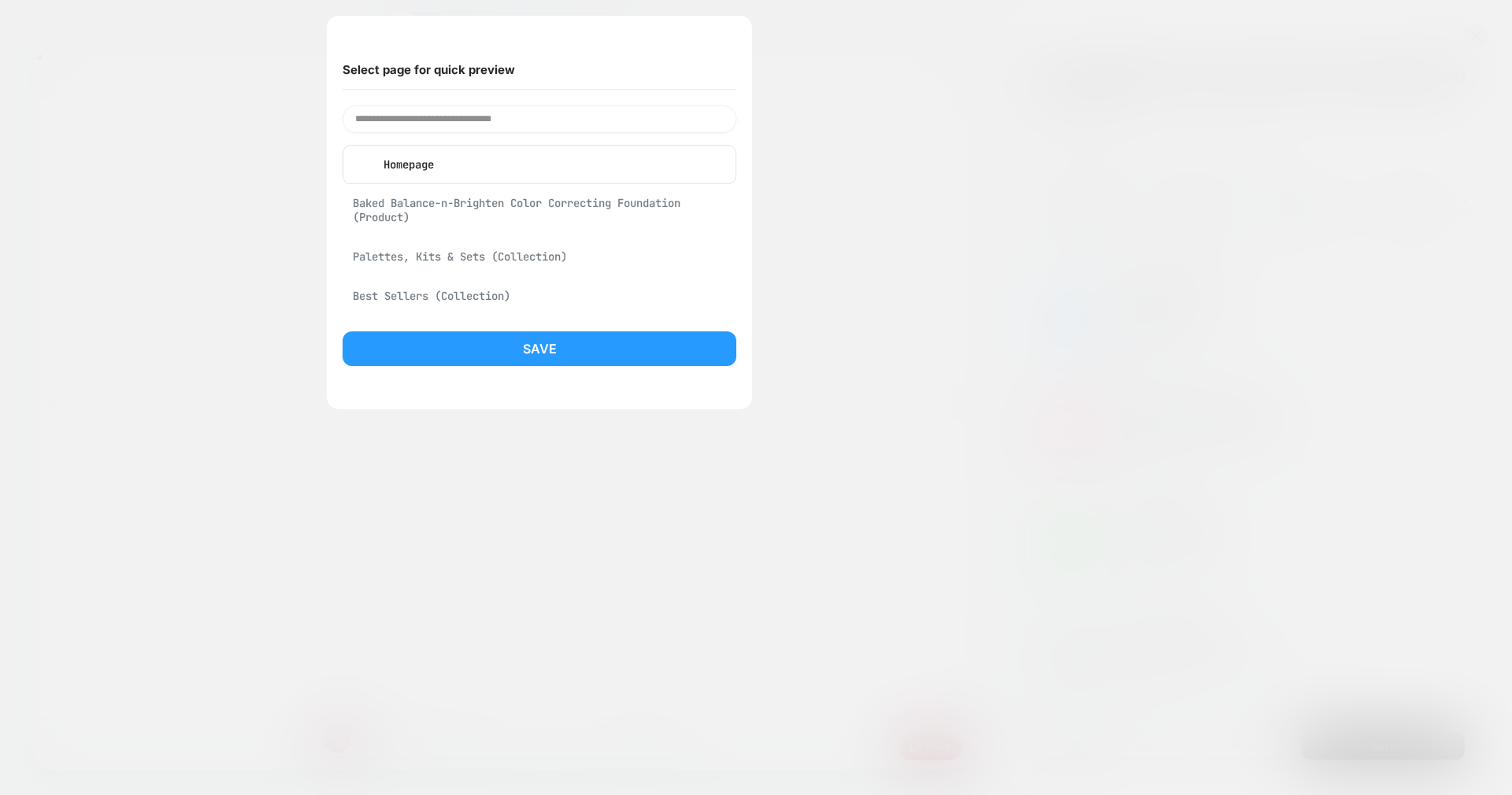
click at [883, 240] on div at bounding box center [756, 398] width 1512 height 795
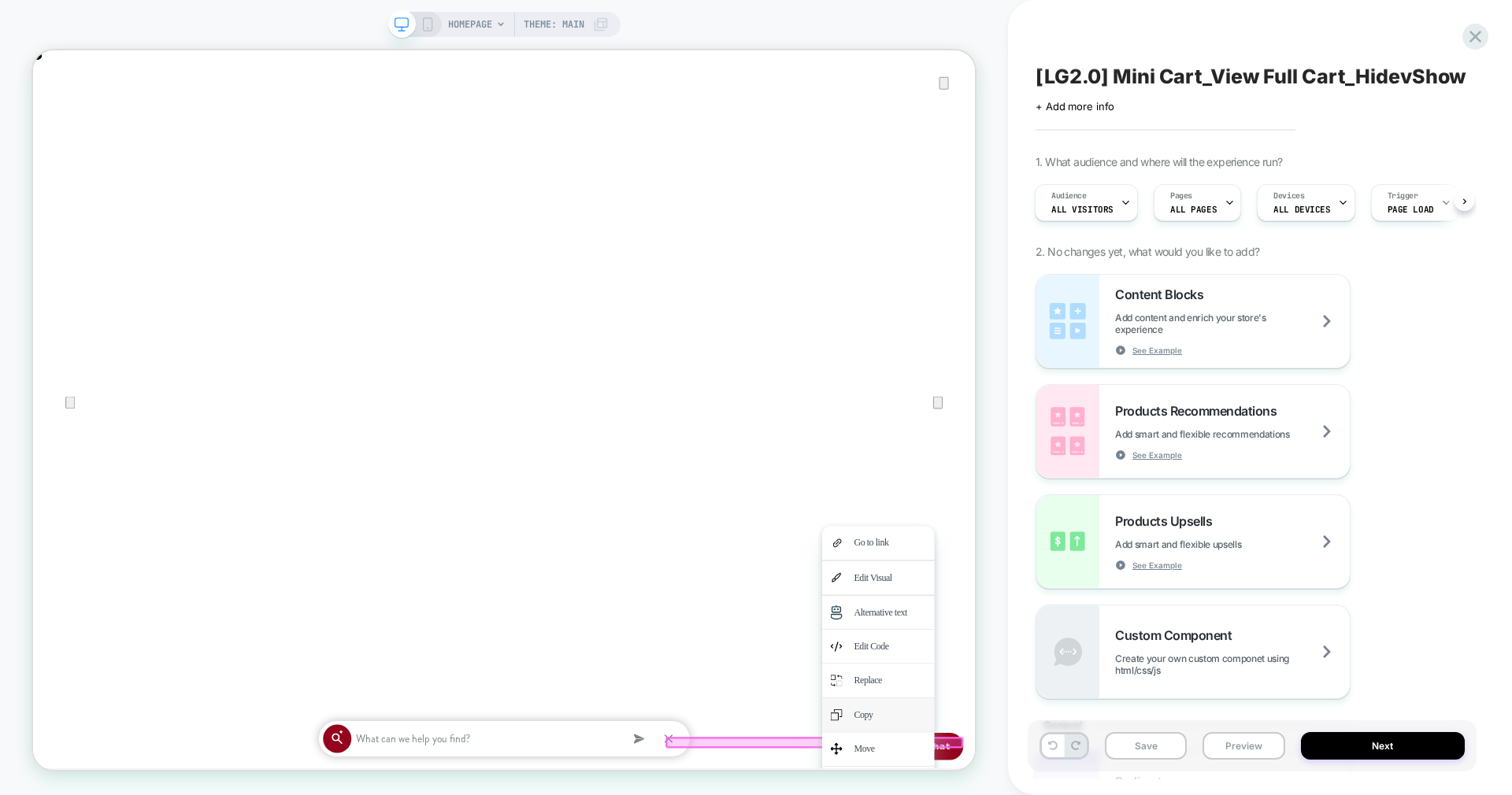
scroll to position [0, 0]
click at [368, 50] on div at bounding box center [662, 50] width 1256 height 0
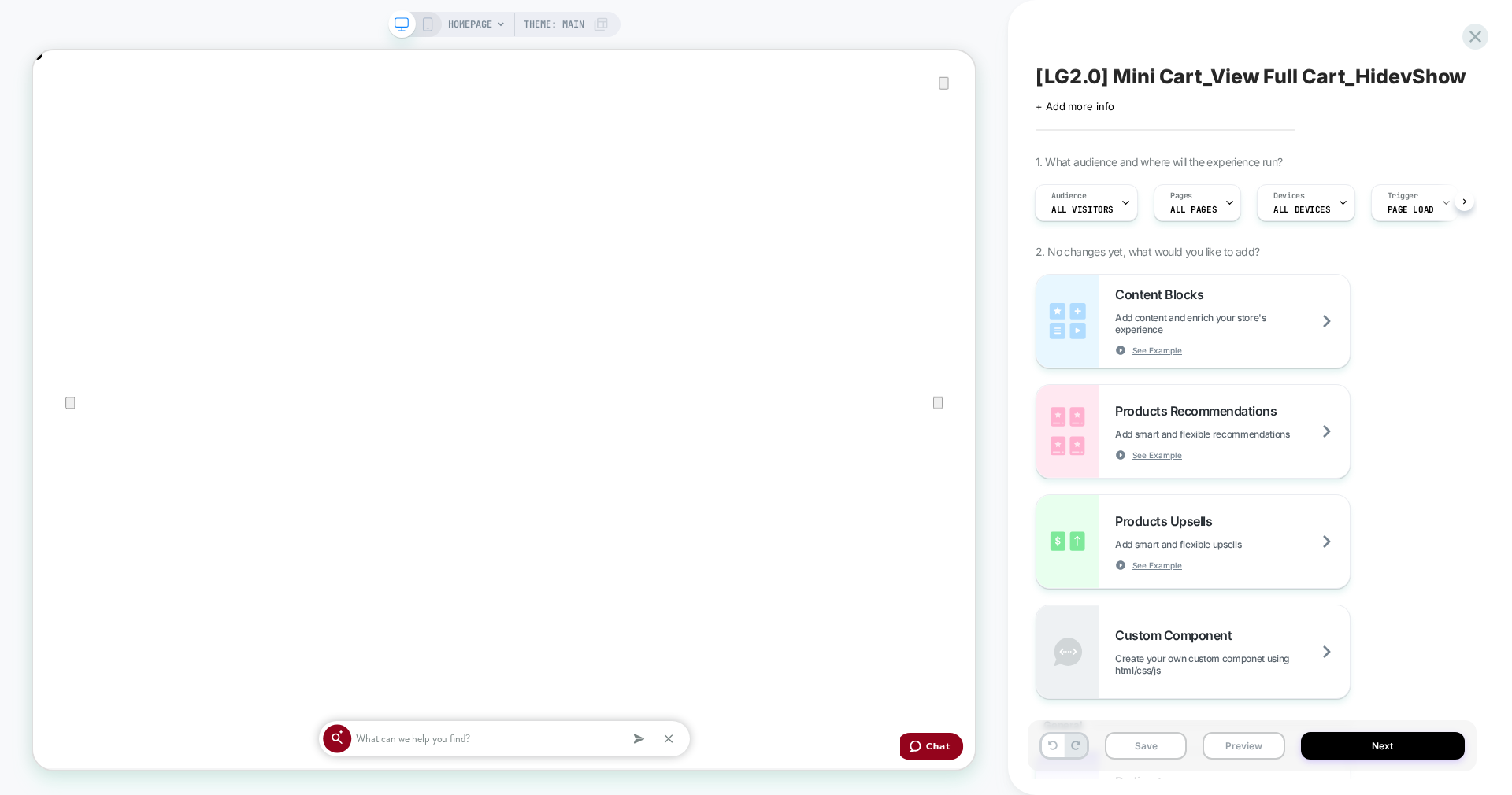
click at [429, 23] on icon at bounding box center [427, 24] width 14 height 14
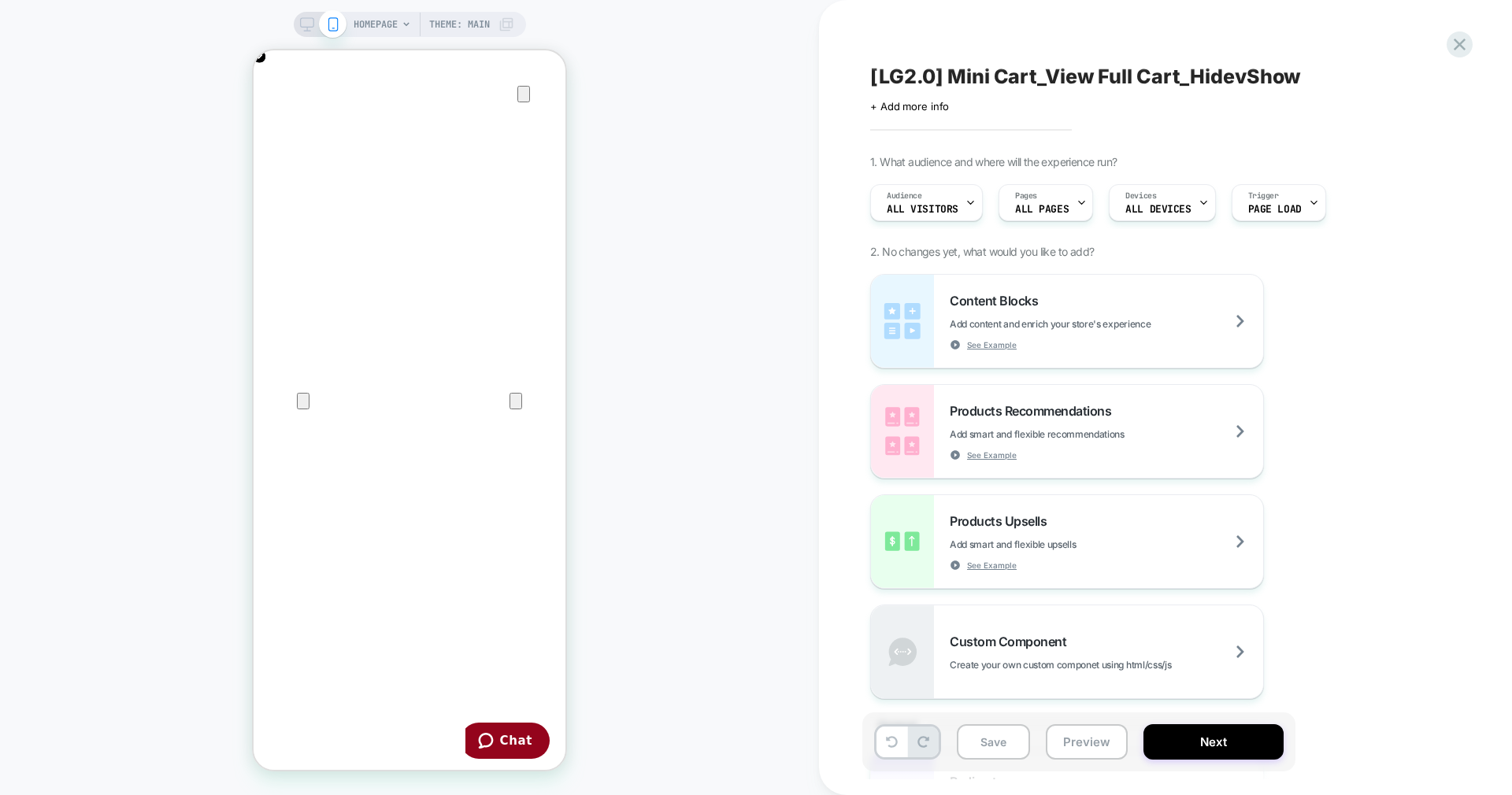
scroll to position [0, 624]
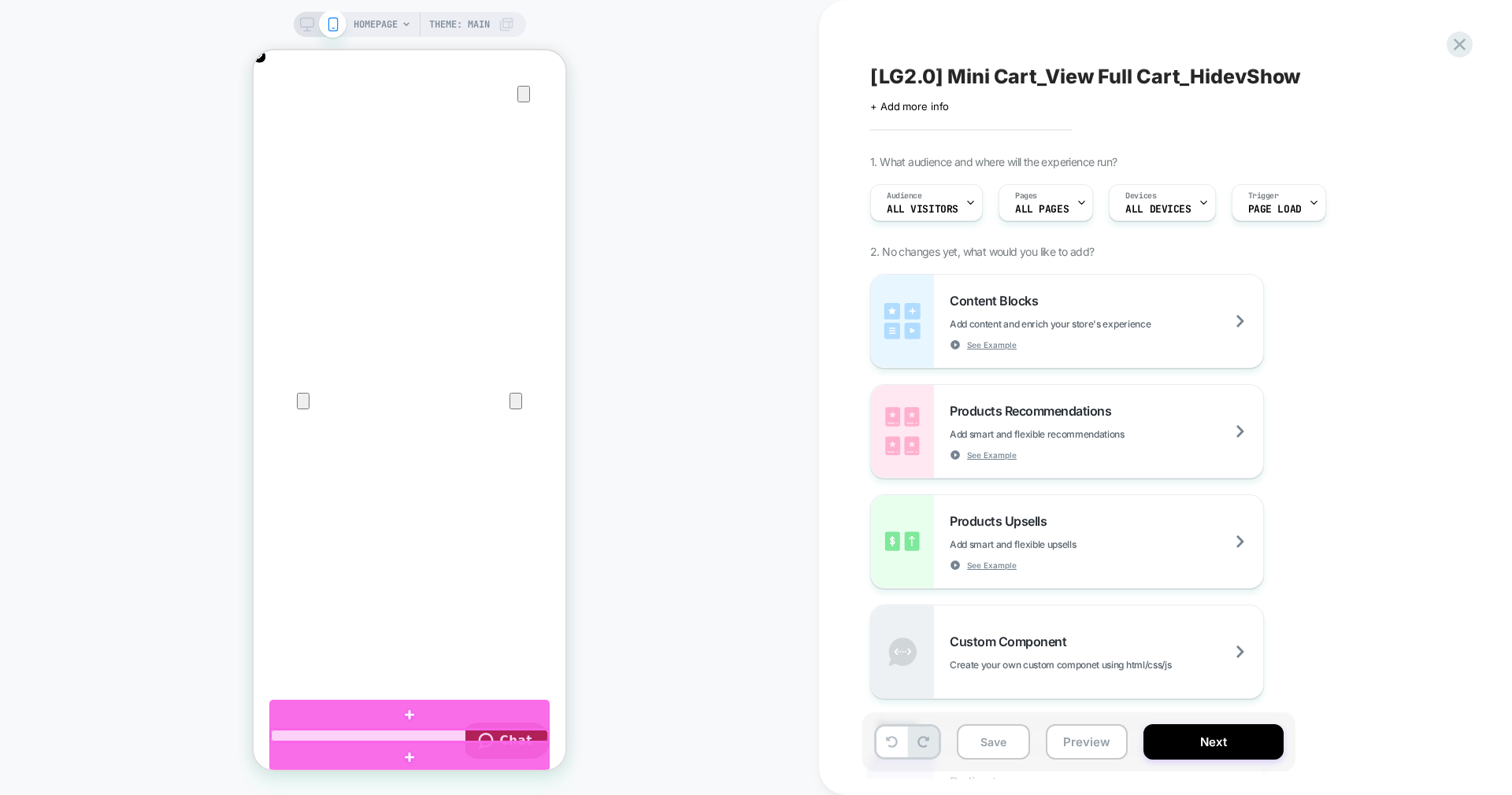
click at [438, 736] on div at bounding box center [410, 736] width 277 height 11
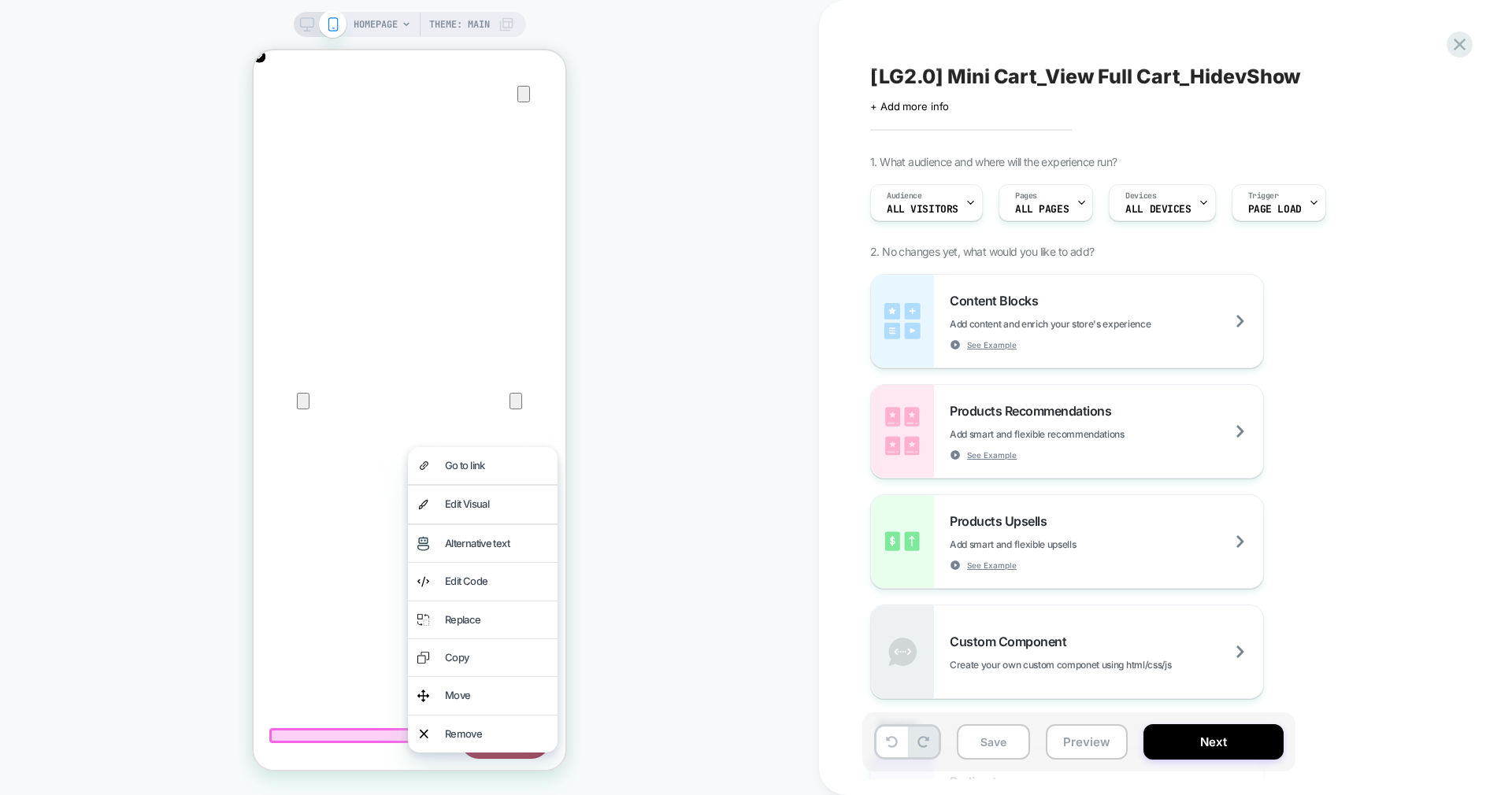
click at [438, 736] on div "Remove" at bounding box center [482, 734] width 150 height 37
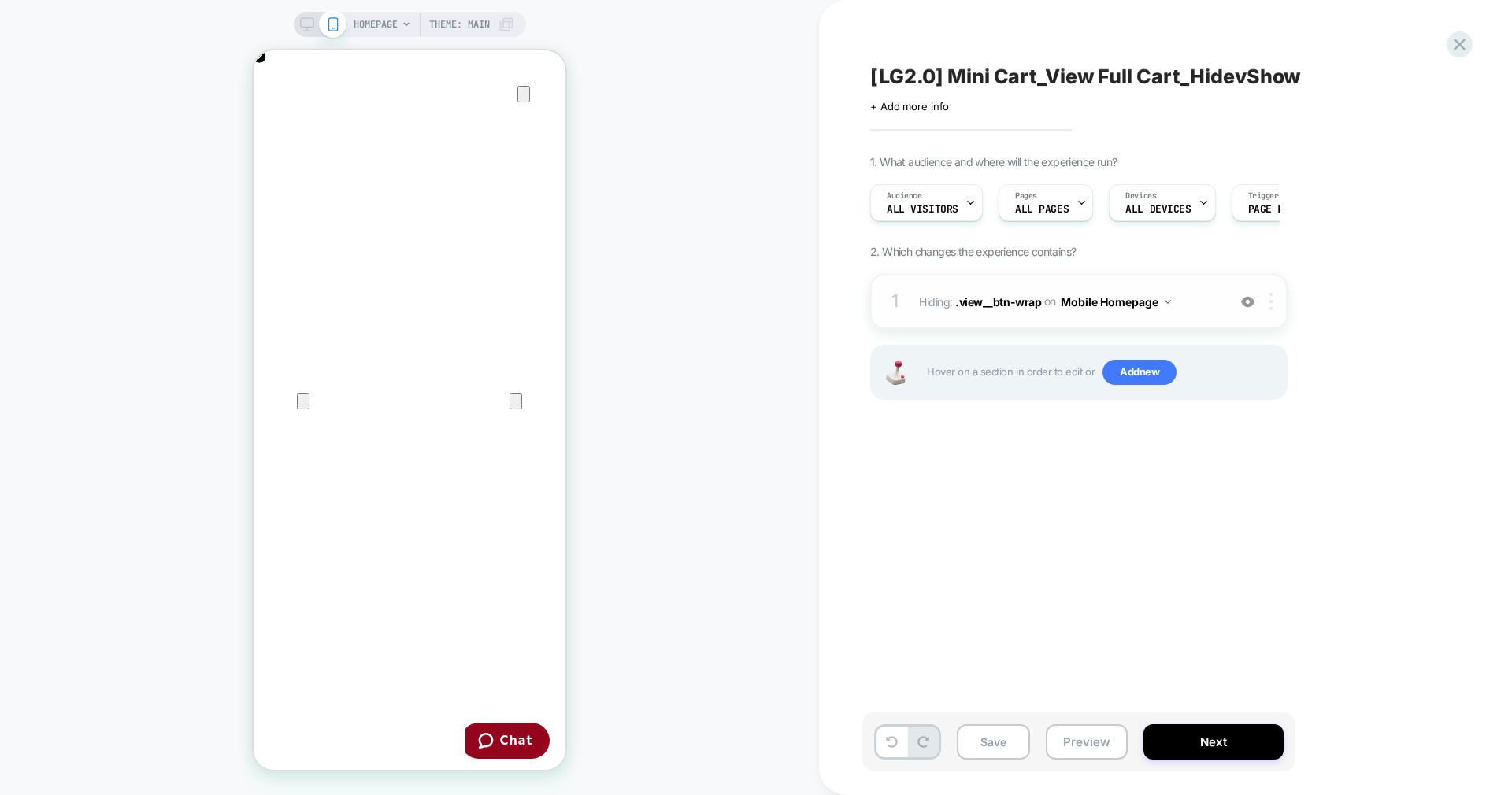
click at [1268, 297] on div at bounding box center [1274, 301] width 26 height 18
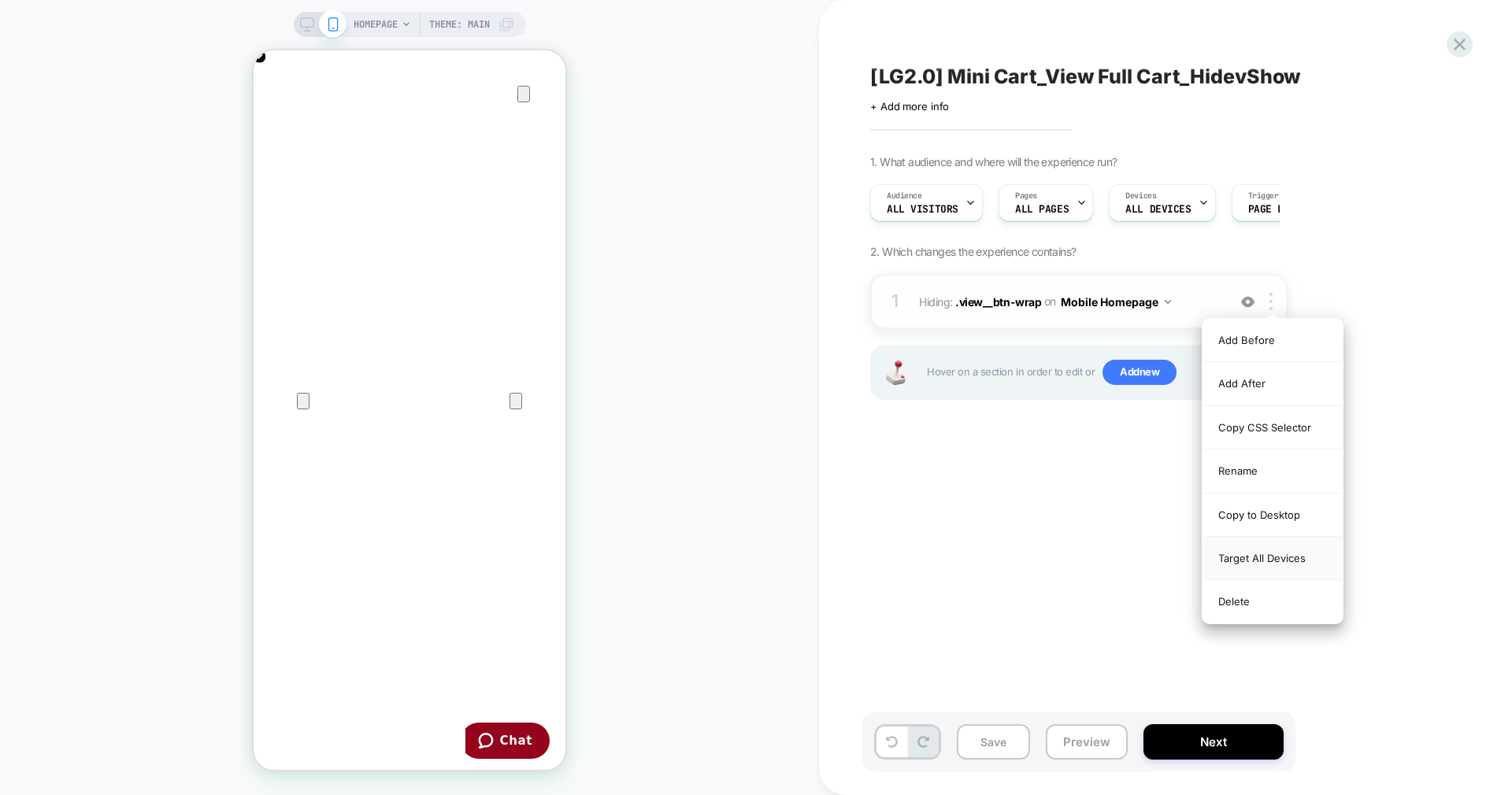
scroll to position [0, 0]
click at [1276, 551] on div "Target All Devices" at bounding box center [1272, 558] width 140 height 44
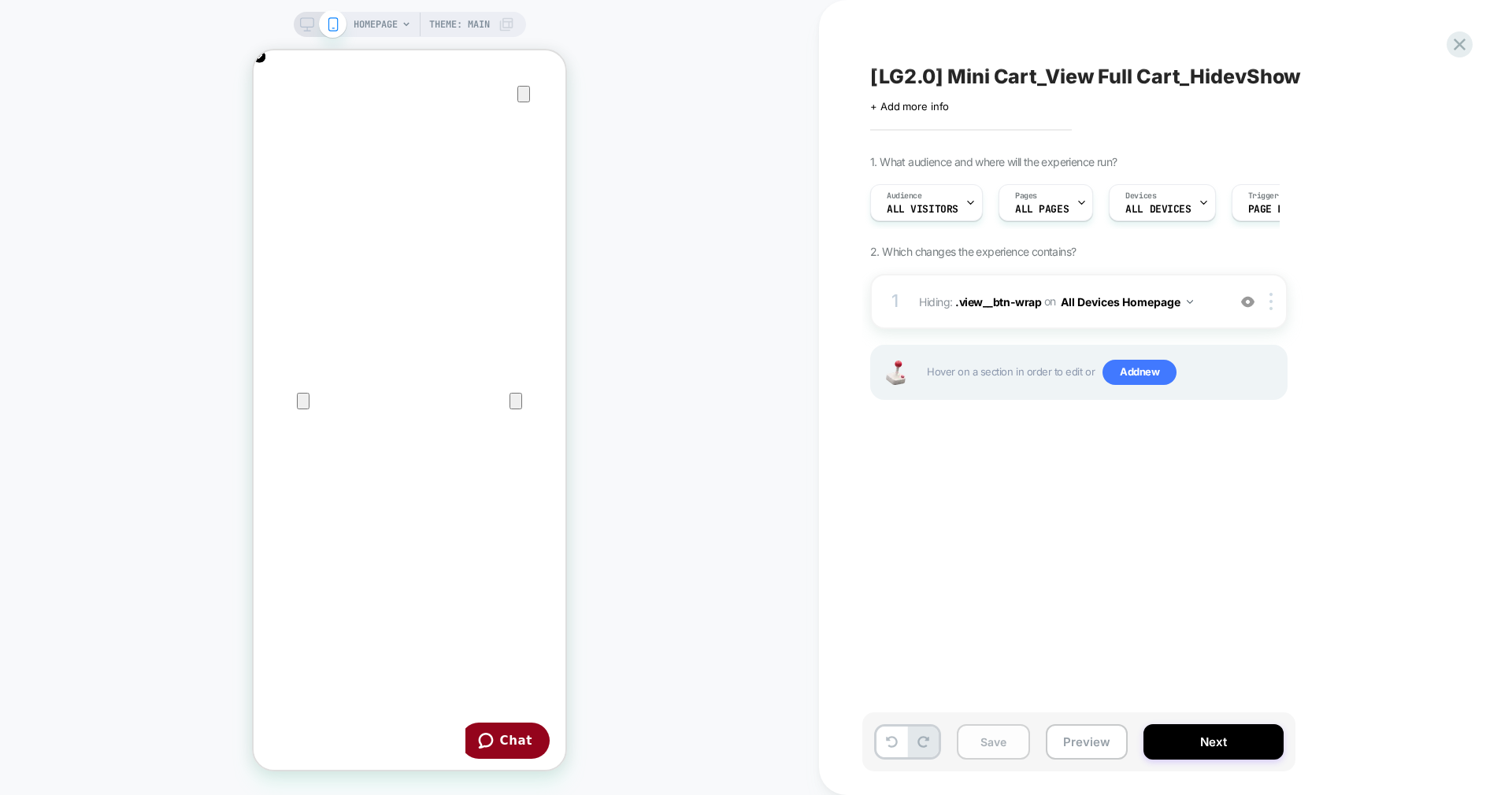
click at [986, 734] on button "Save" at bounding box center [993, 742] width 73 height 35
click at [1094, 743] on button "Preview" at bounding box center [1086, 742] width 82 height 35
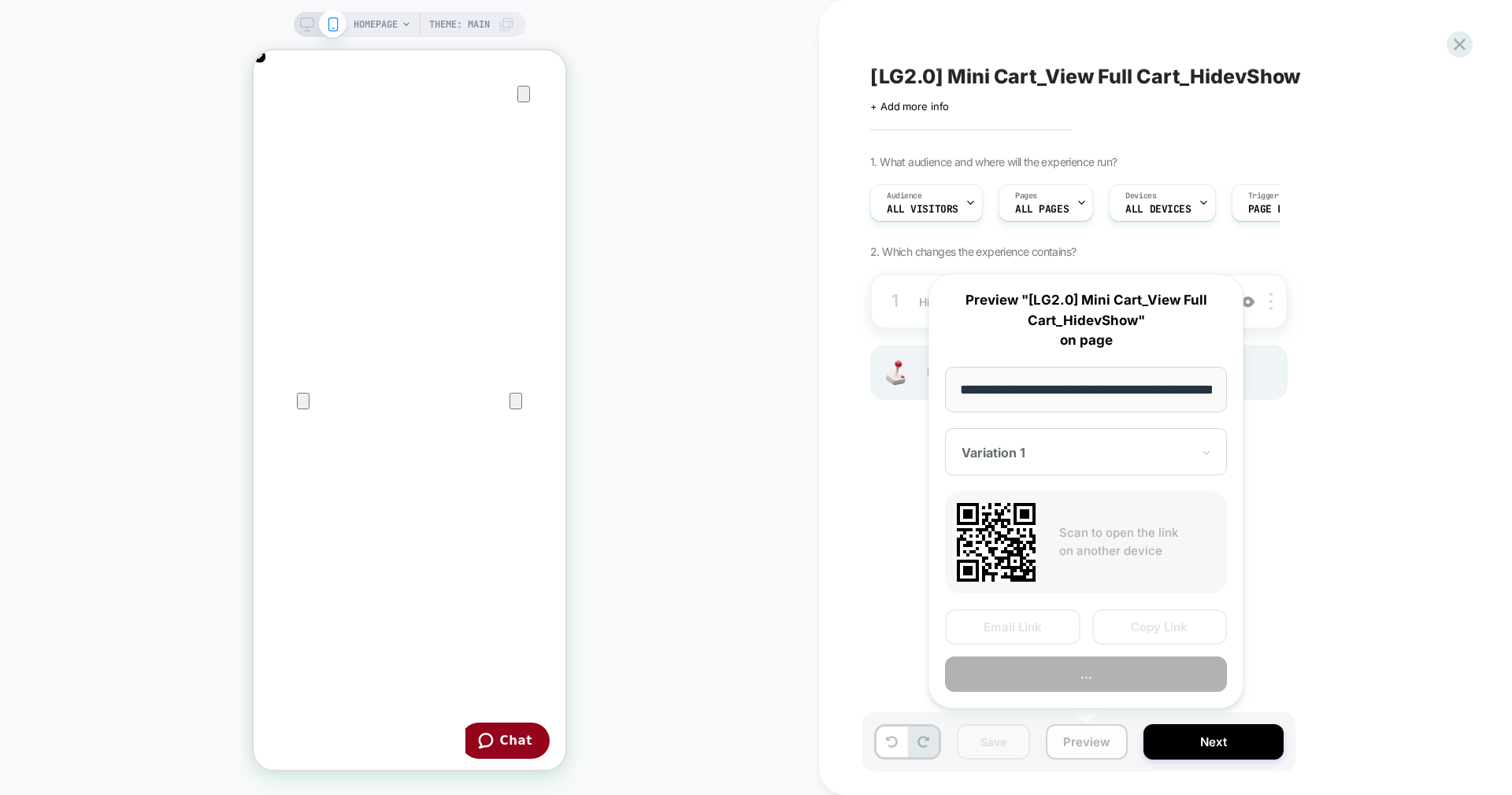
scroll to position [0, 56]
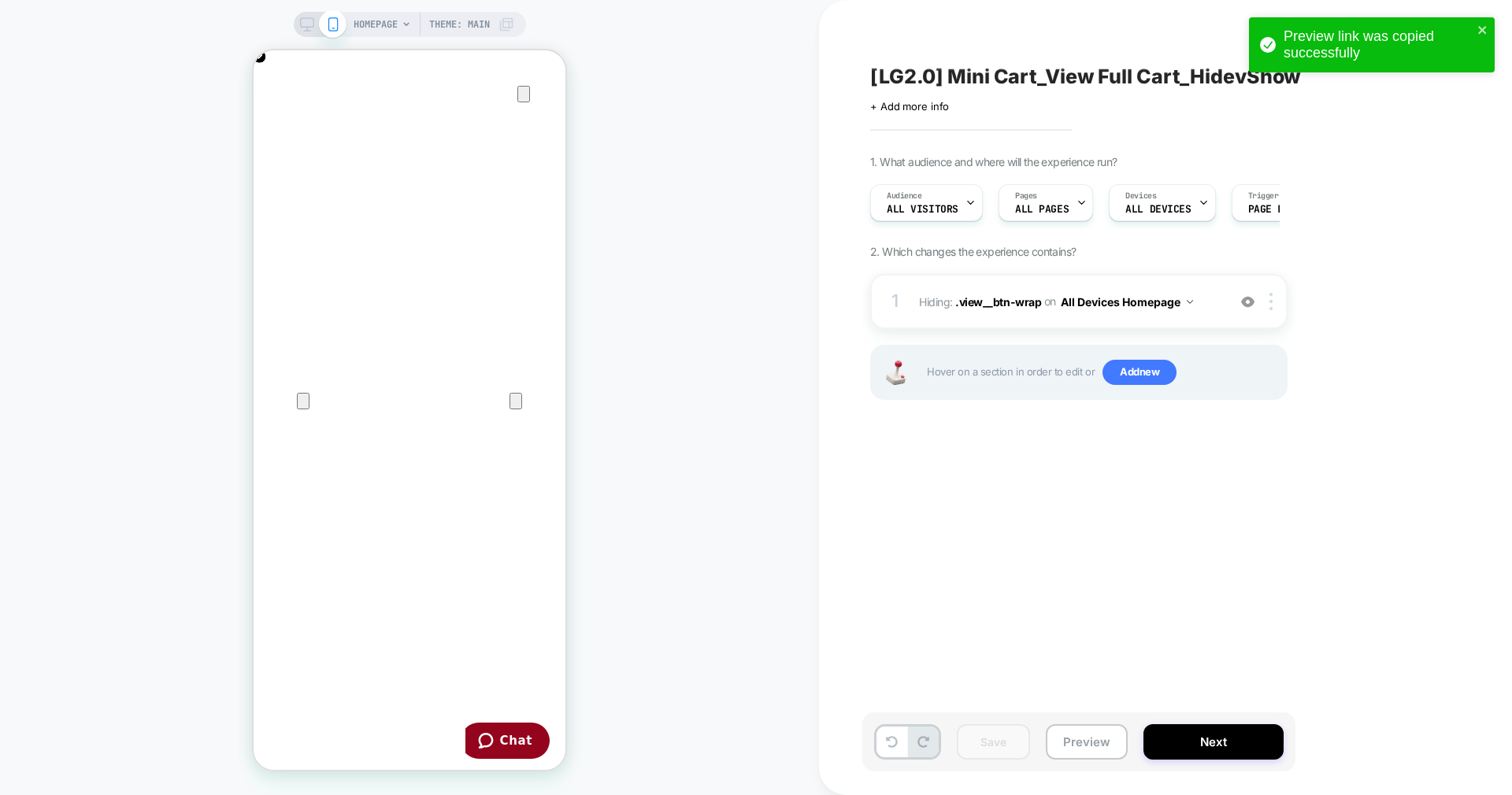
scroll to position [0, 624]
click at [1052, 200] on div "Pages ALL PAGES" at bounding box center [1042, 202] width 85 height 35
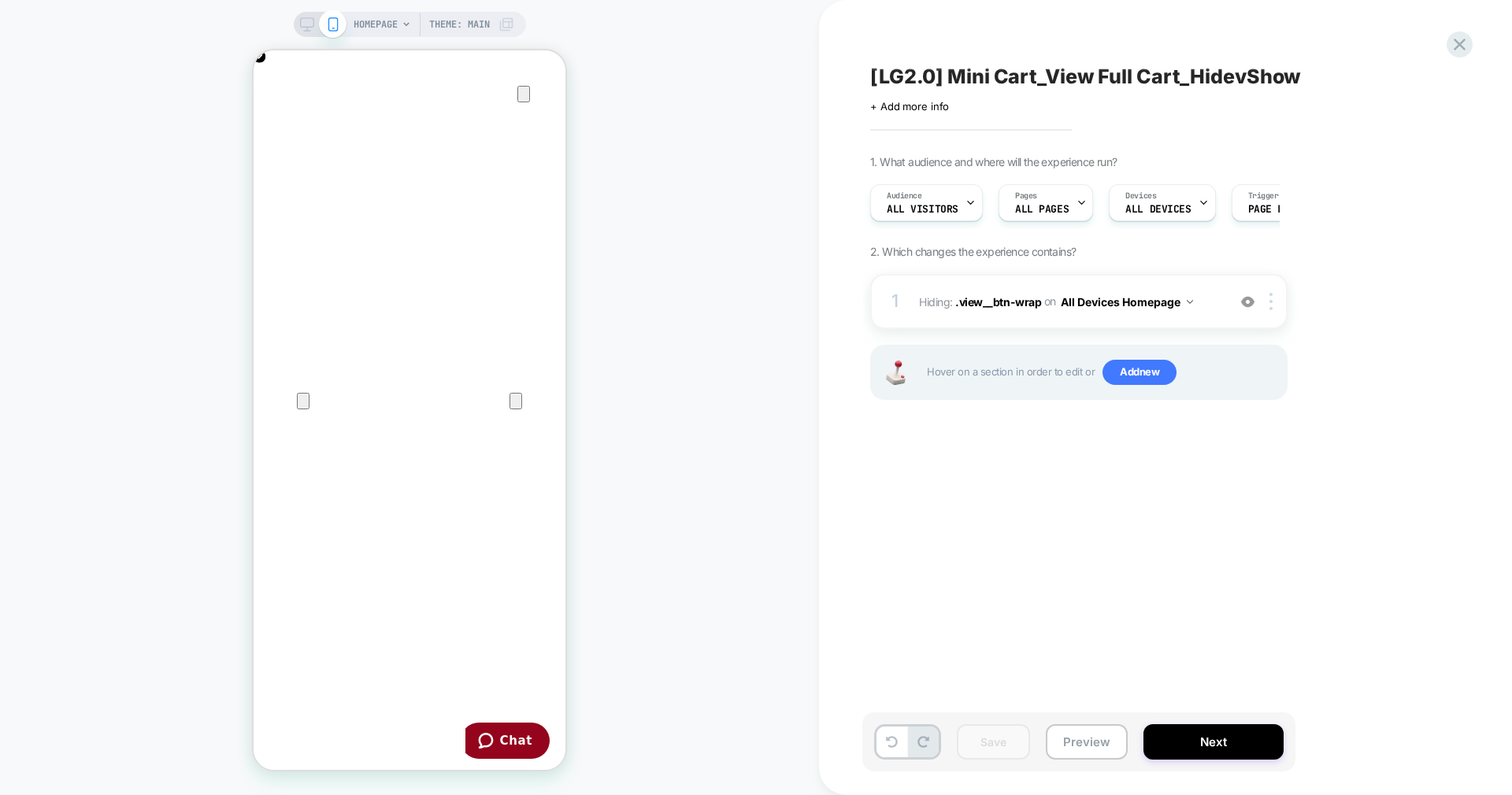
scroll to position [0, 0]
